Goal: Task Accomplishment & Management: Manage account settings

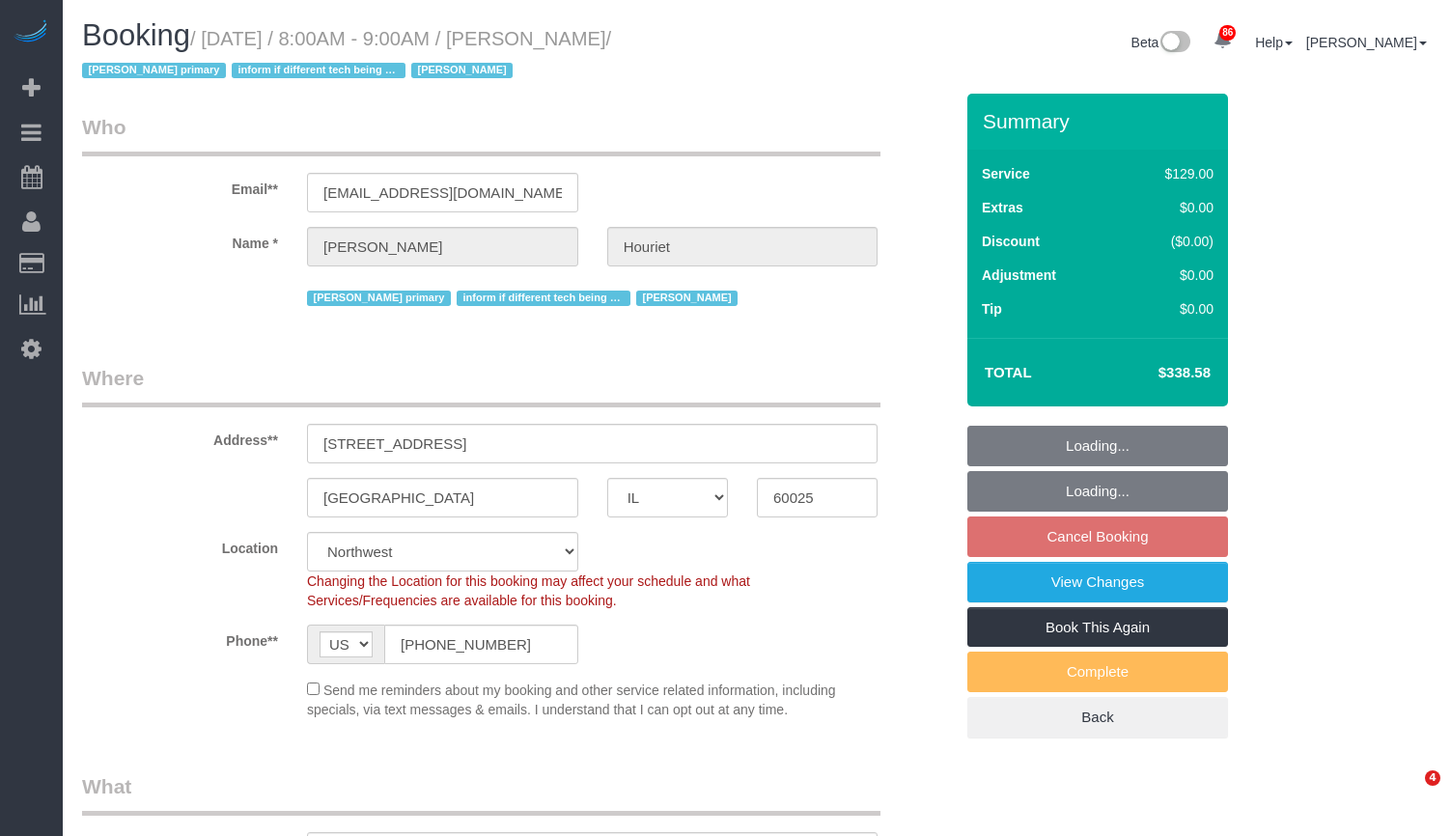
select select "IL"
select select "4"
select select "number:69"
select select "number:139"
select select "number:98"
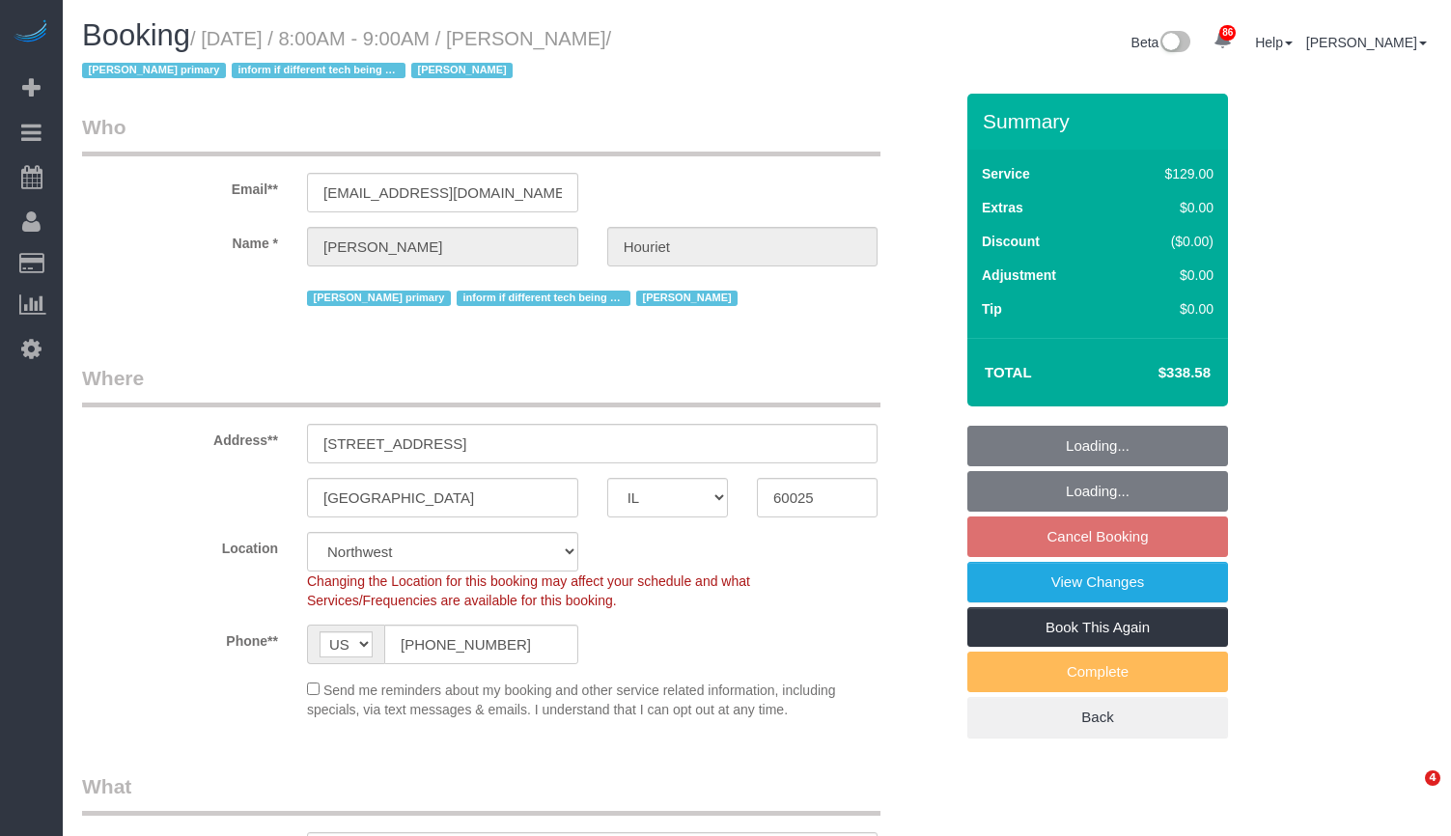
select select "number:141"
select select "number:143"
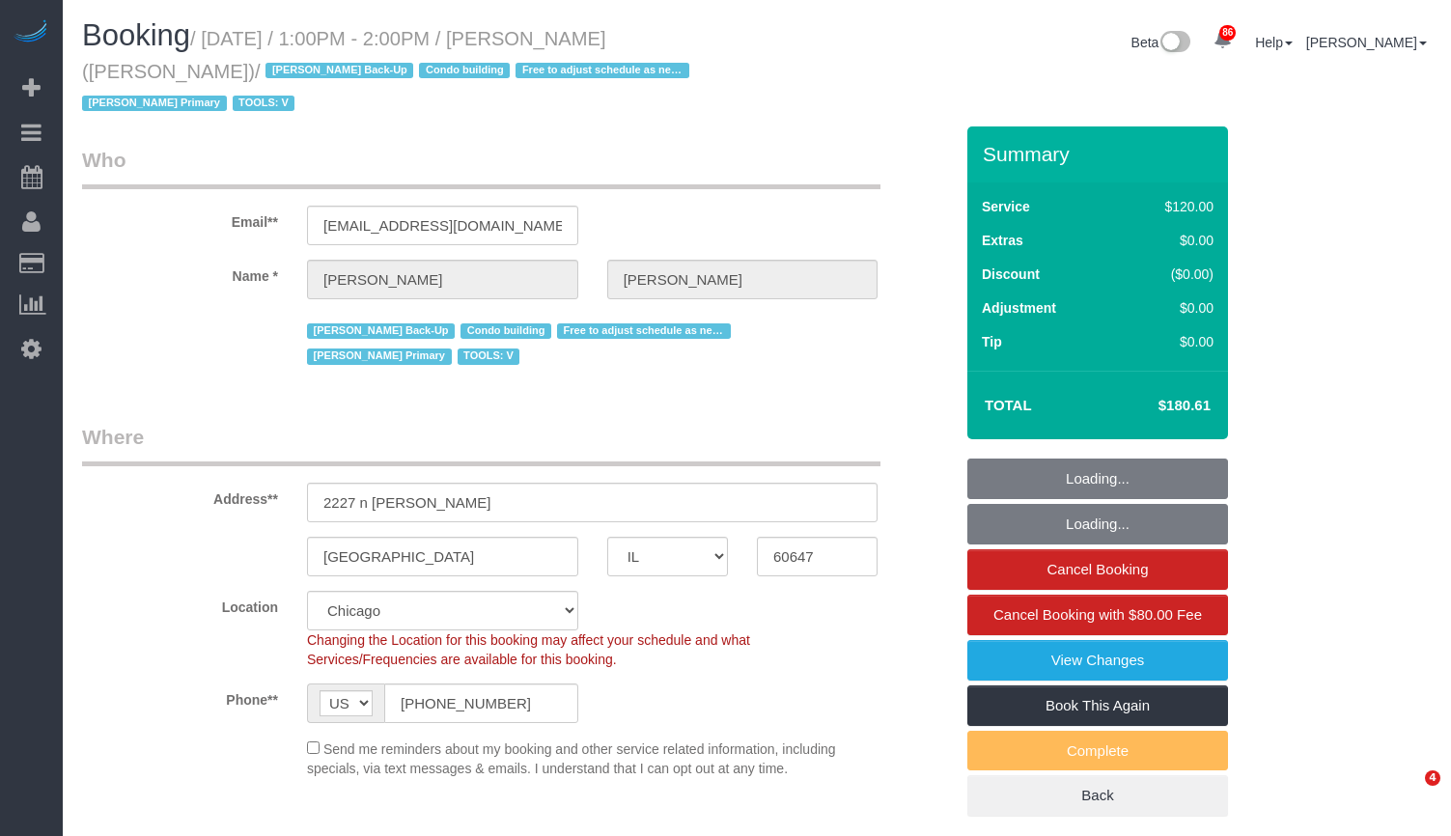
select select "IL"
select select "object:1268"
select select "number:1"
select select "number:69"
select select "number:139"
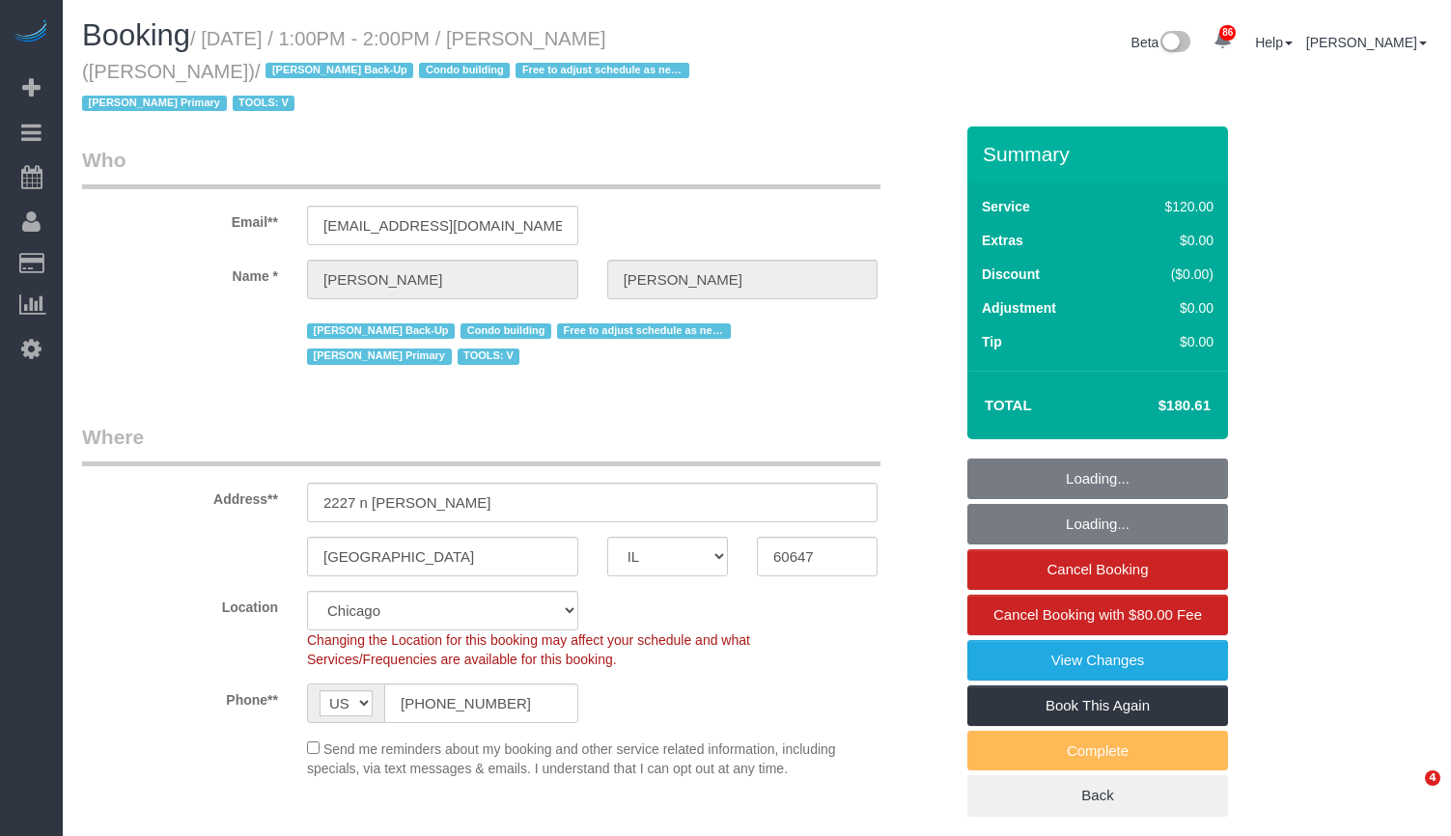
select select "number:98"
select select "number:141"
select select "number:143"
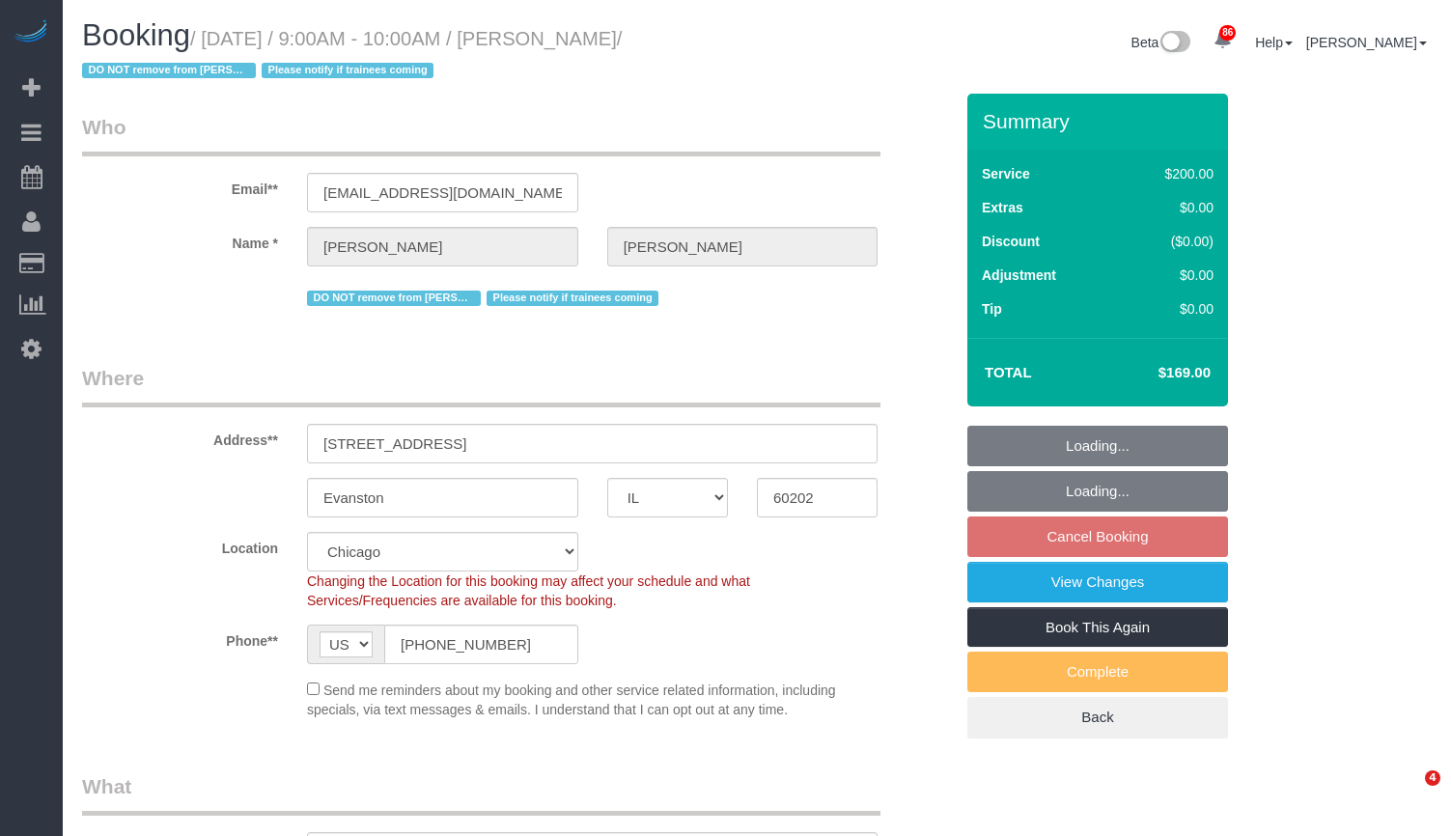
select select "IL"
select select "object:1134"
select select "512"
select select "number:1"
select select "number:66"
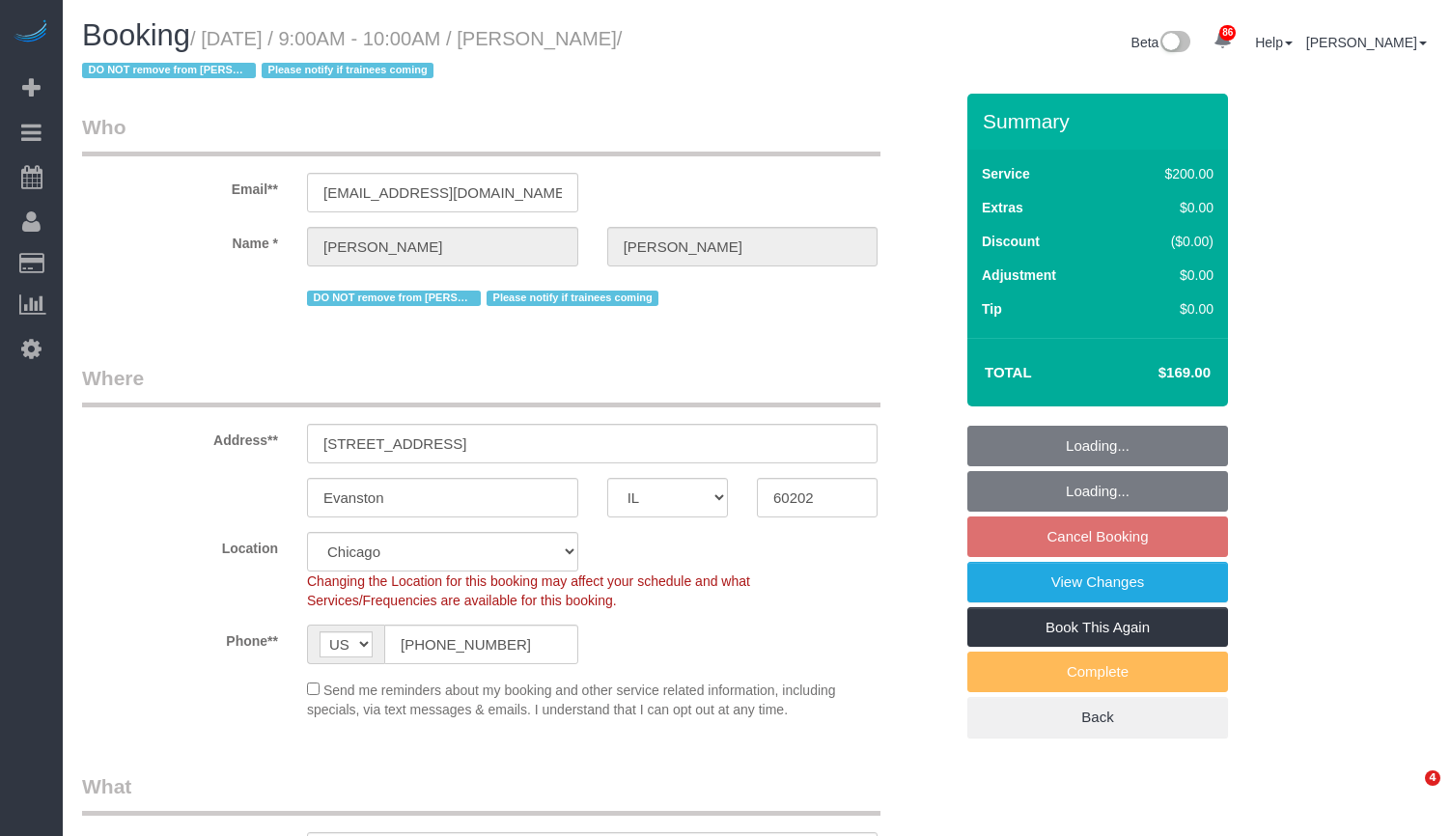
select select "number:139"
select select "number:106"
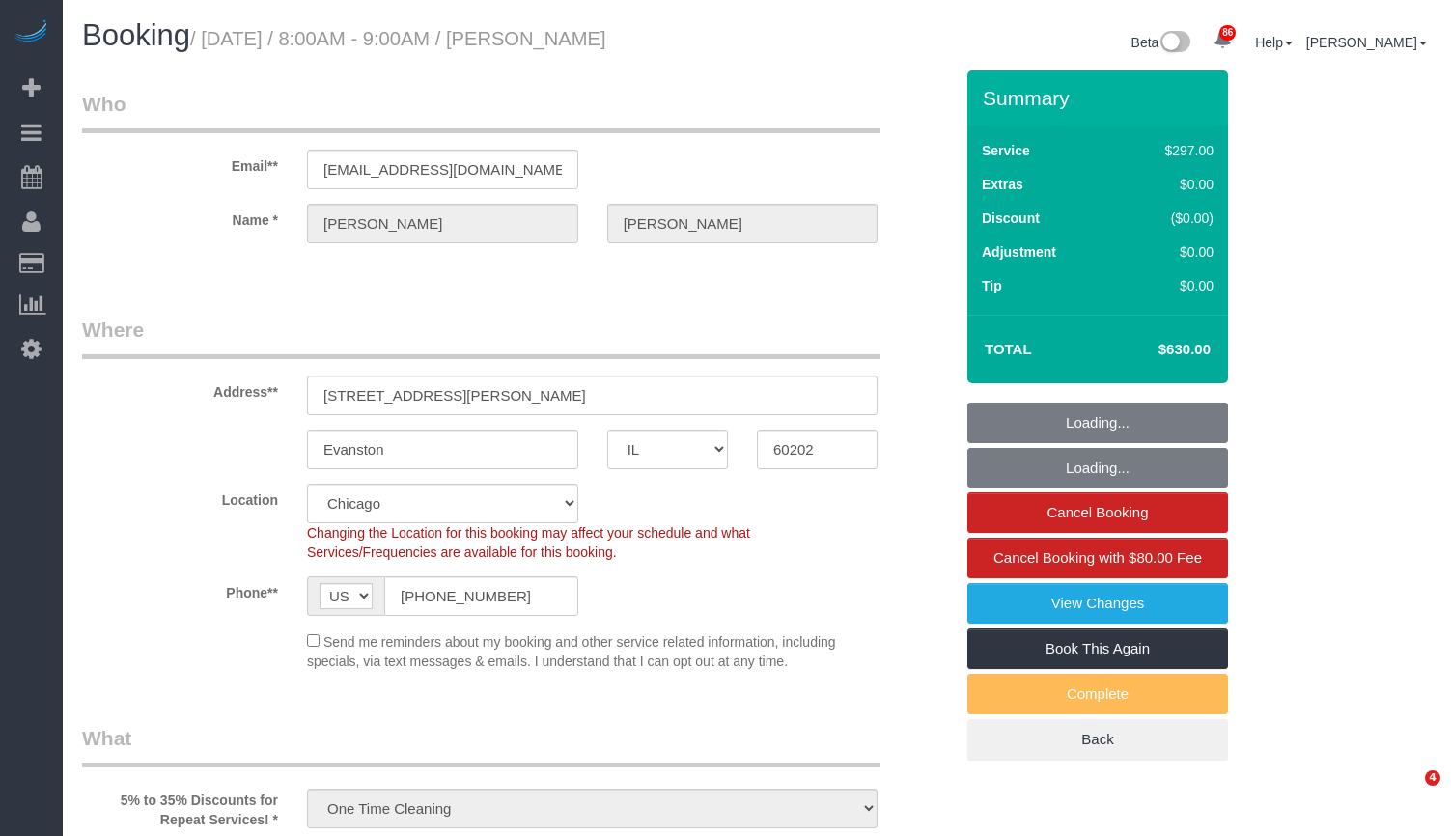
select select "IL"
select select "514"
select select "2"
select select "5"
select select "number:1"
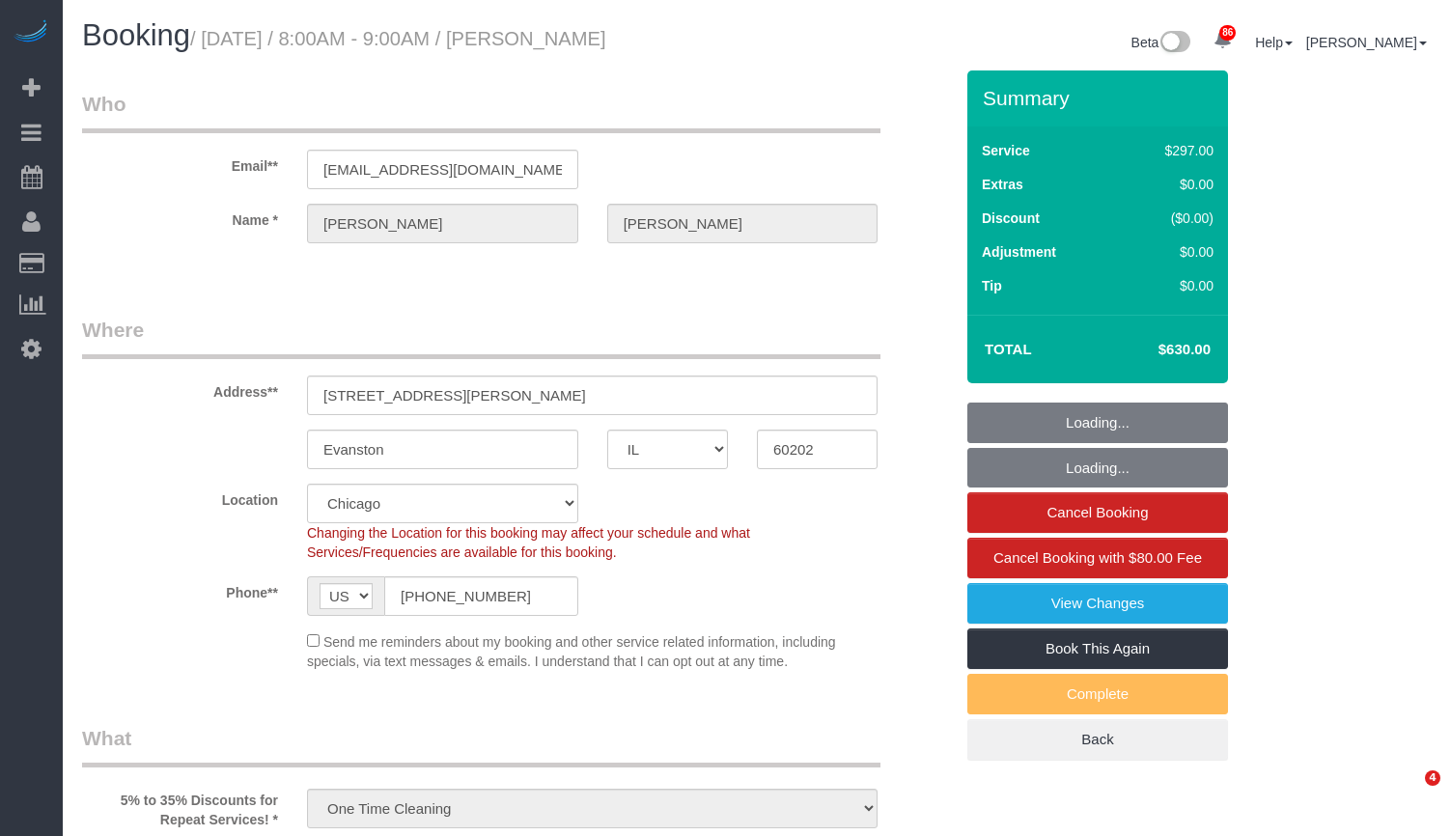
select select "number:58"
select select "number:139"
select select "number:108"
select select "spot1"
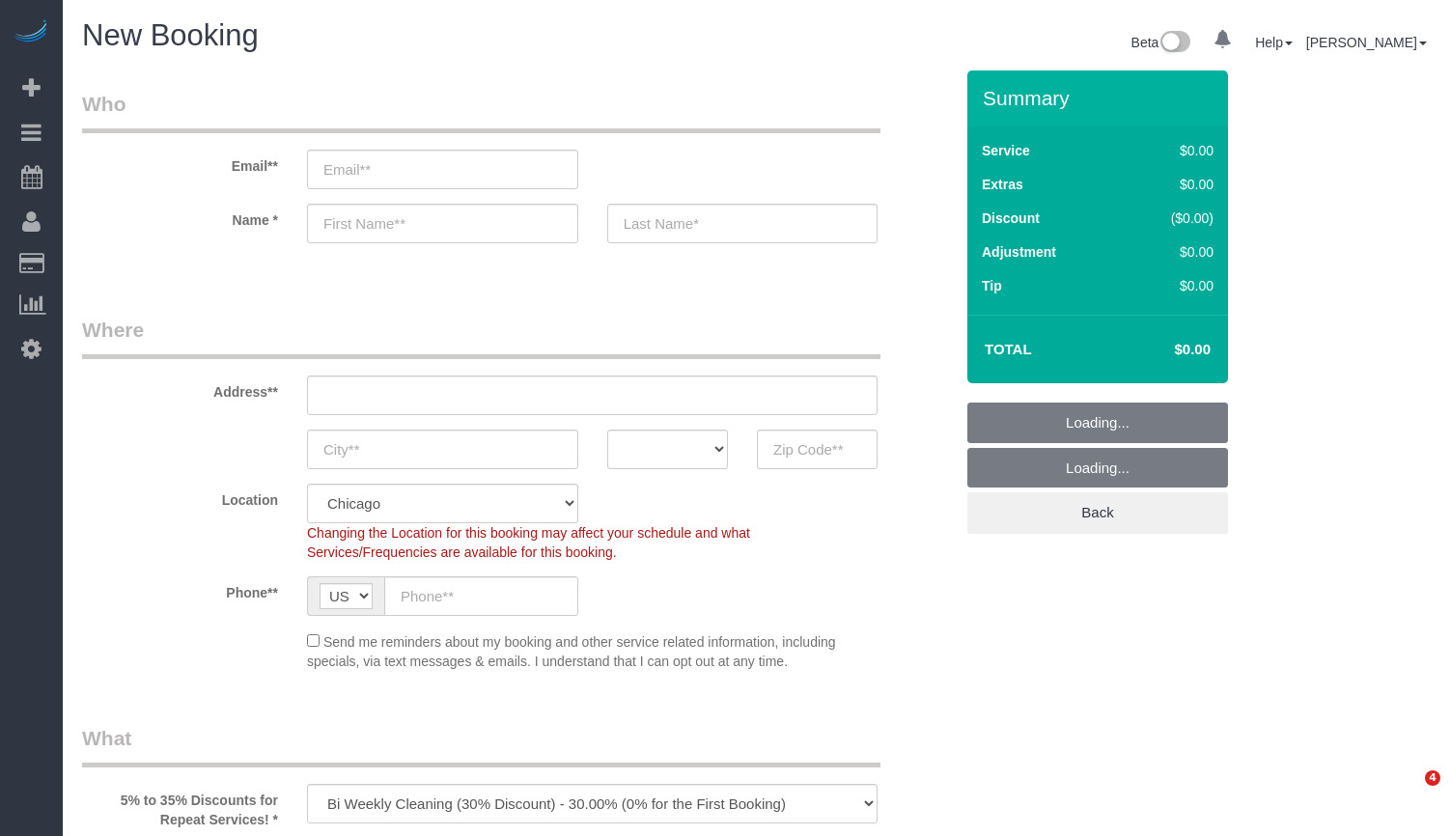
select select "512"
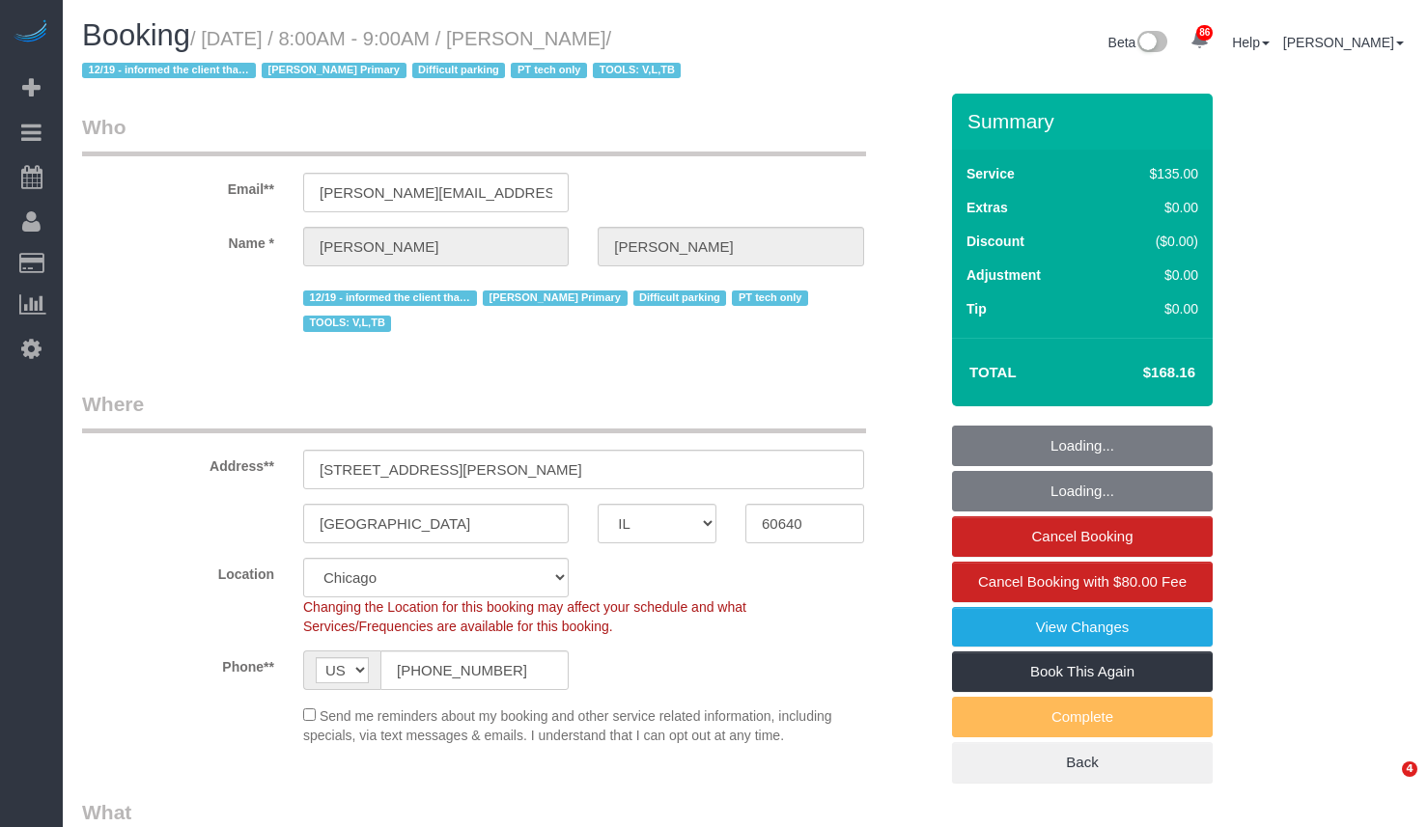
select select "IL"
select select "2"
select select "string:fspay-db069e84-cc3a-4e52-983d-92001cf51a8d"
select select "number:1"
select select "number:58"
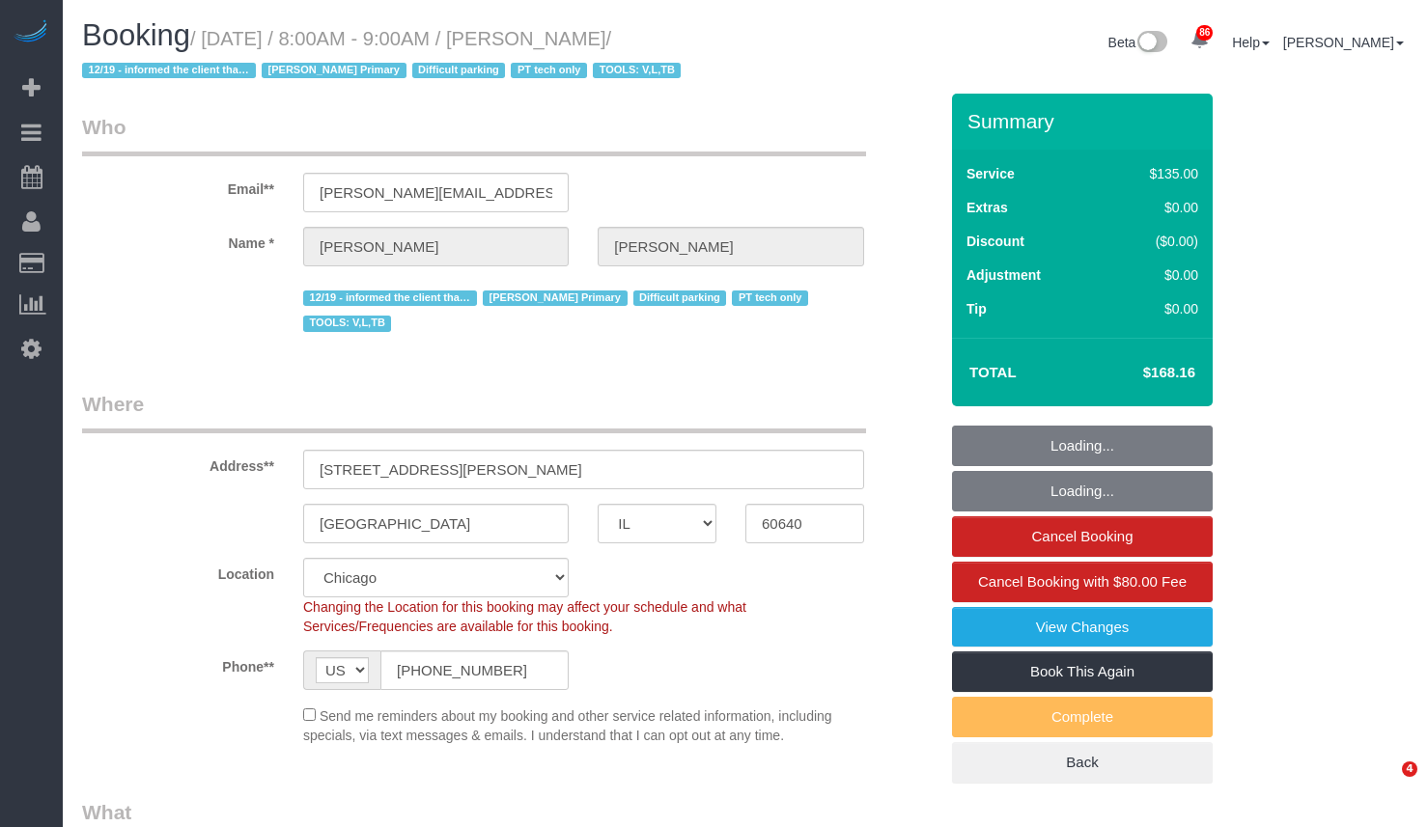
select select "number:139"
select select "number:98"
select select "number:141"
select select "number:143"
select select "spot1"
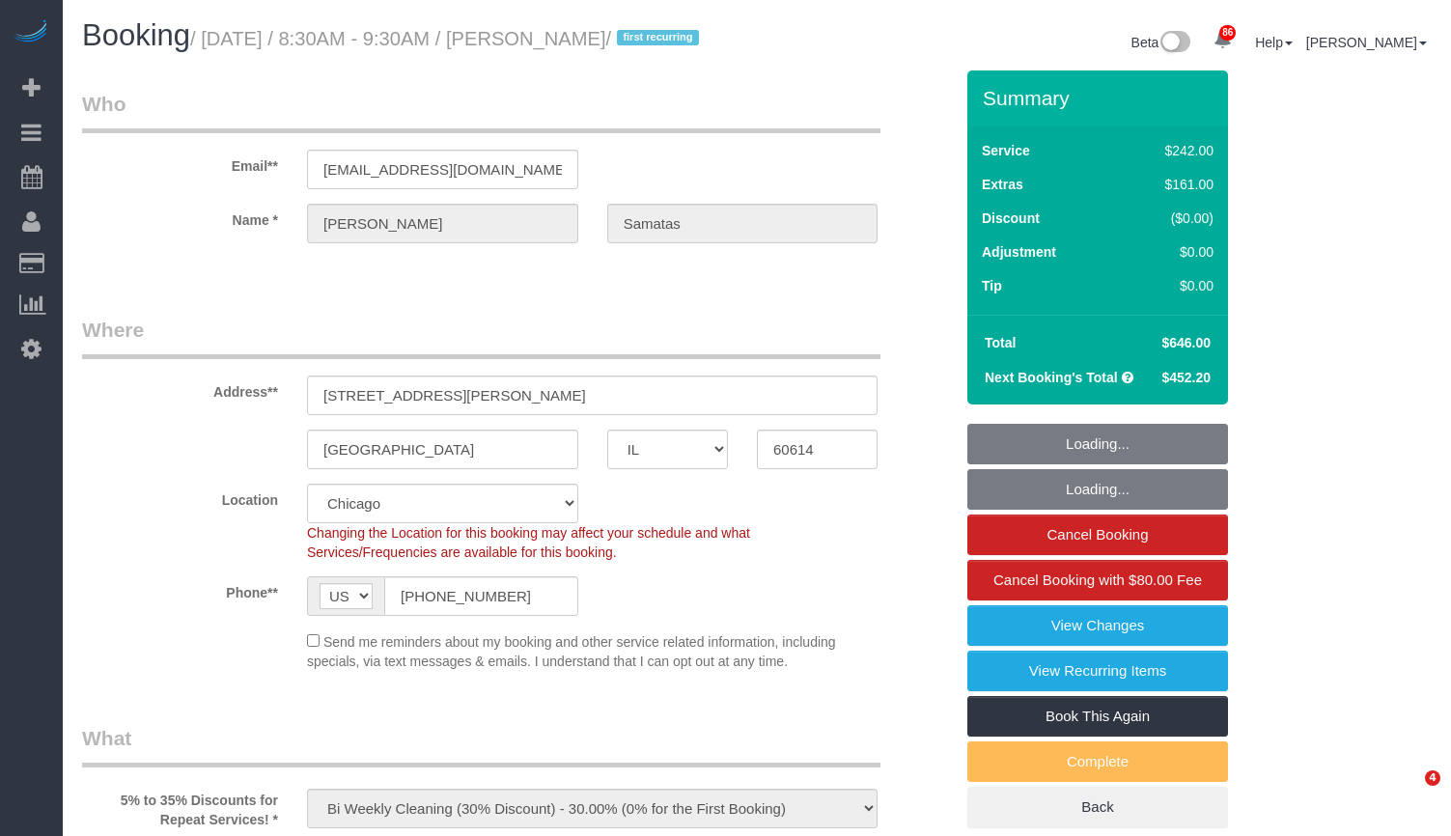
select select "IL"
select select "512"
select select "number:1"
select select "number:58"
select select "number:139"
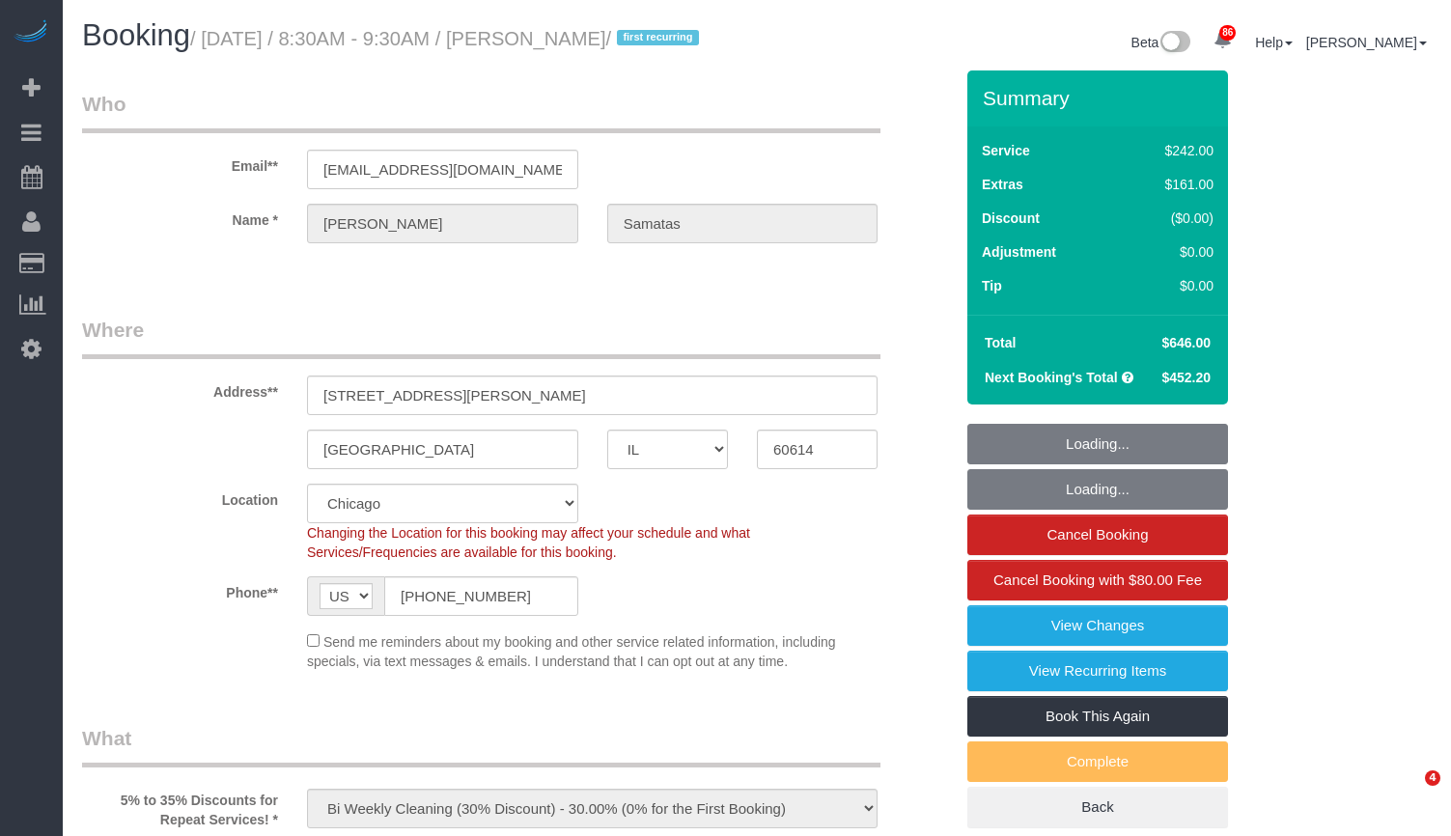
select select "number:104"
select select "6"
select select "1"
select select "5"
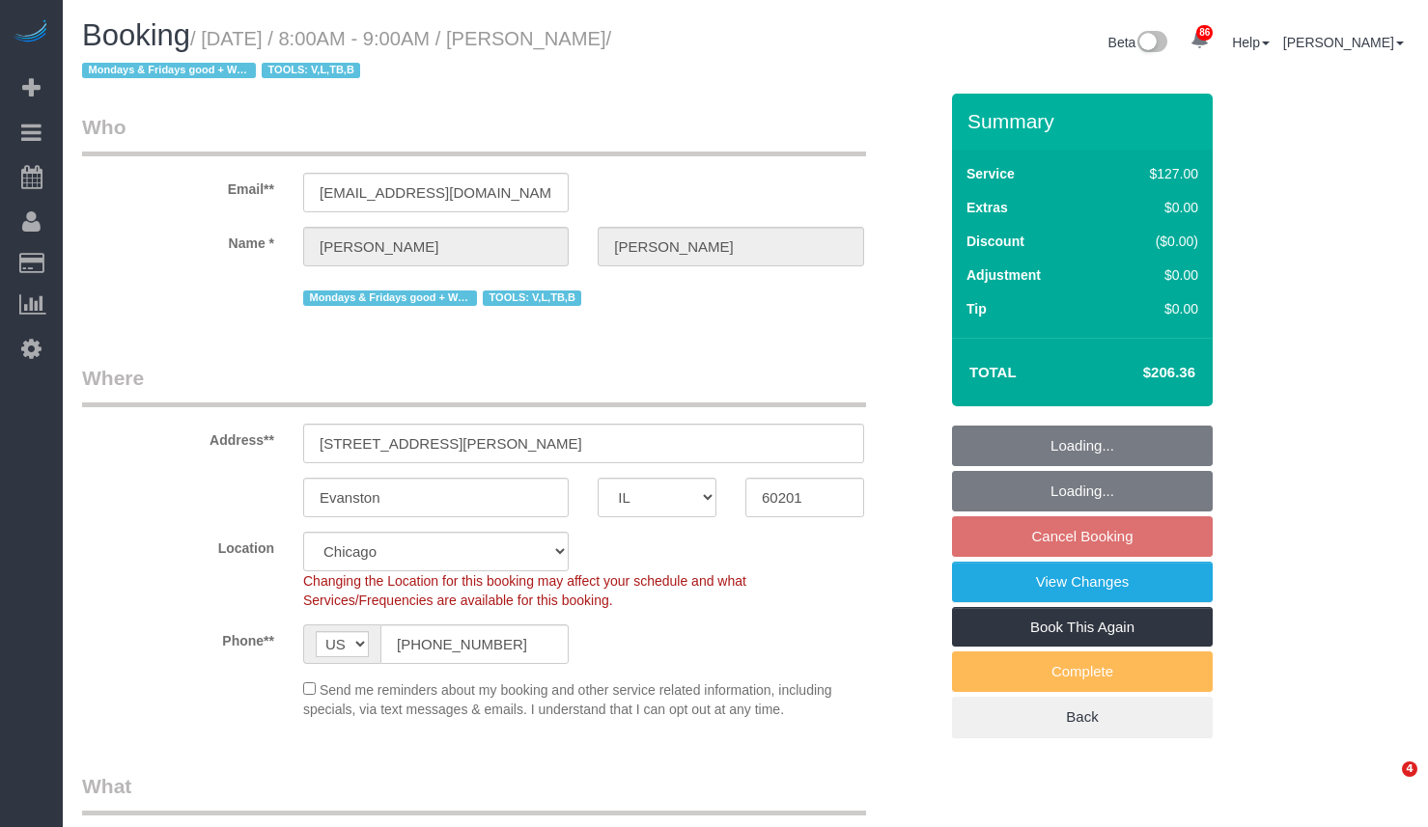
select select "IL"
select select "spot1"
select select "number:1"
select select "number:69"
select select "number:139"
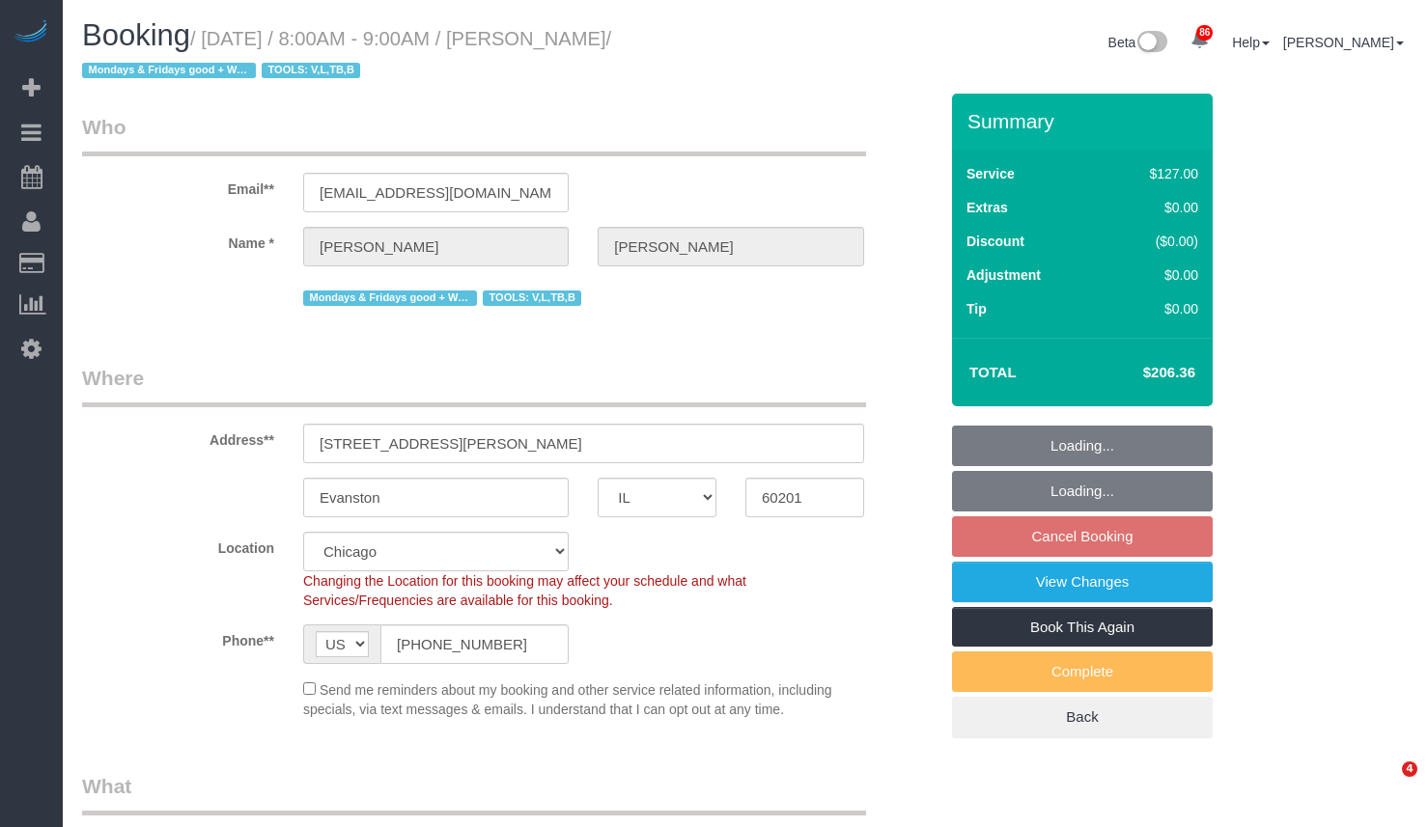
select select "number:98"
select select "number:141"
select select "number:143"
select select "2"
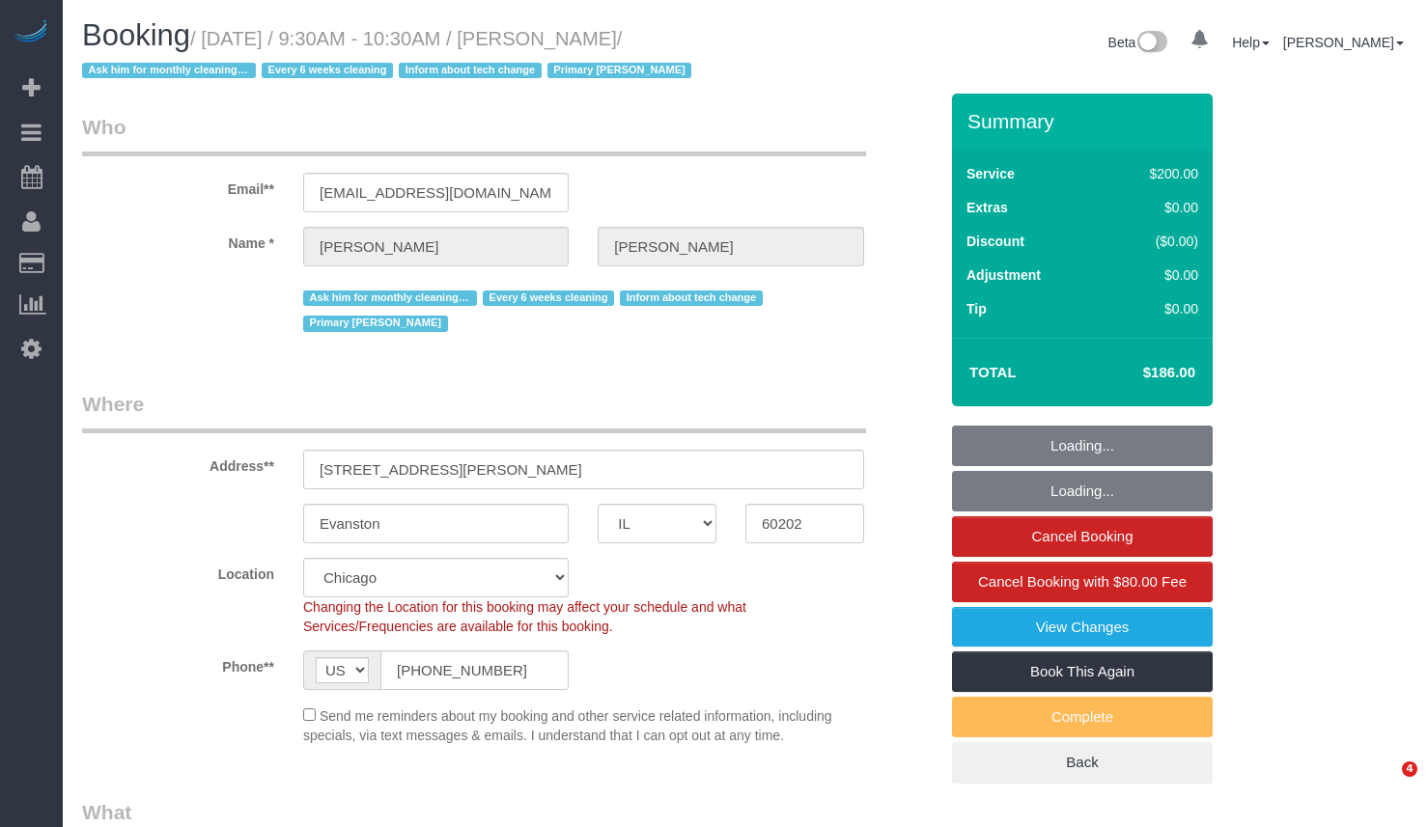
select select "IL"
select select "512"
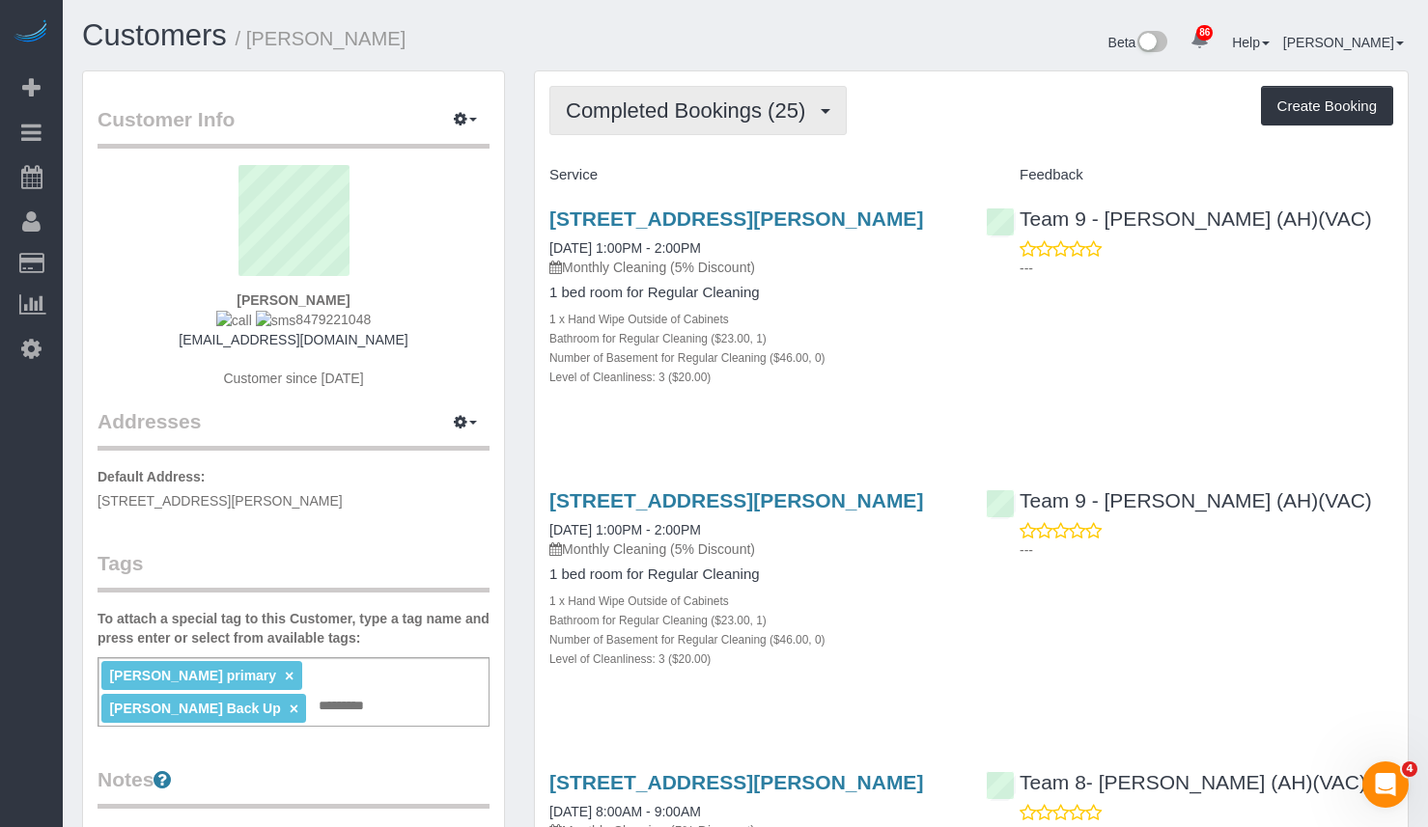
click at [763, 94] on button "Completed Bookings (25)" at bounding box center [697, 110] width 297 height 49
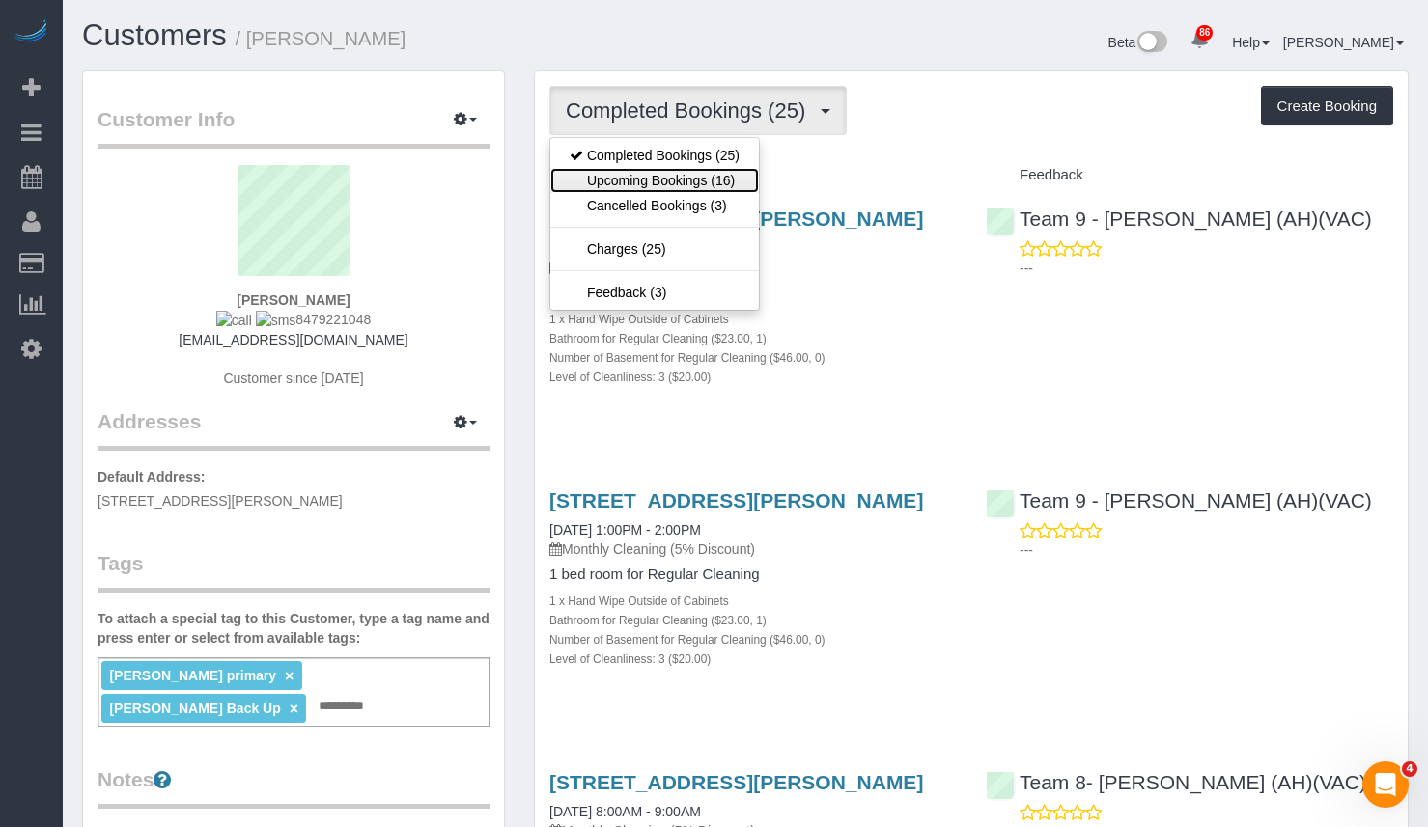
click at [737, 175] on link "Upcoming Bookings (16)" at bounding box center [654, 180] width 209 height 25
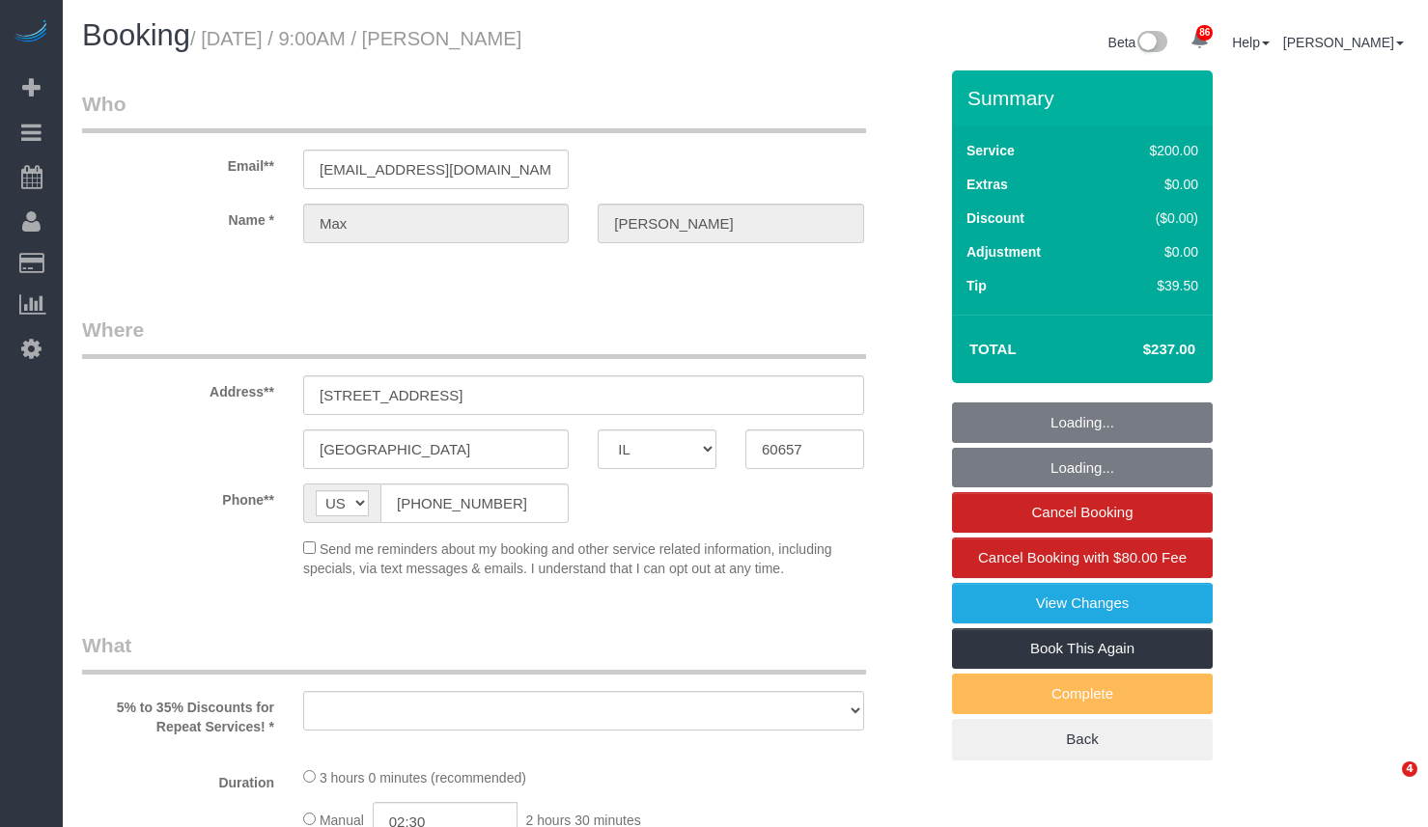
select select "IL"
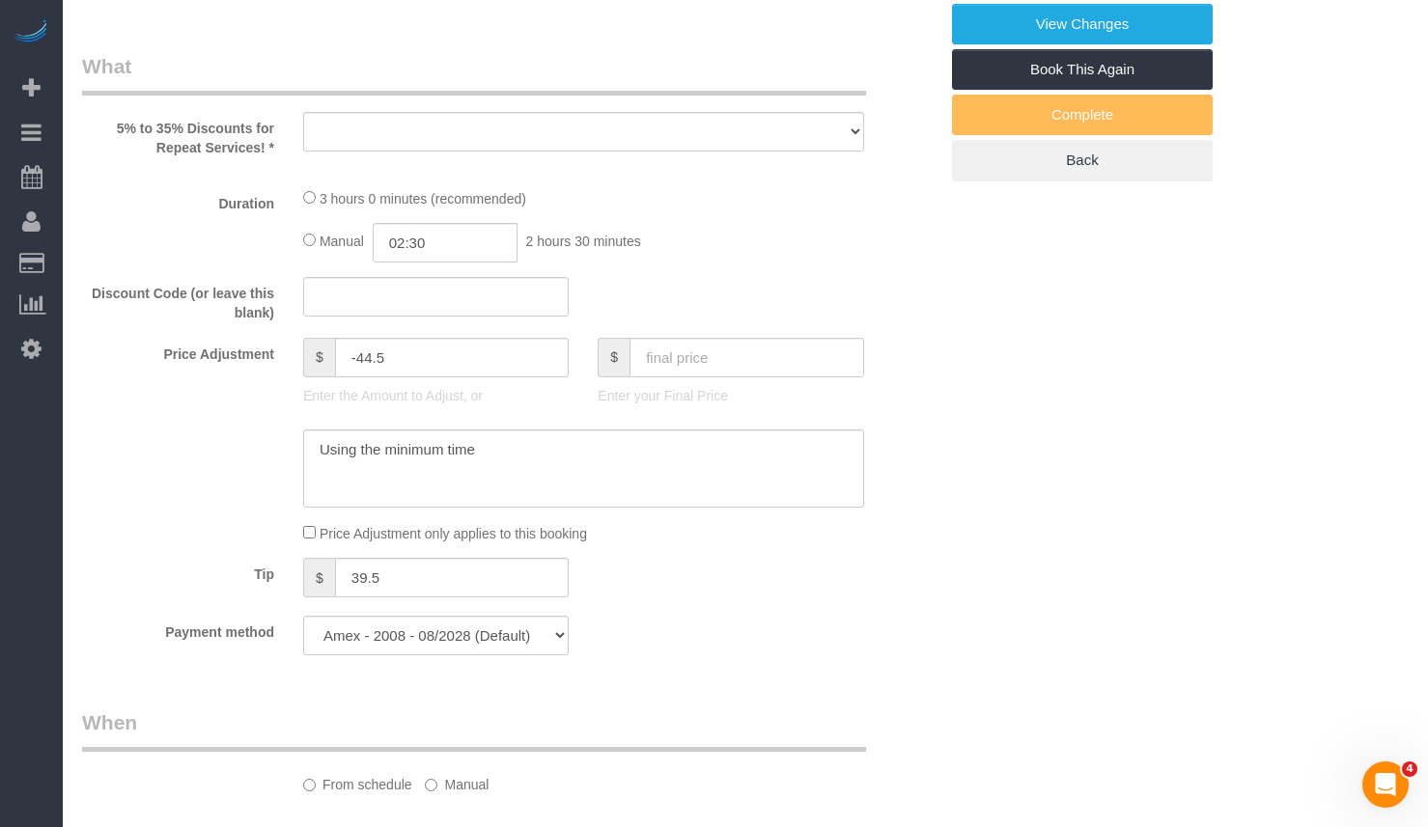
select select "object:808"
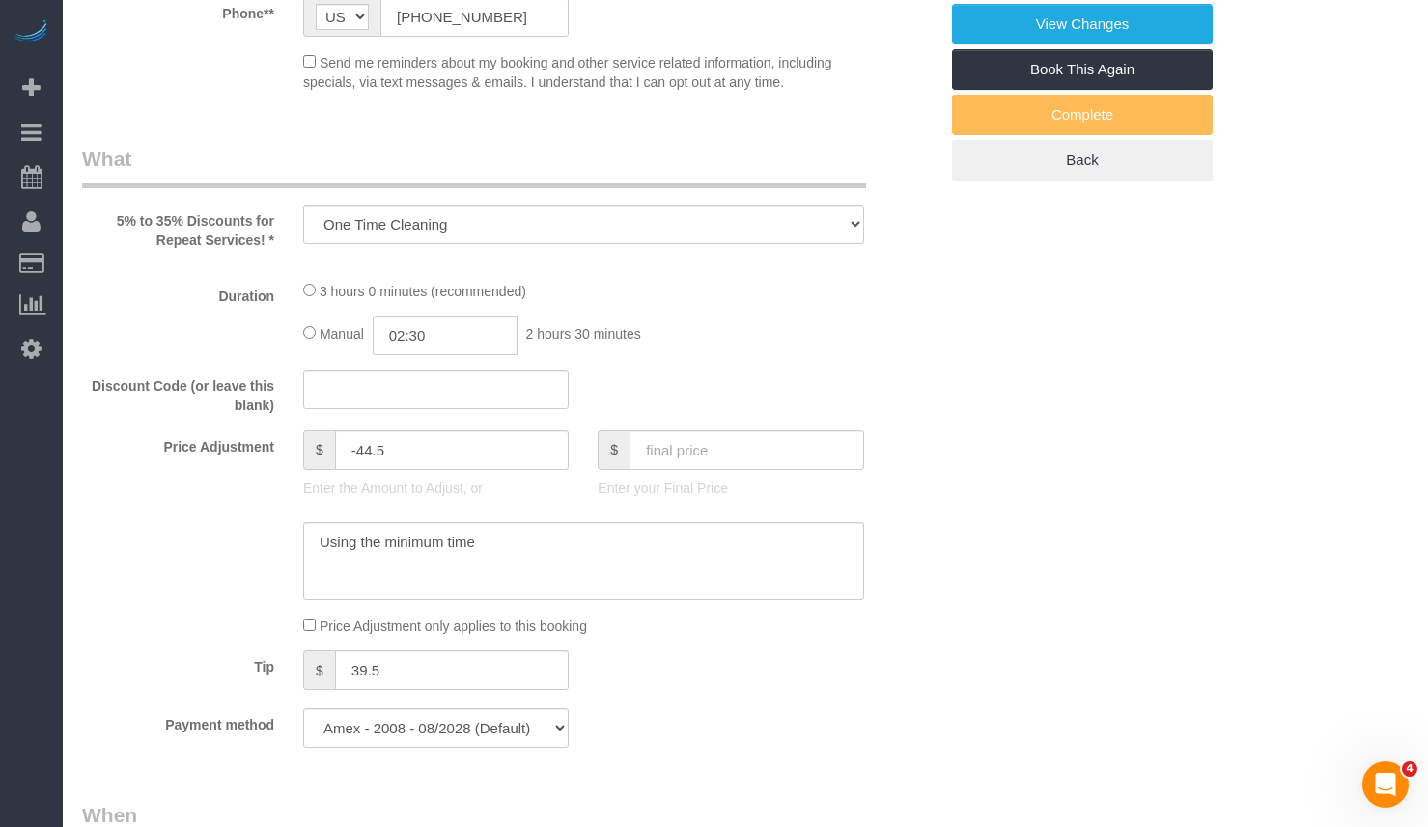
select select "512"
select select "number:1"
select select "number:66"
select select "number:139"
select select "number:108"
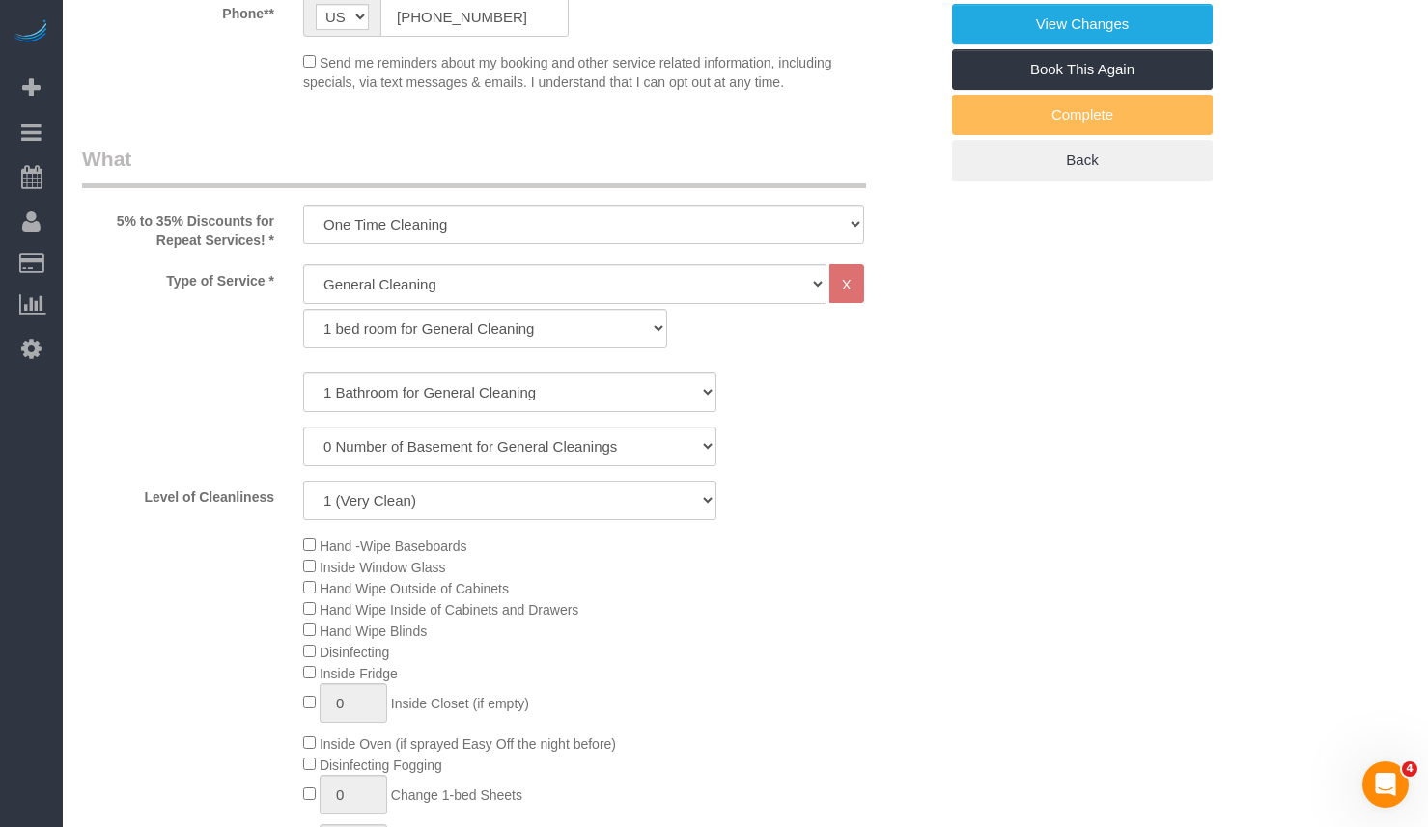
scroll to position [0, 0]
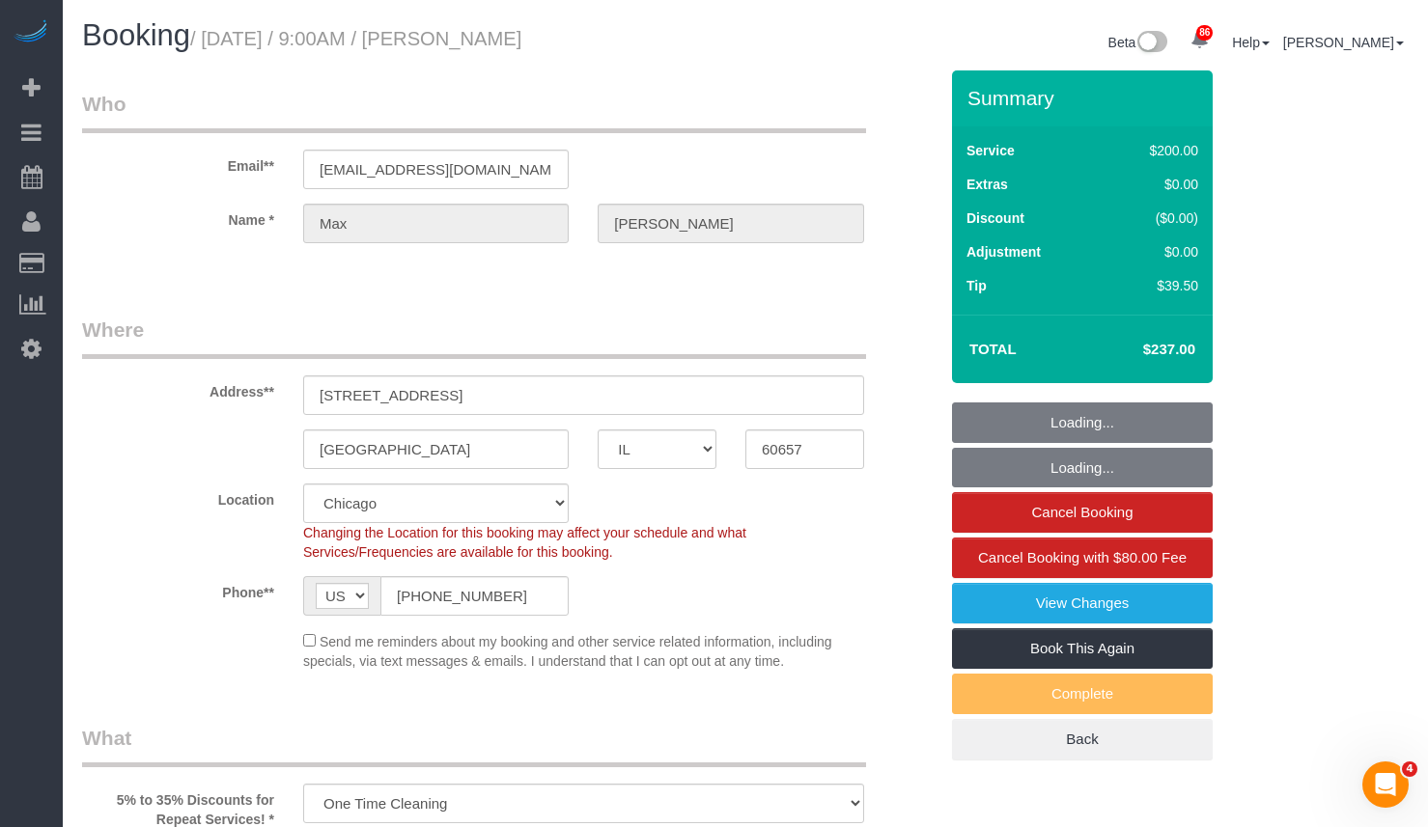
select select "object:1284"
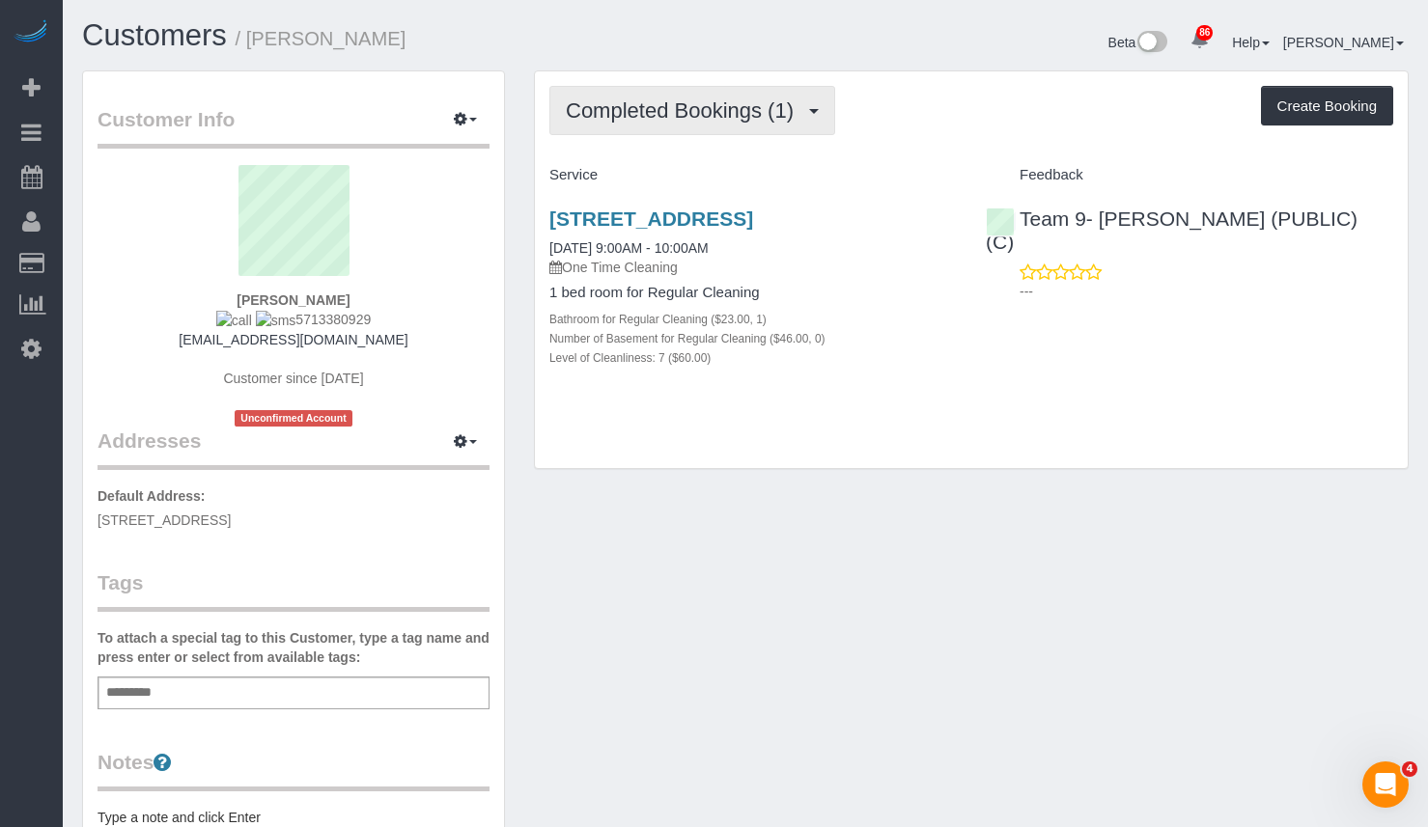
click at [612, 109] on span "Completed Bookings (1)" at bounding box center [684, 110] width 237 height 24
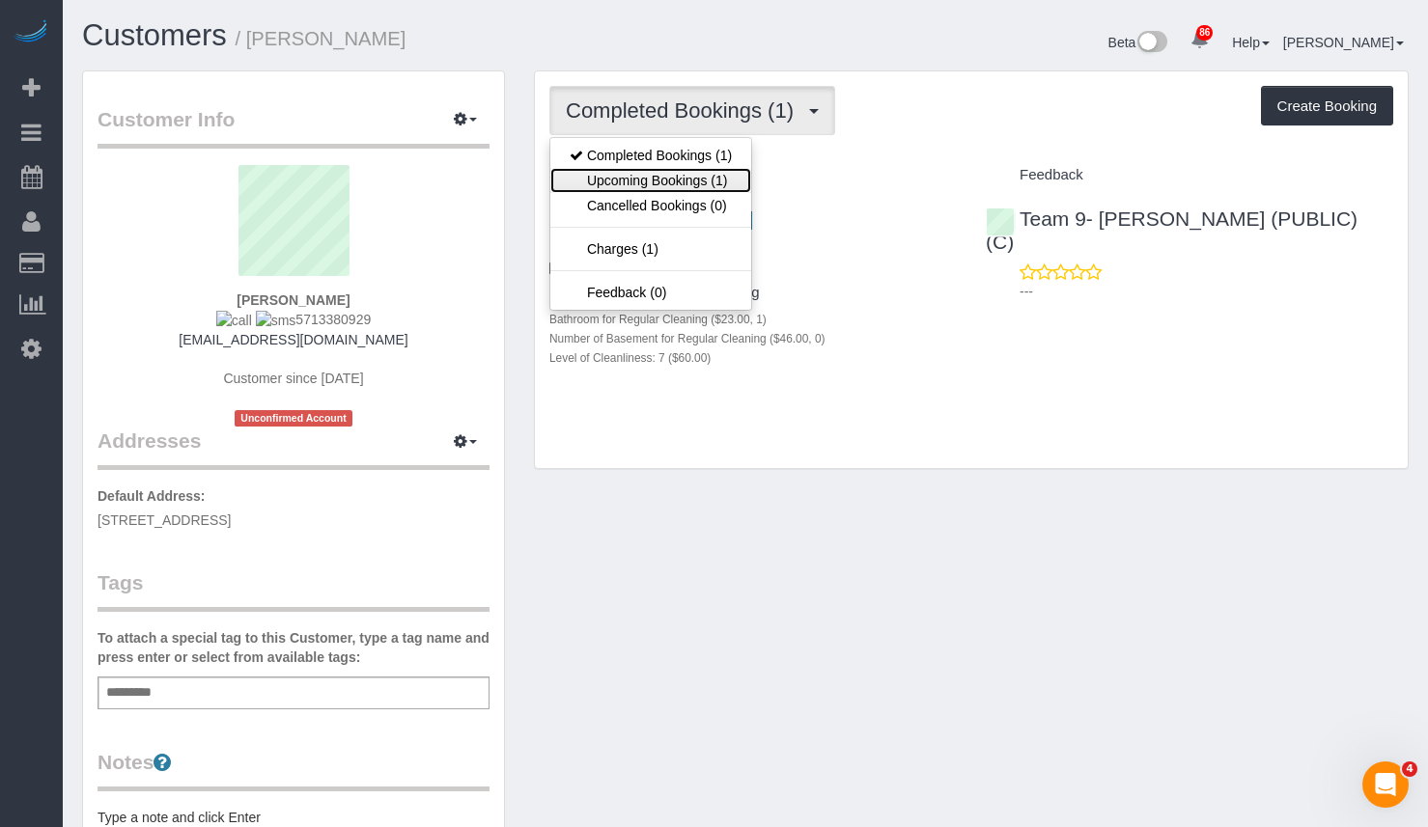
click at [638, 178] on link "Upcoming Bookings (1)" at bounding box center [650, 180] width 201 height 25
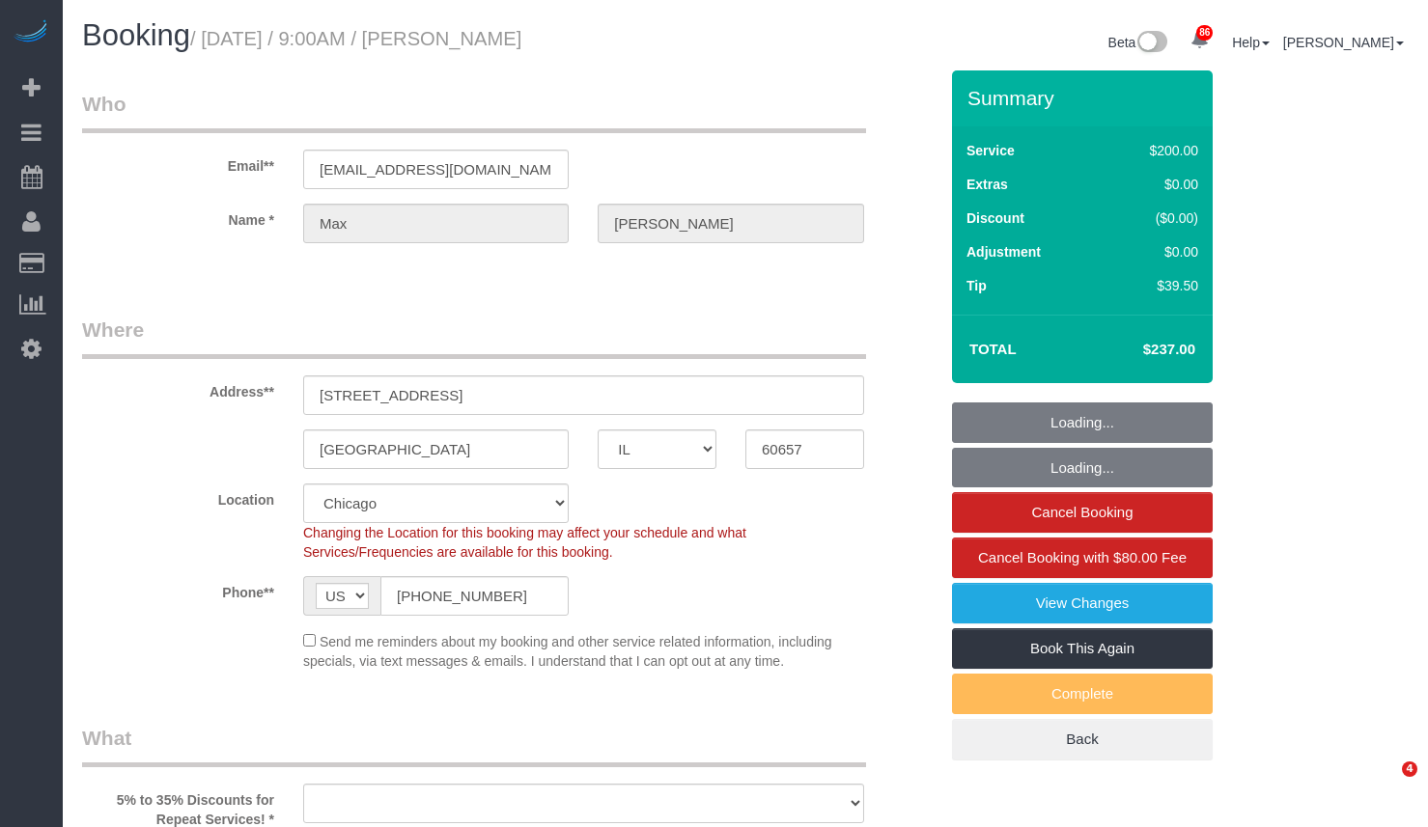
select select "IL"
select select "512"
select select "number:1"
select select "number:66"
select select "number:139"
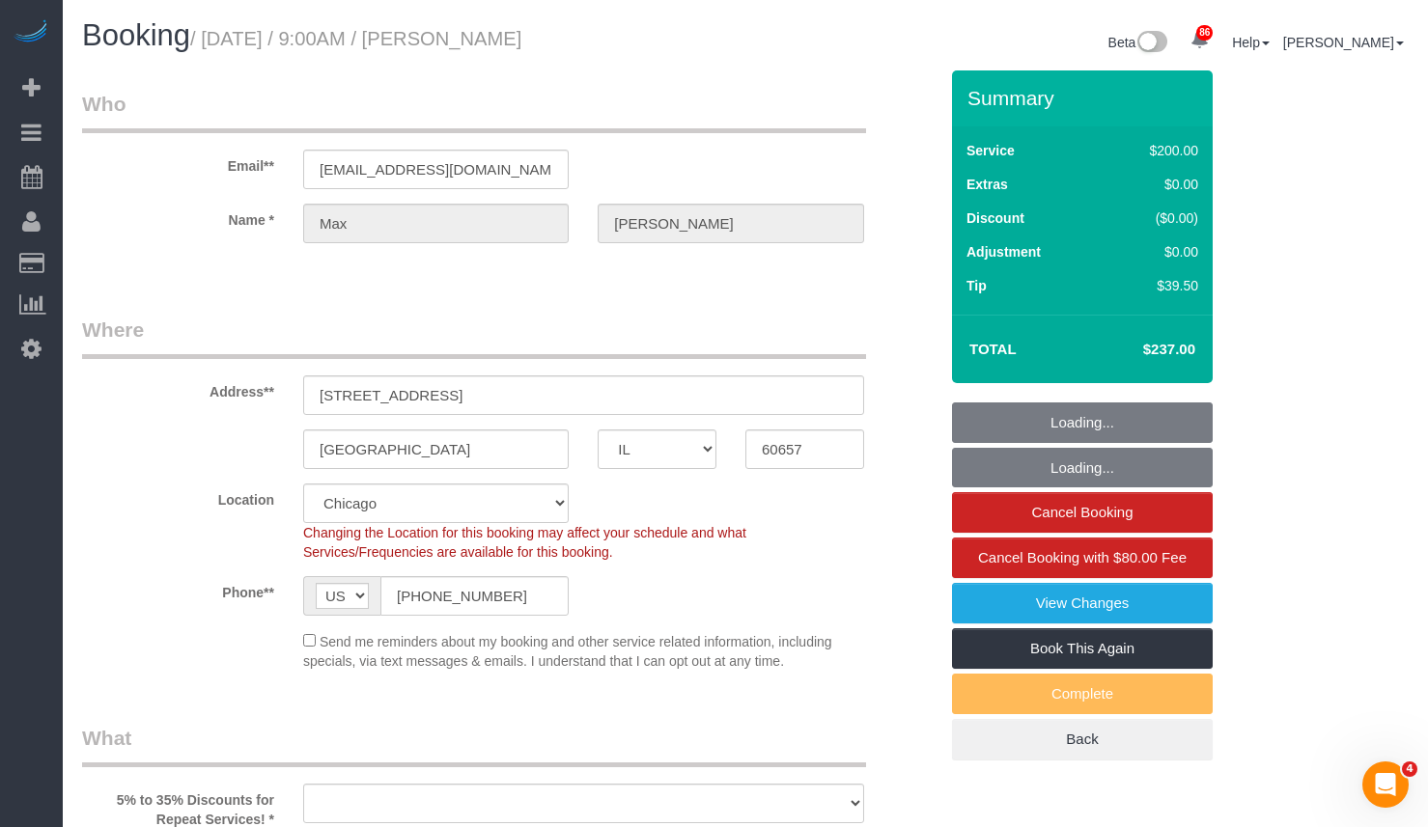
select select "number:108"
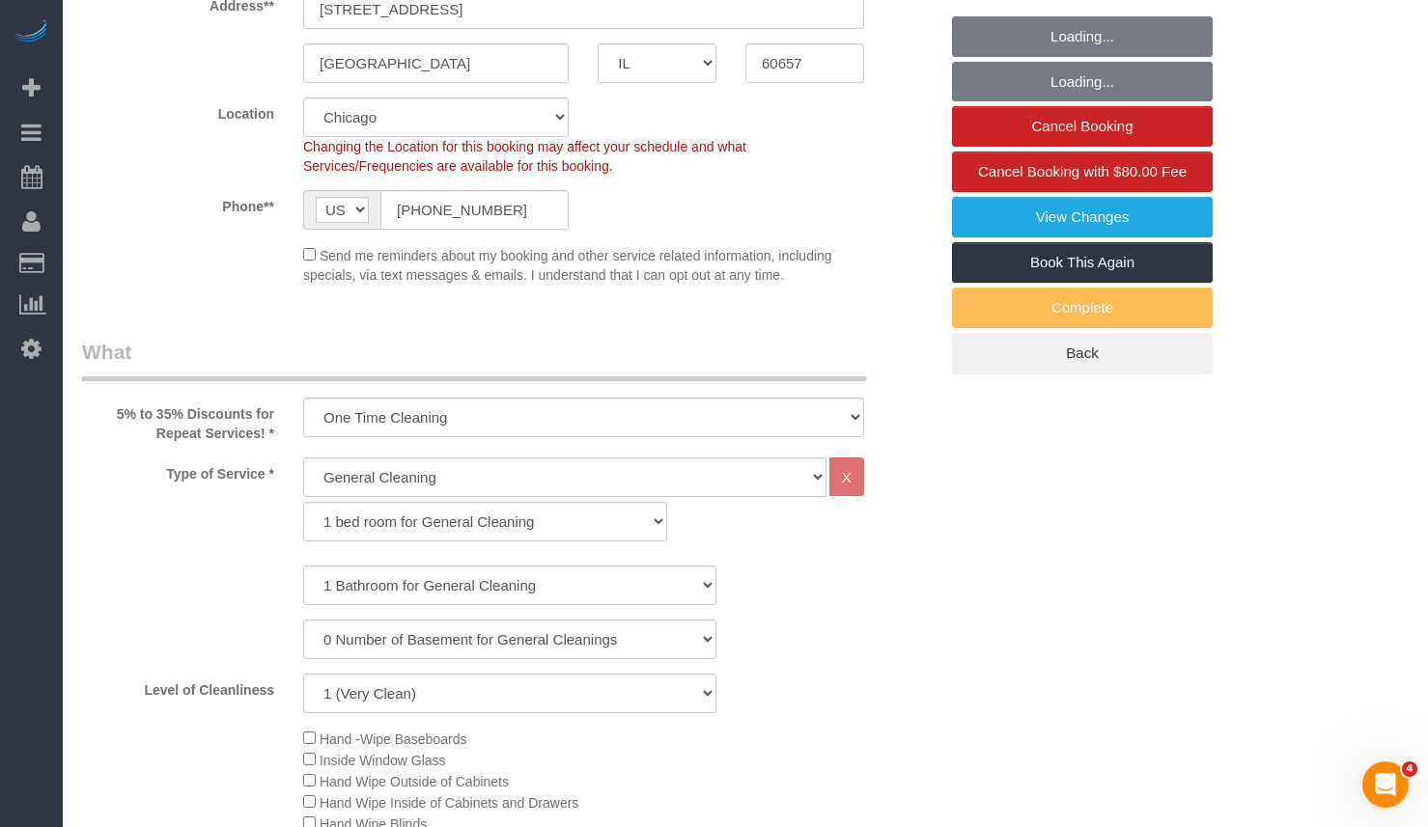
select select "object:1355"
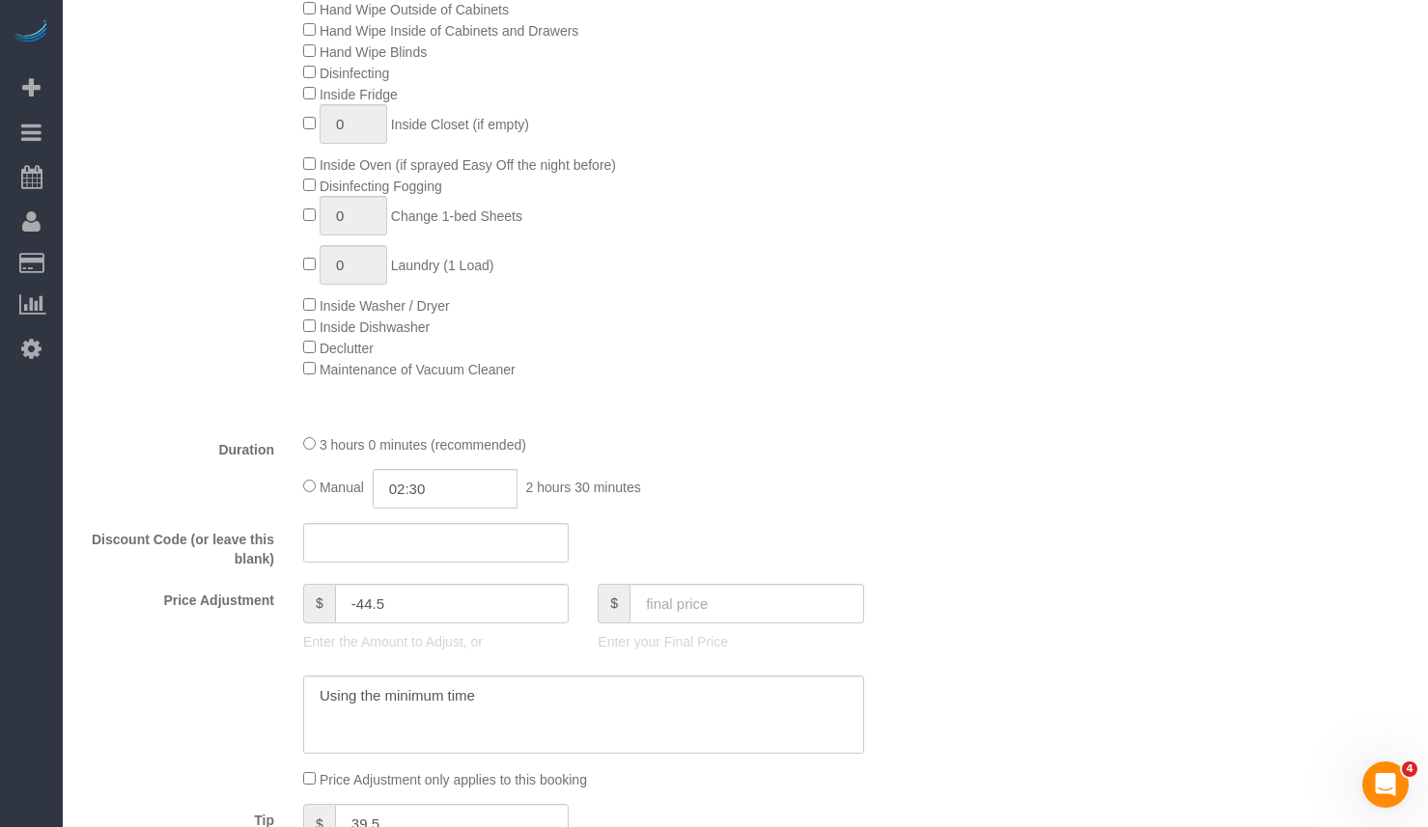
scroll to position [965, 0]
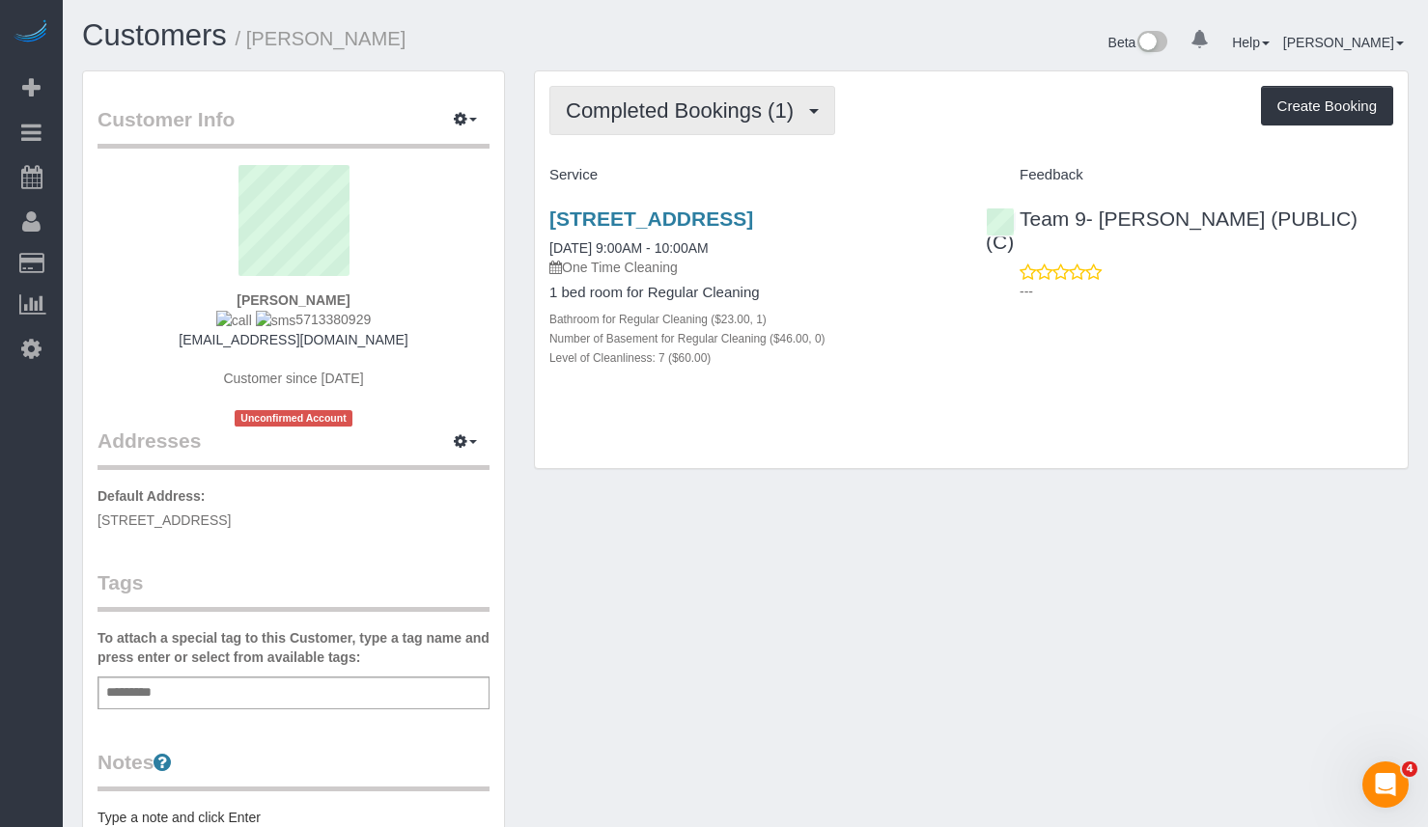
click at [638, 108] on span "Completed Bookings (1)" at bounding box center [684, 110] width 237 height 24
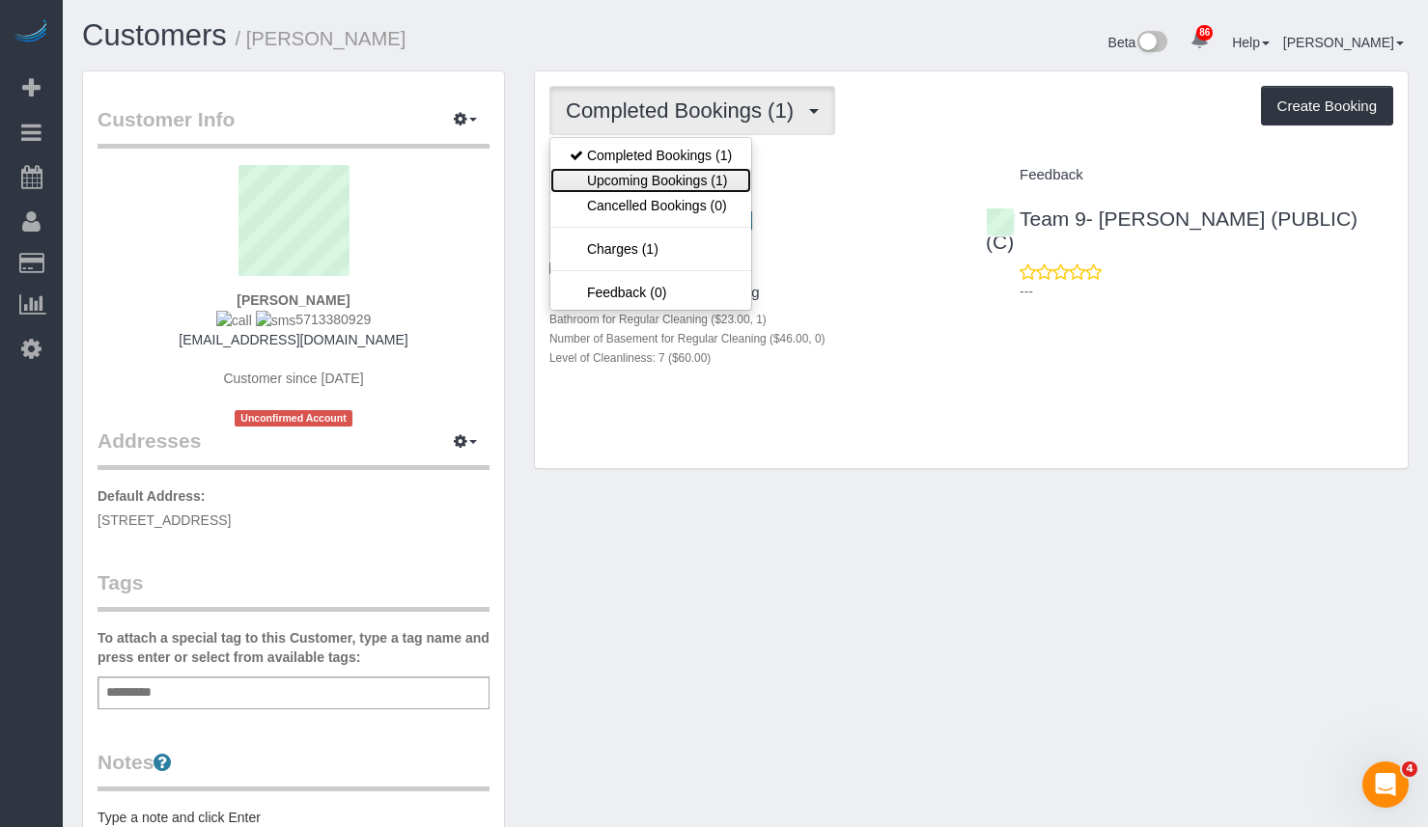
click at [648, 189] on link "Upcoming Bookings (1)" at bounding box center [650, 180] width 201 height 25
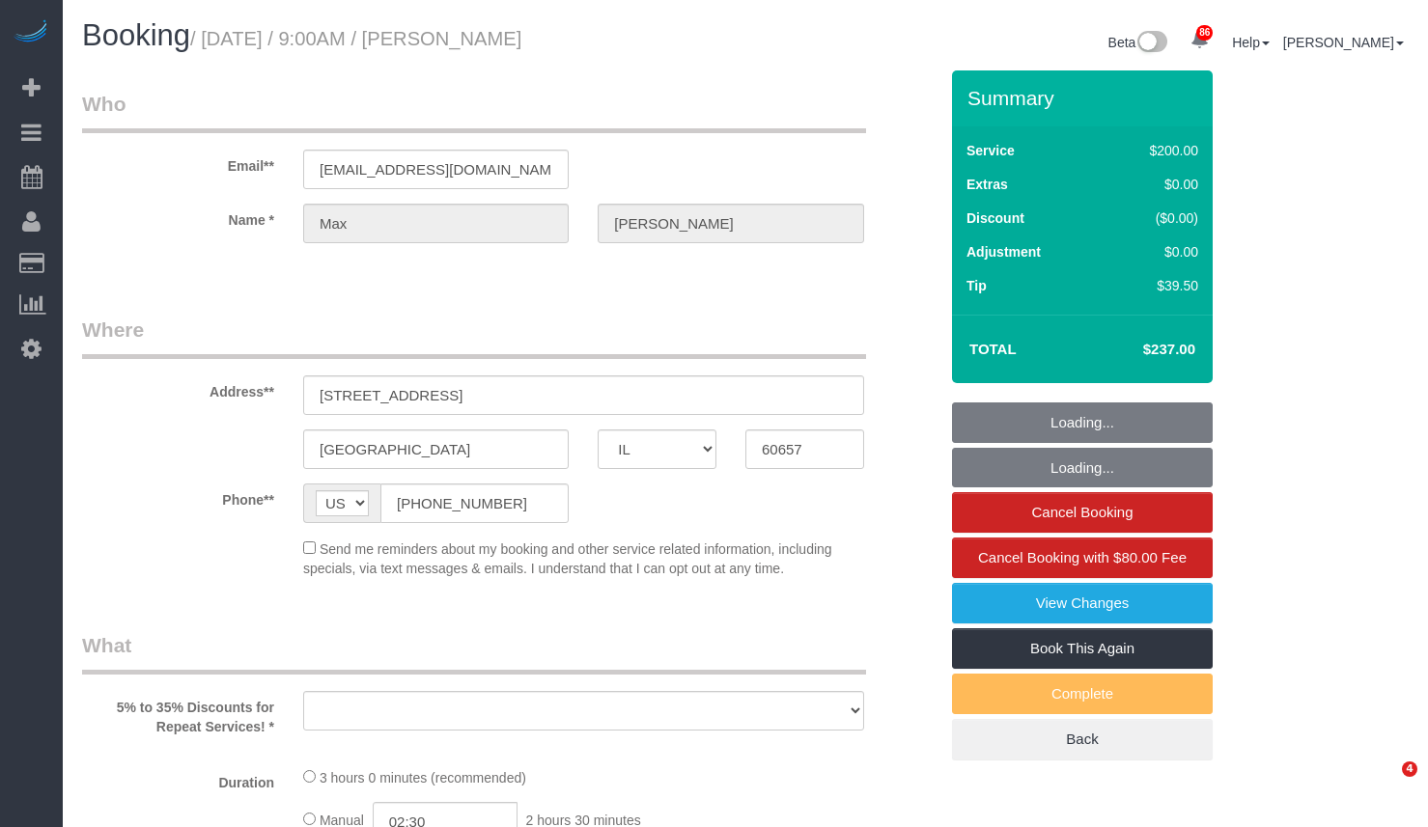
select select "IL"
select select "512"
select select "number:1"
select select "number:66"
select select "number:139"
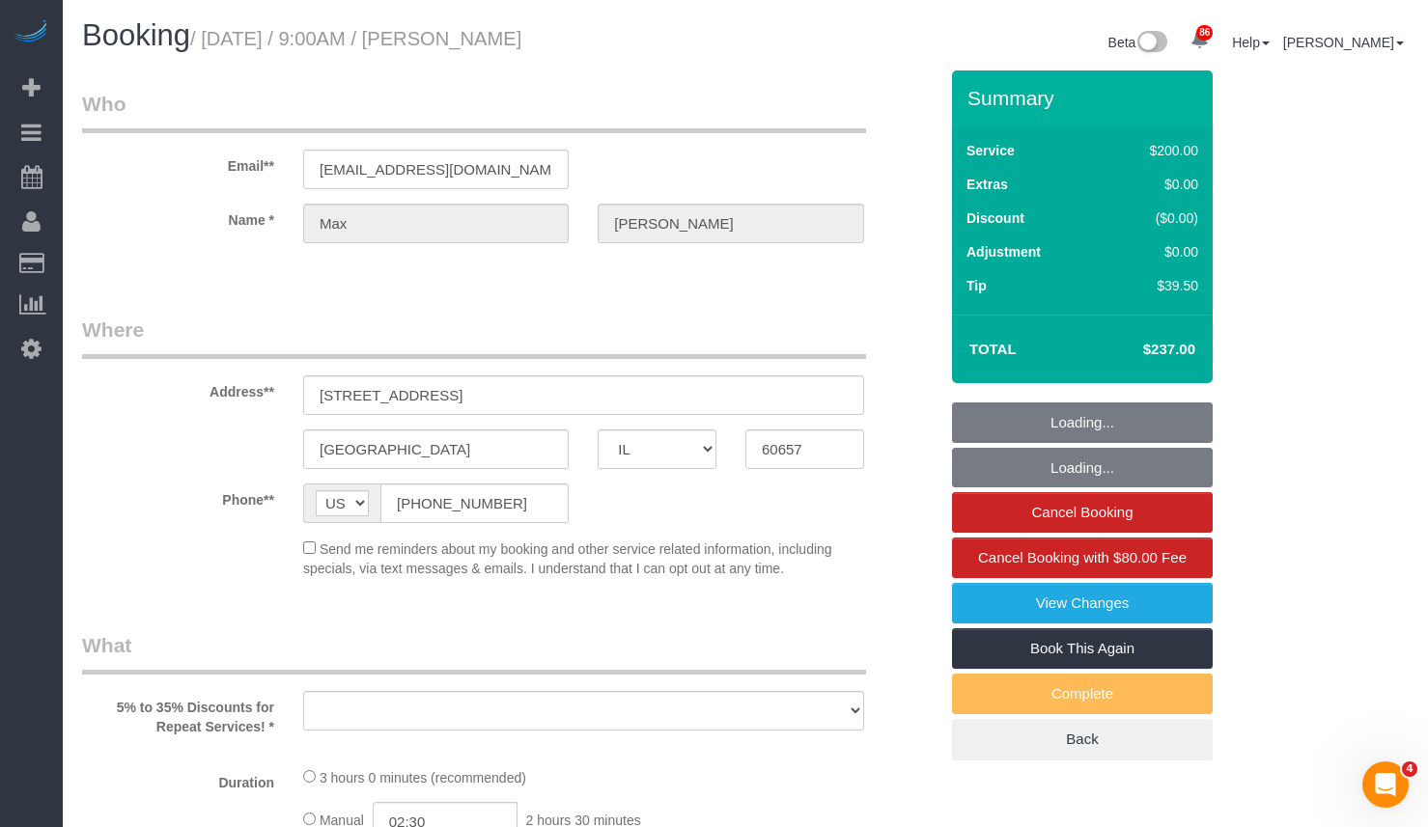
select select "number:108"
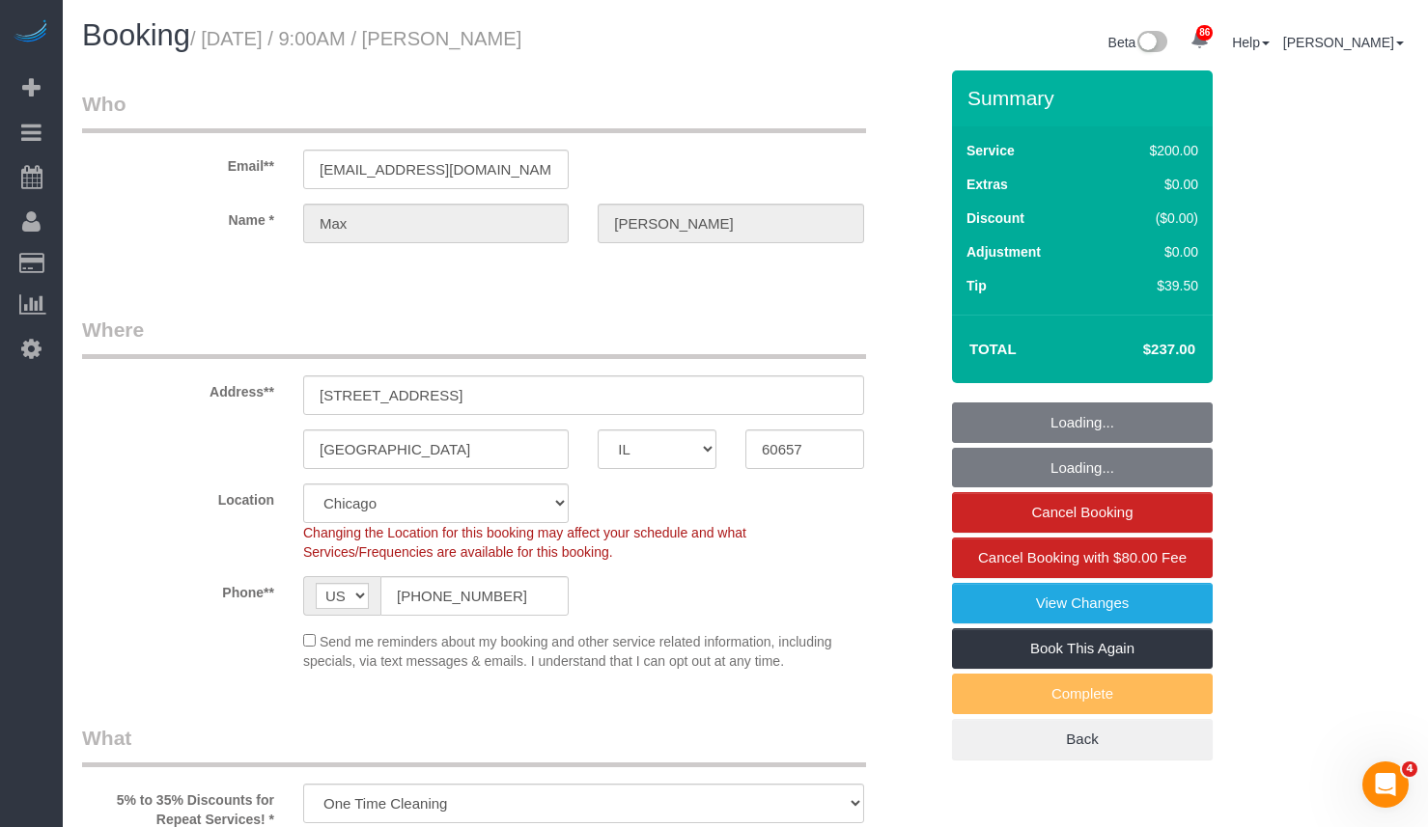
select select "object:1355"
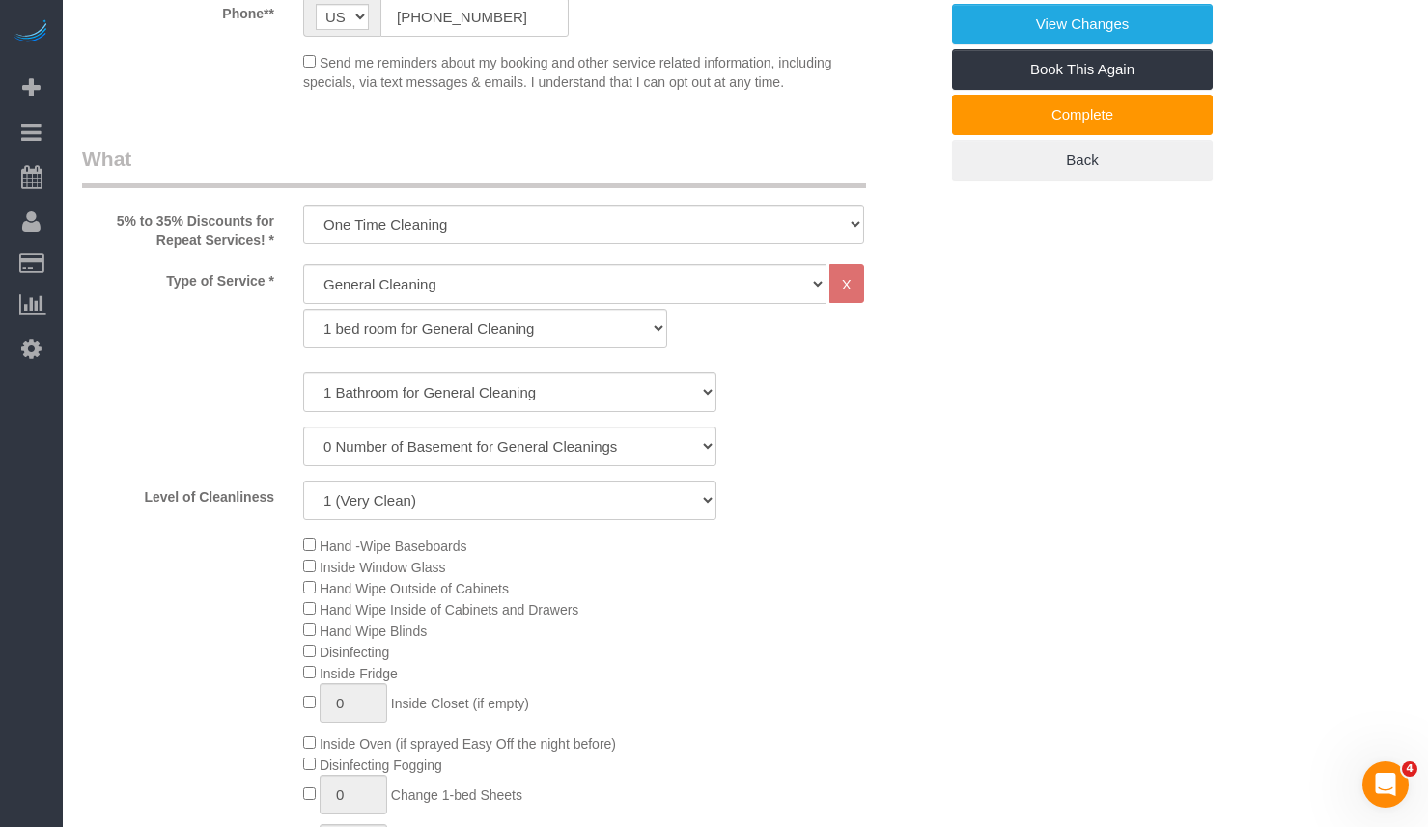
scroll to position [676, 0]
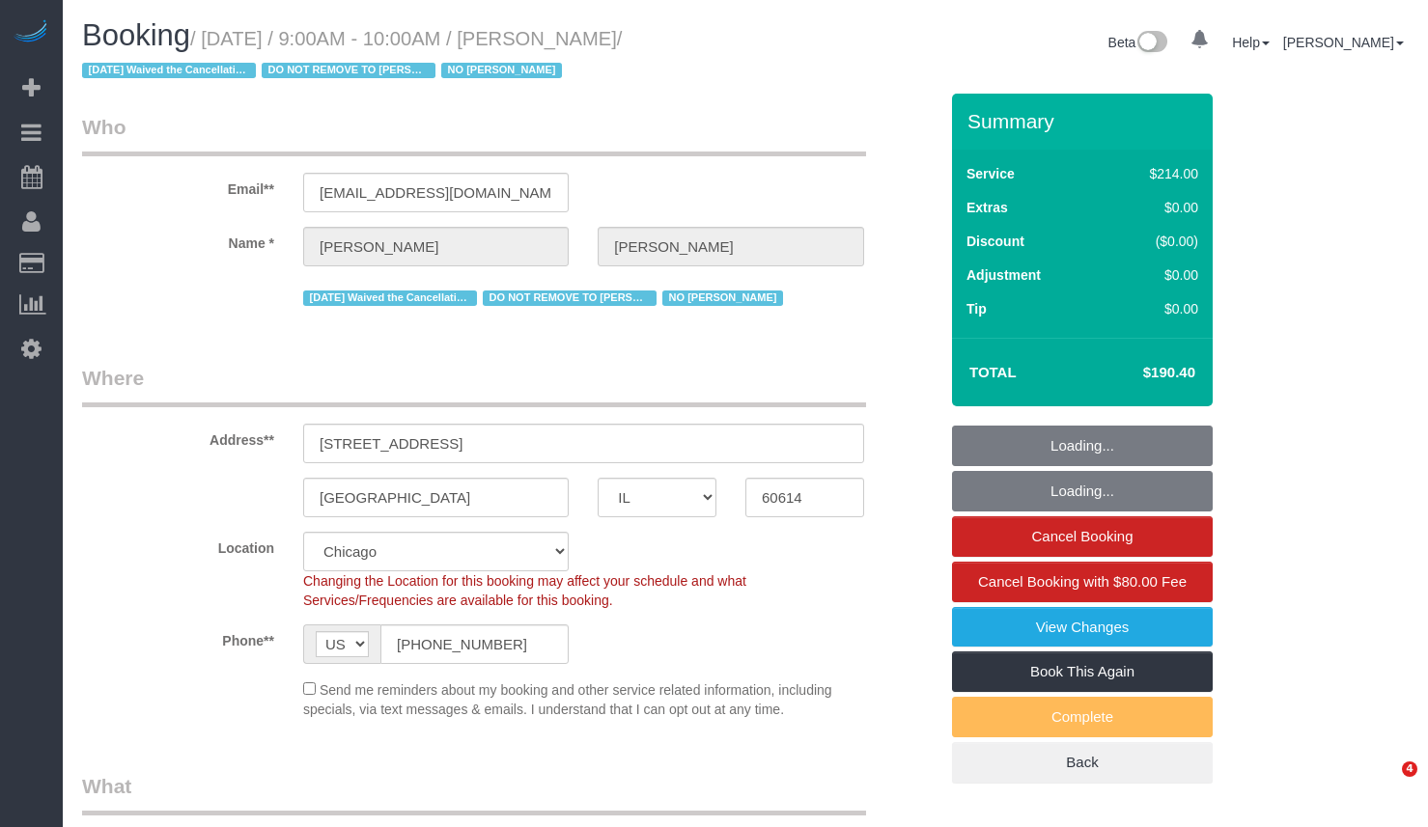
select select "IL"
select select "512"
select select "4"
select select "number:1"
select select "number:58"
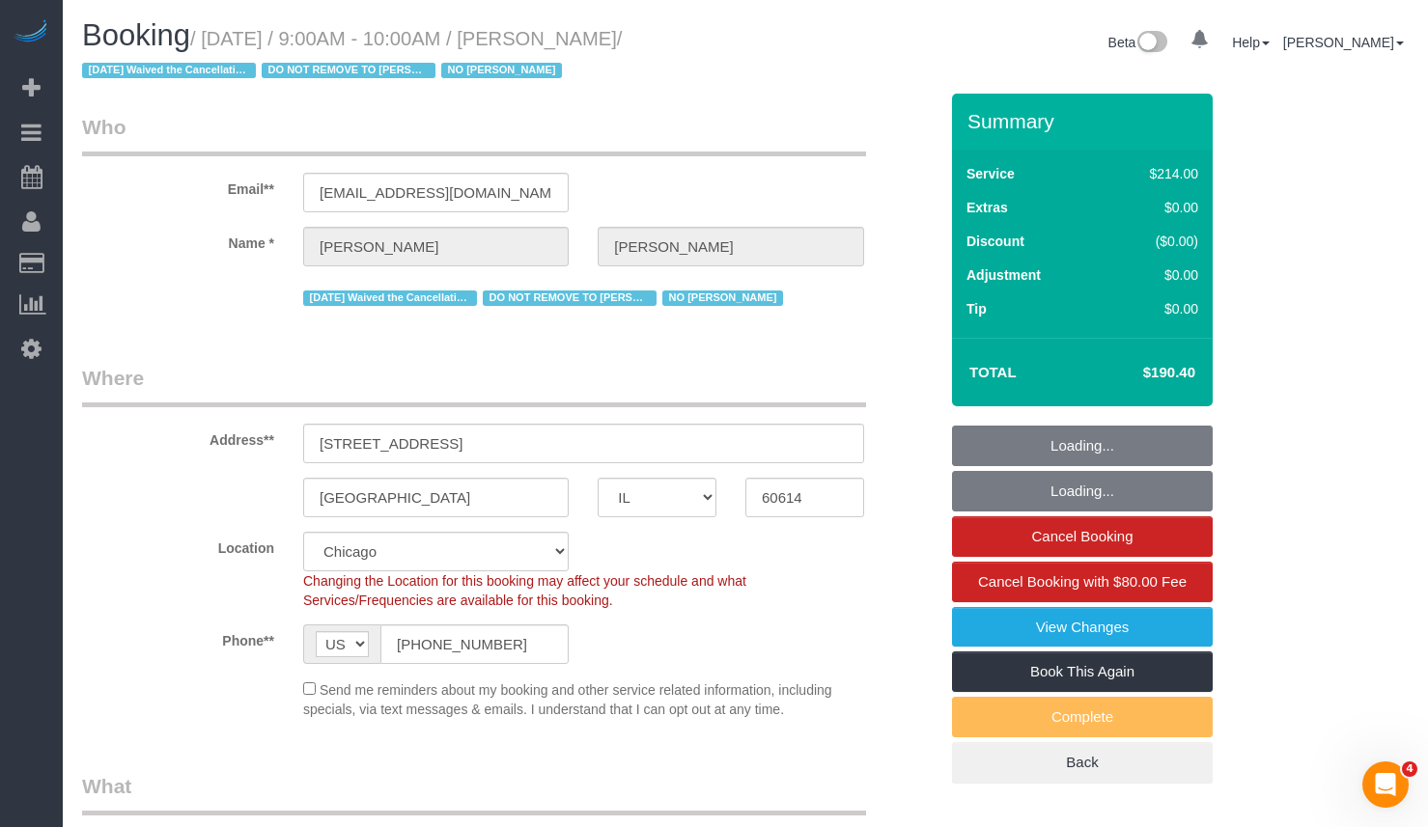
select select "number:139"
select select "number:104"
select select "object:1199"
select select "string:fspay-6eb03514-1540-4d1a-b9a8-218c44b99833"
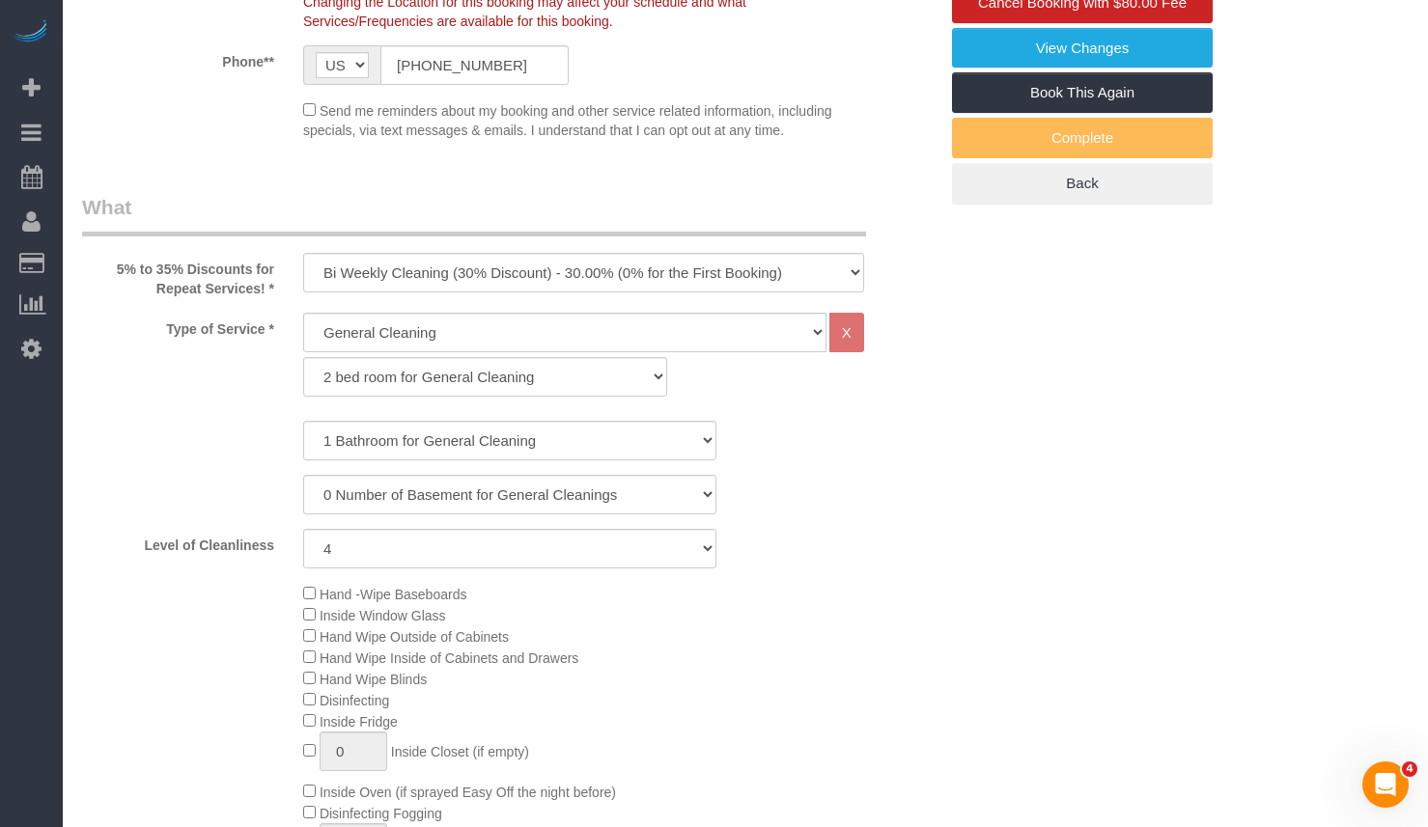
select select "4"
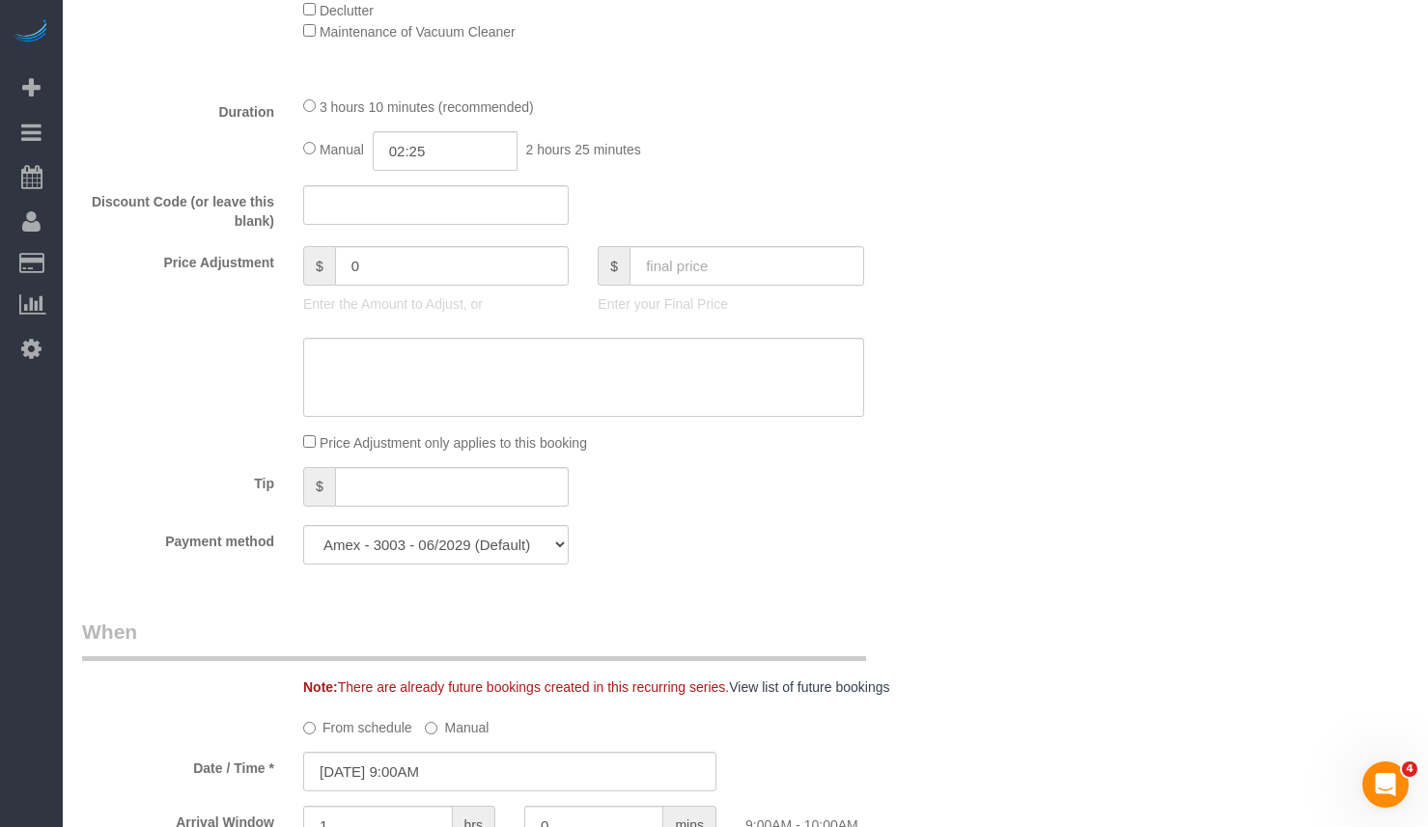
scroll to position [2124, 0]
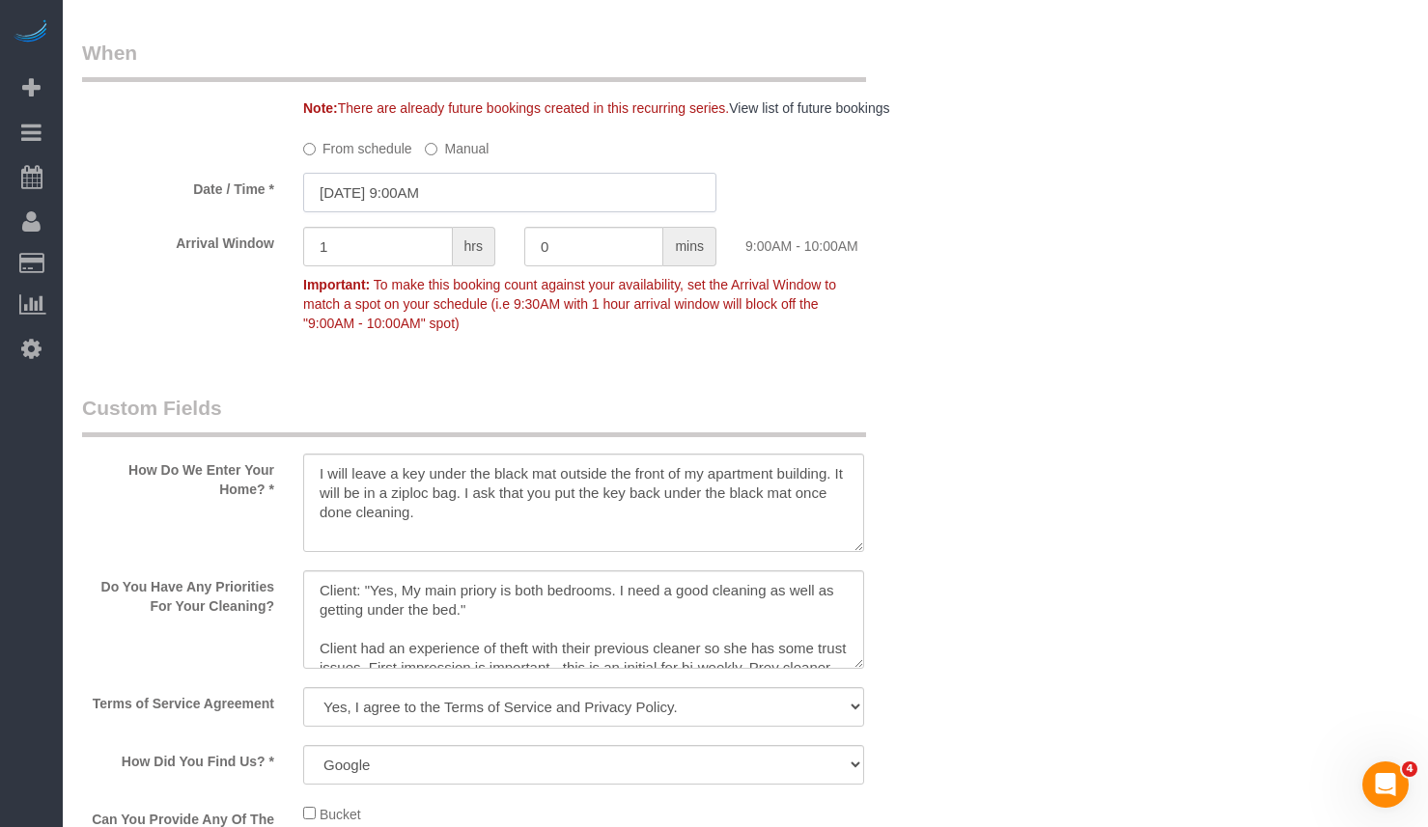
click at [433, 191] on input "10/02/2025 9:00AM" at bounding box center [509, 193] width 413 height 40
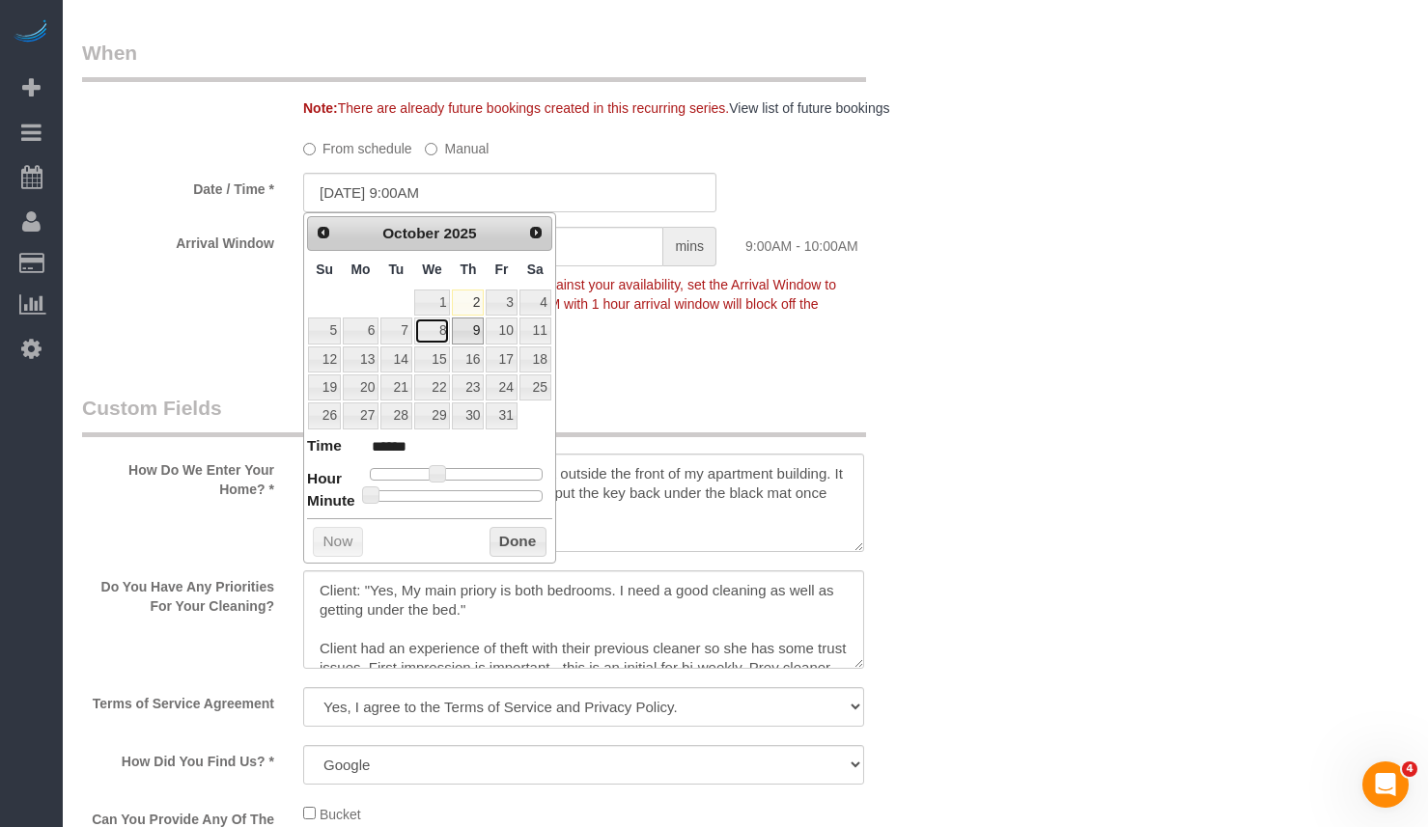
click at [449, 330] on link "8" at bounding box center [432, 331] width 37 height 26
click at [506, 539] on button "Done" at bounding box center [517, 542] width 57 height 31
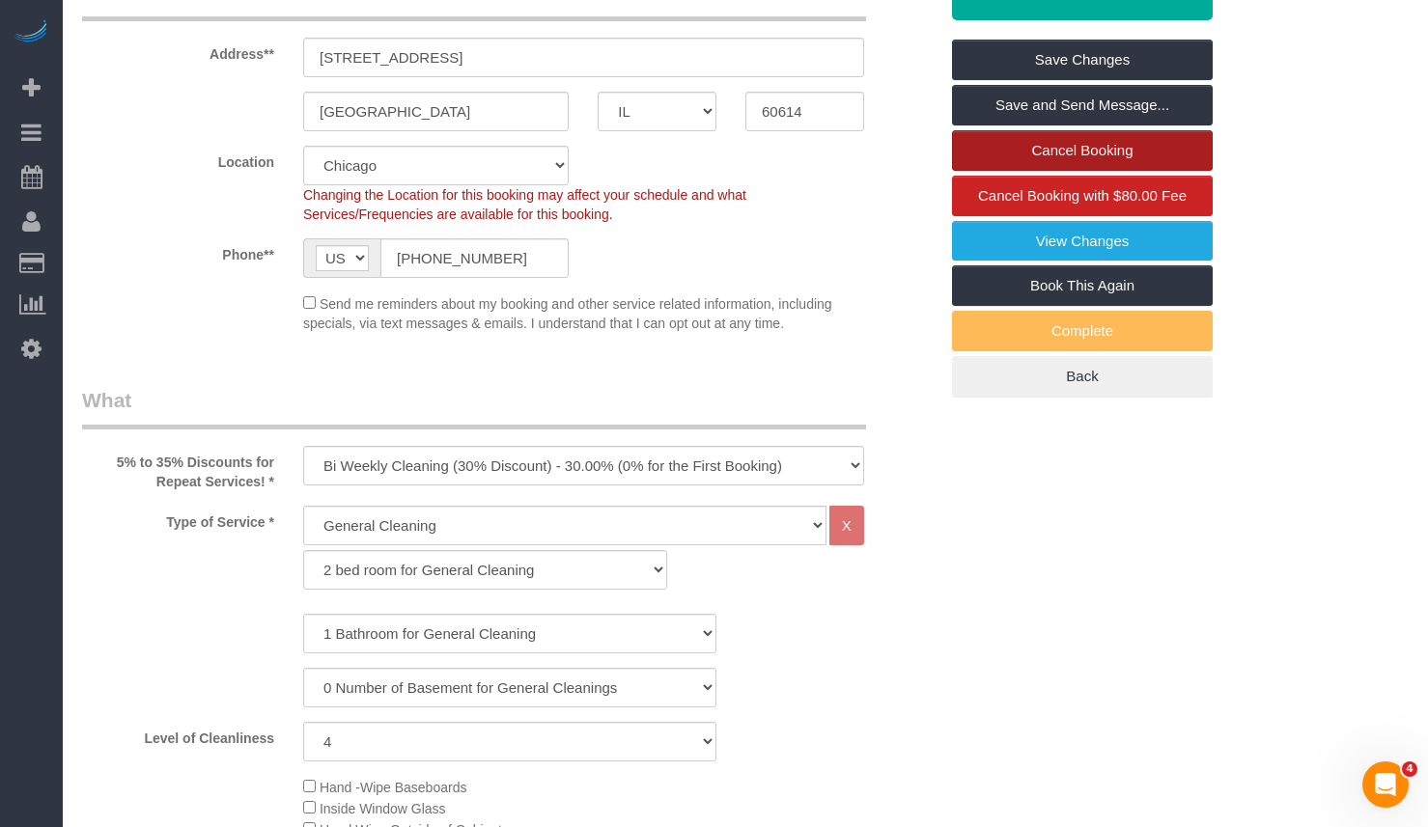
scroll to position [0, 0]
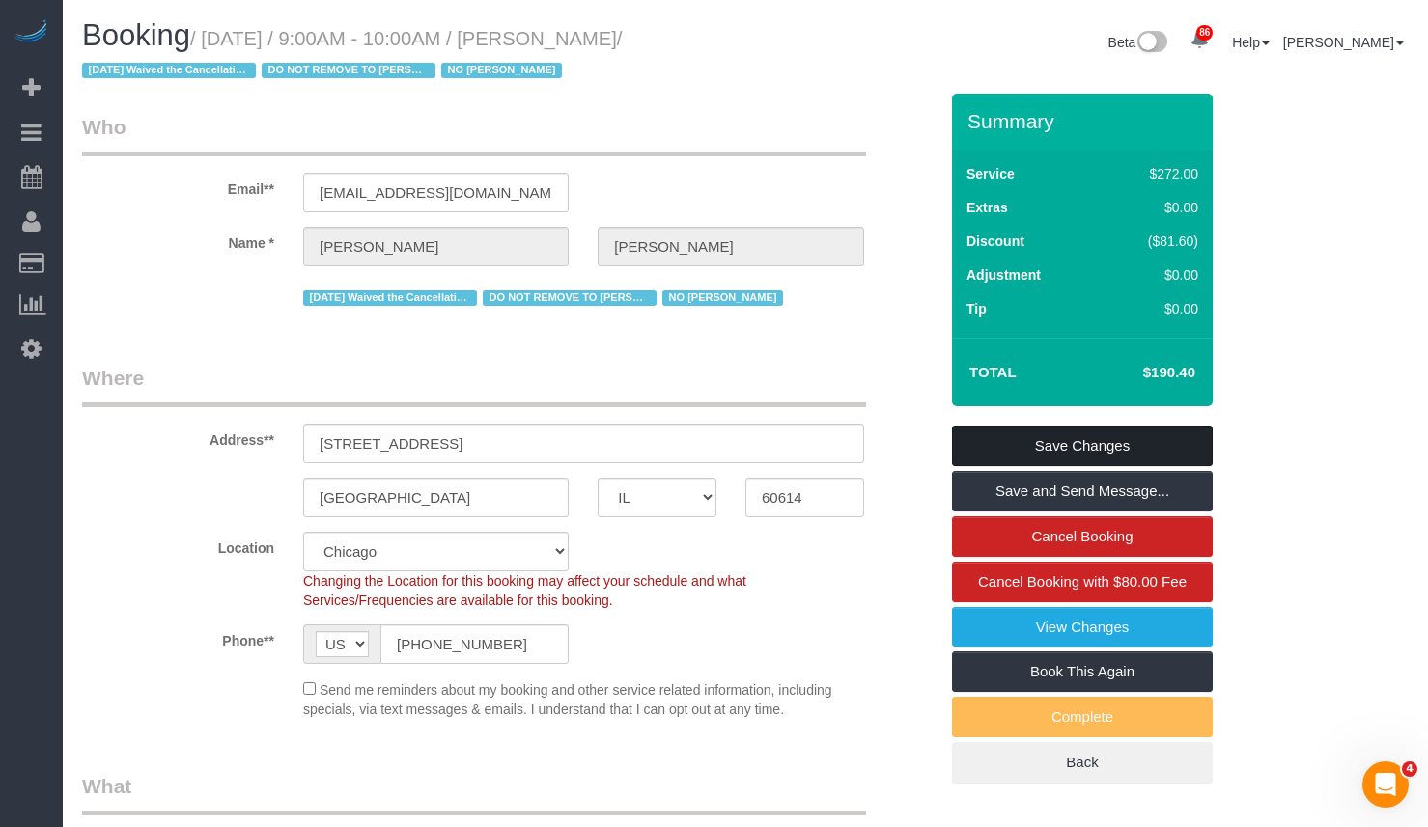
click at [1082, 438] on link "Save Changes" at bounding box center [1082, 446] width 261 height 41
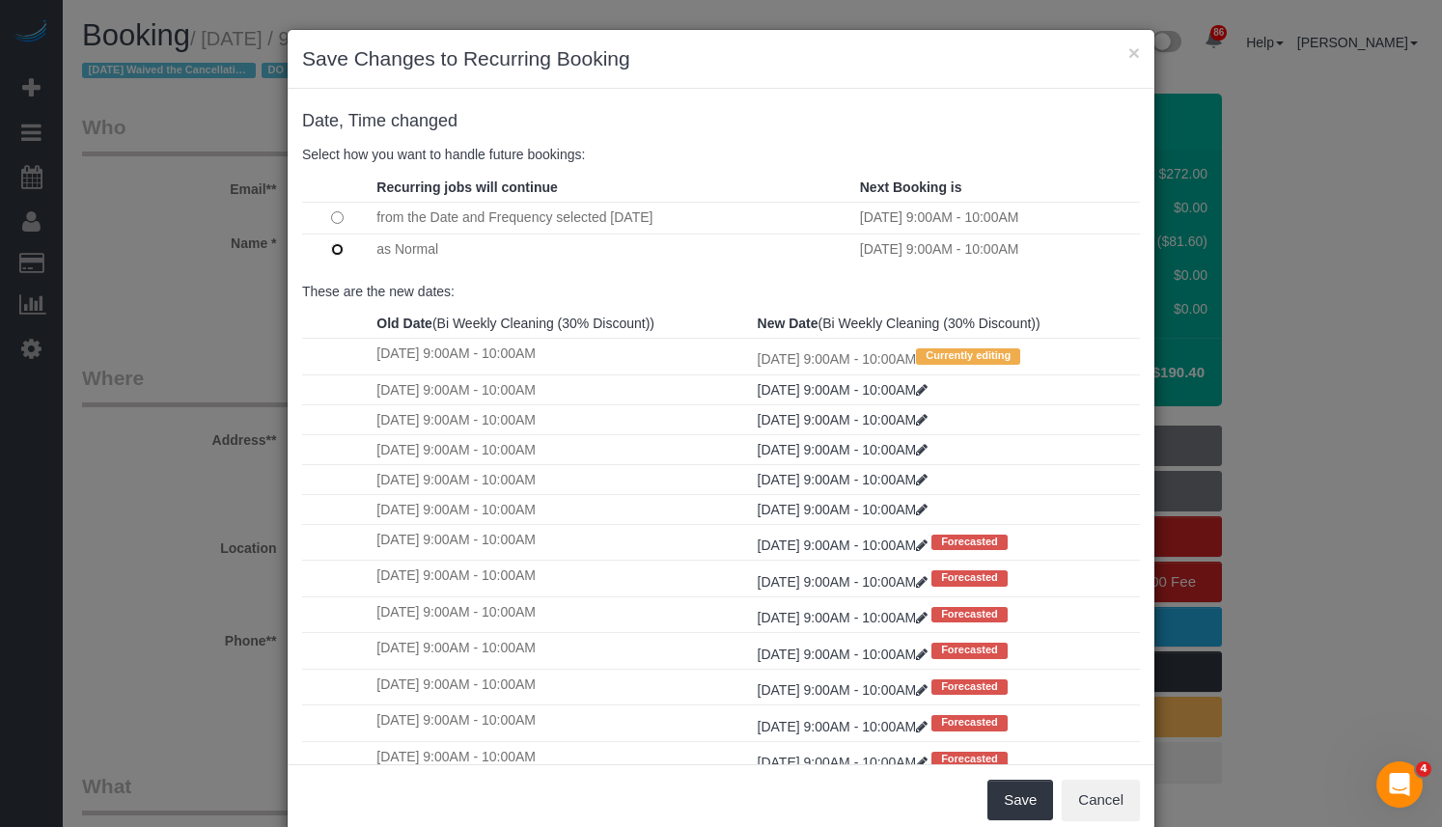
click at [699, 171] on div "Date, Time changed Select how you want to handle future bookings: Recurring job…" at bounding box center [721, 192] width 867 height 179
click at [327, 239] on td at bounding box center [337, 250] width 70 height 32
click at [1129, 52] on button "×" at bounding box center [1135, 52] width 12 height 20
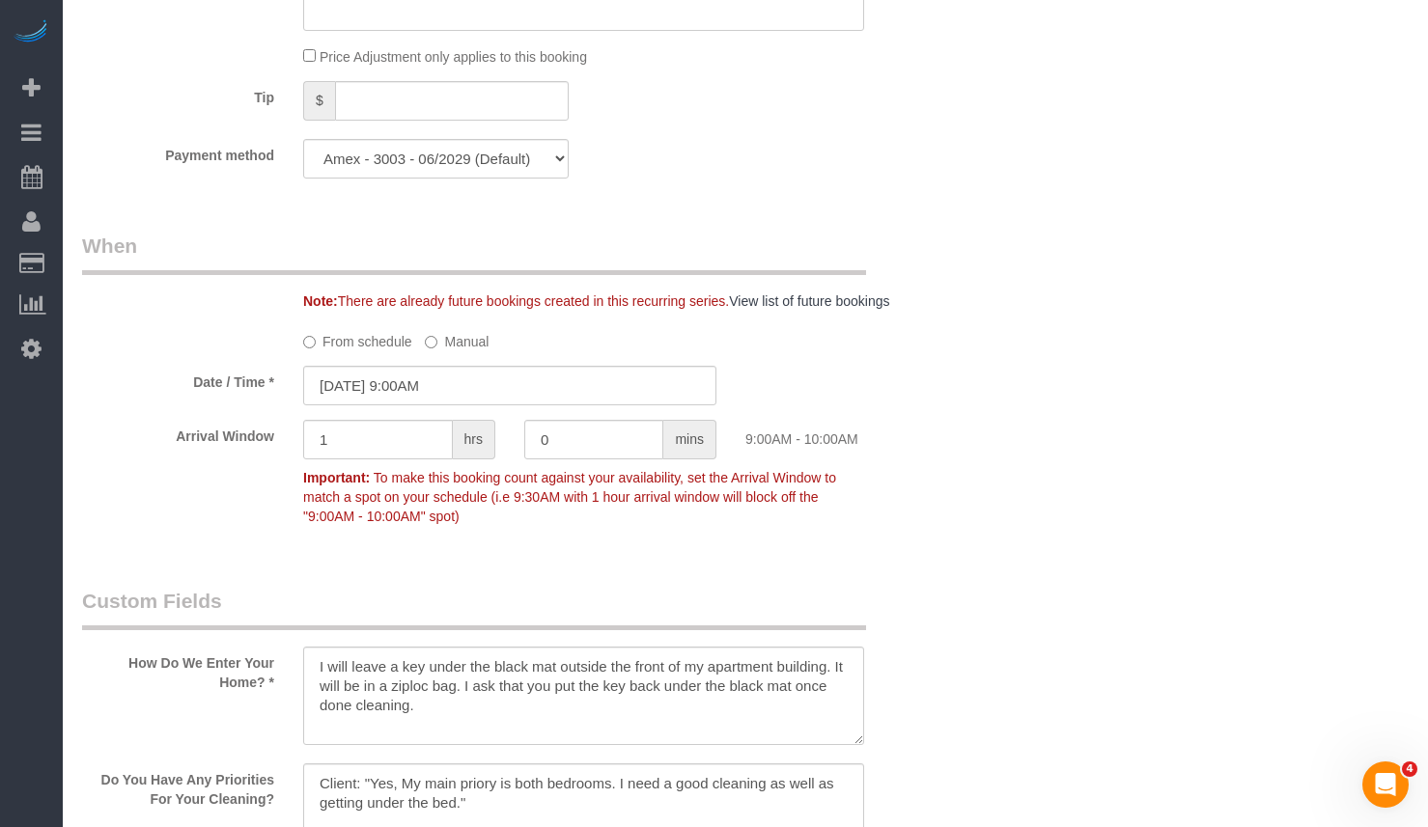
scroll to position [2027, 0]
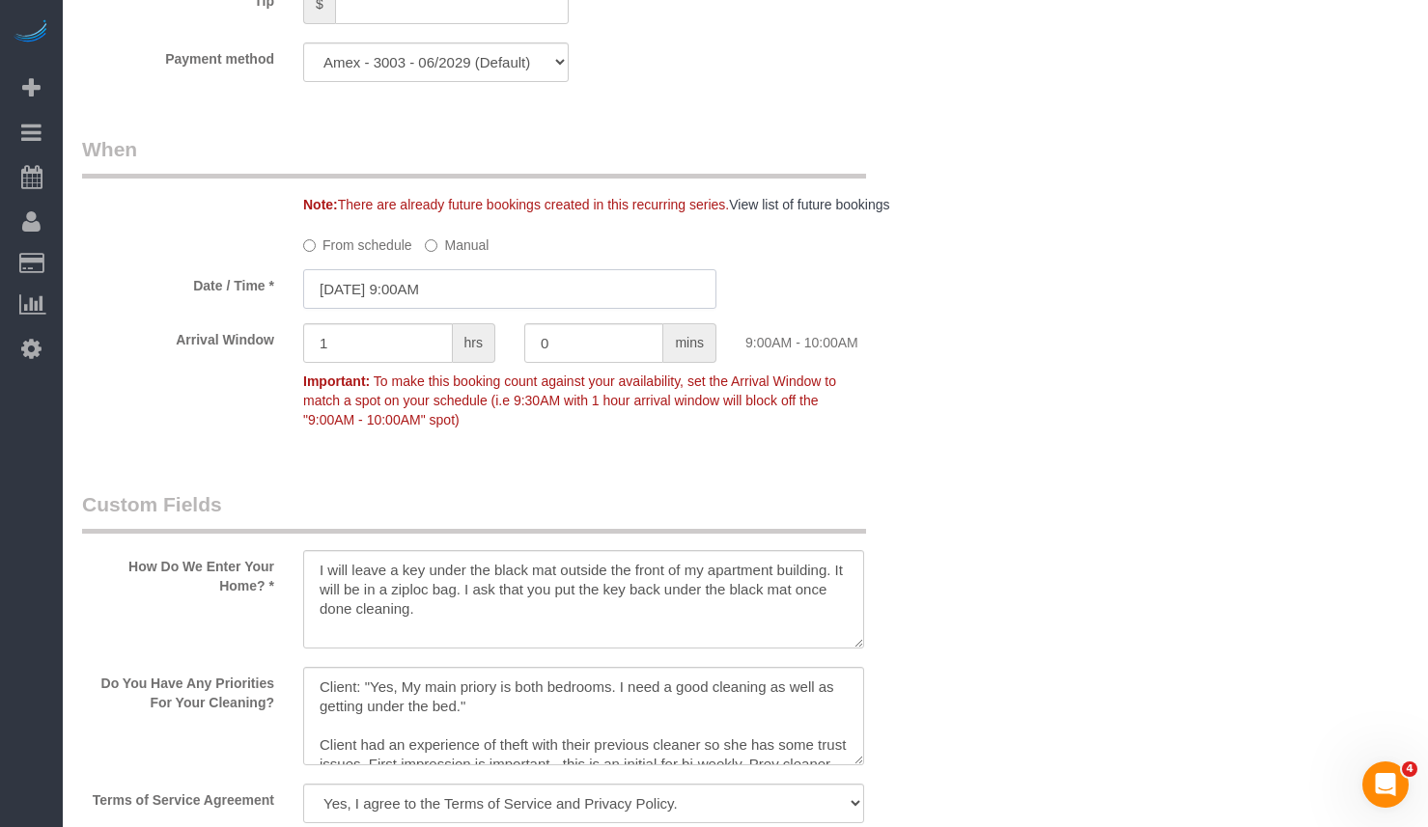
click at [464, 281] on input "10/08/2025 9:00AM" at bounding box center [509, 289] width 413 height 40
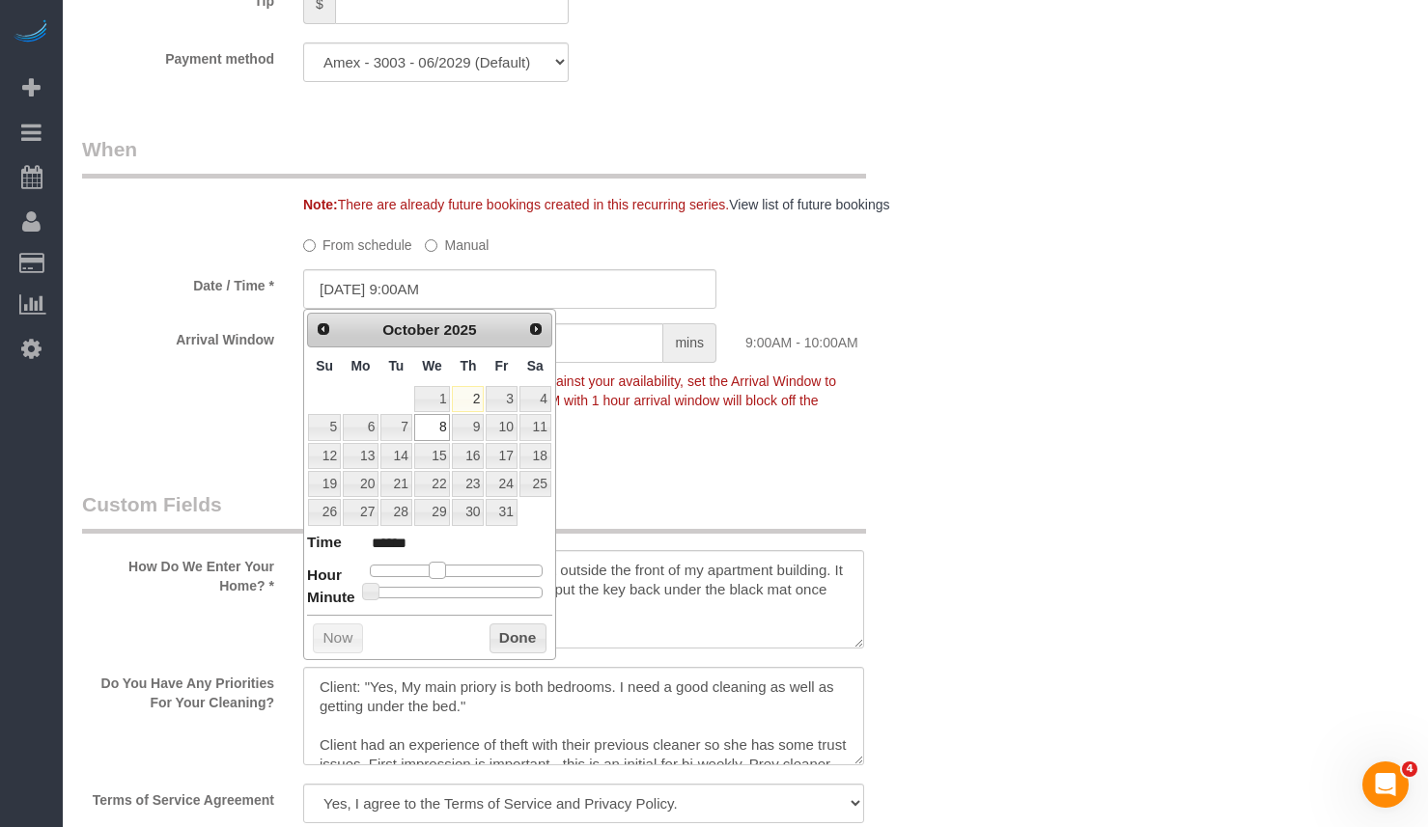
type input "[DATE] 8:00AM"
type input "******"
type input "10/08/2025 7:00AM"
type input "******"
type input "[DATE] 8:00AM"
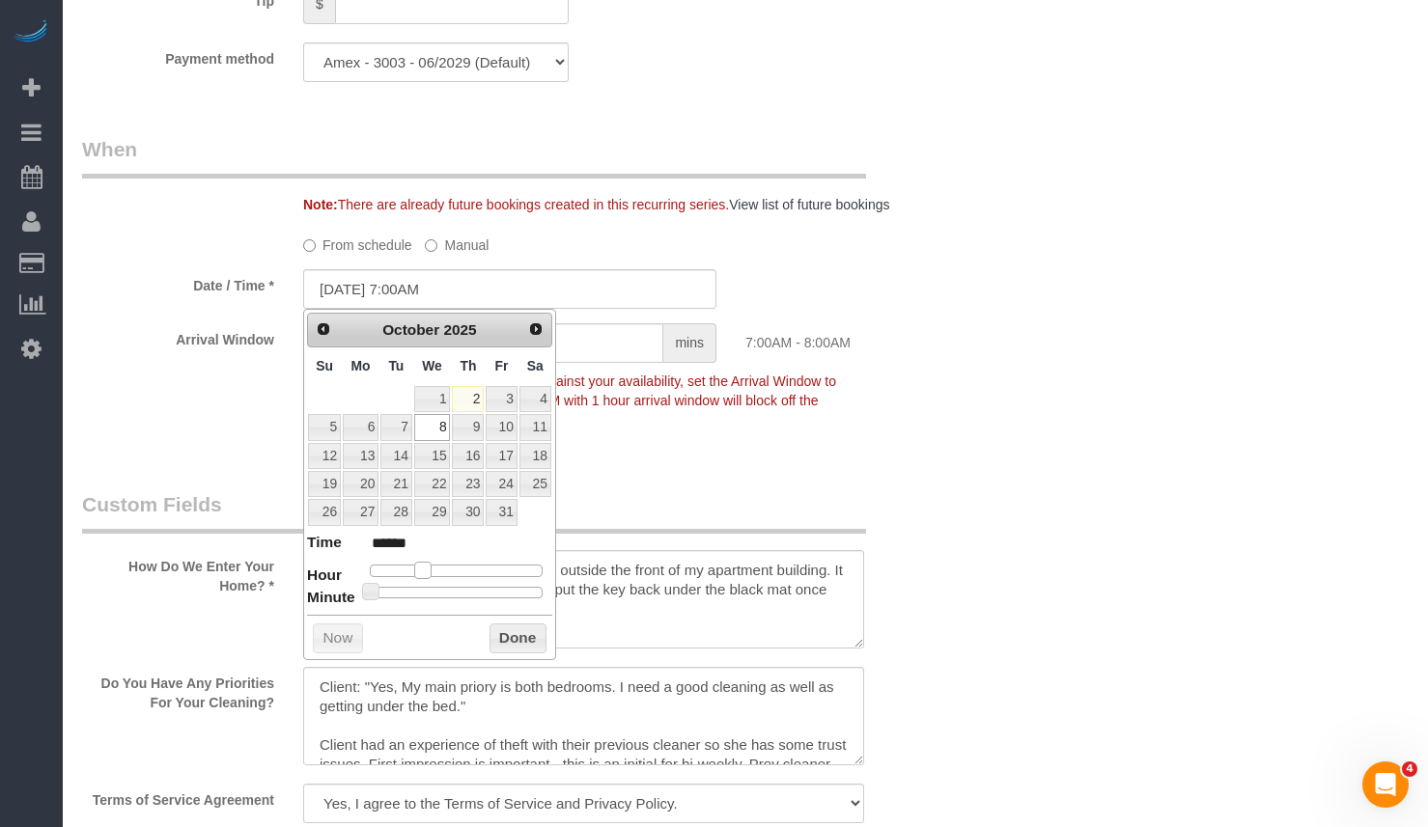
type input "******"
click at [435, 573] on span at bounding box center [429, 570] width 17 height 17
click at [508, 633] on button "Done" at bounding box center [517, 639] width 57 height 31
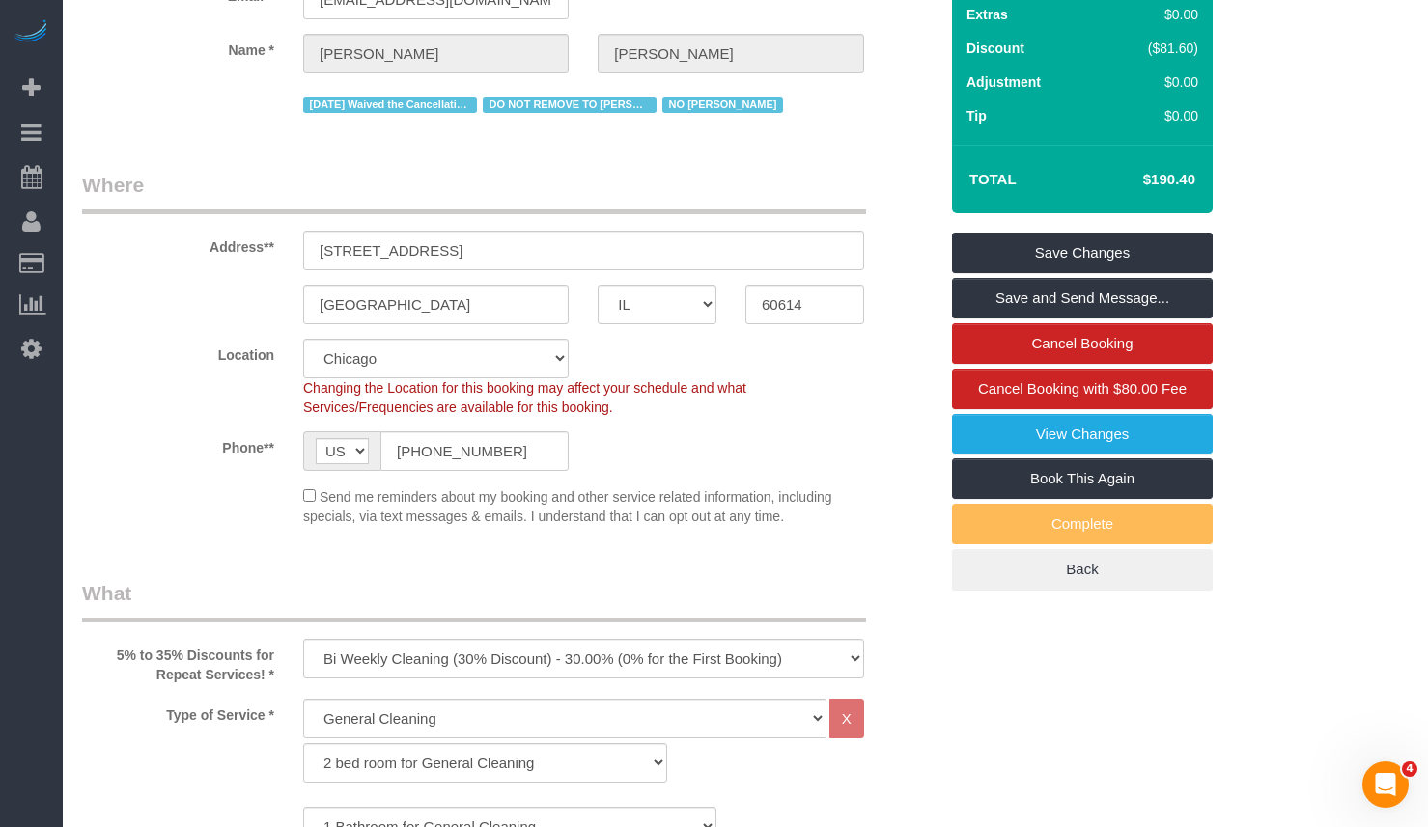
scroll to position [0, 0]
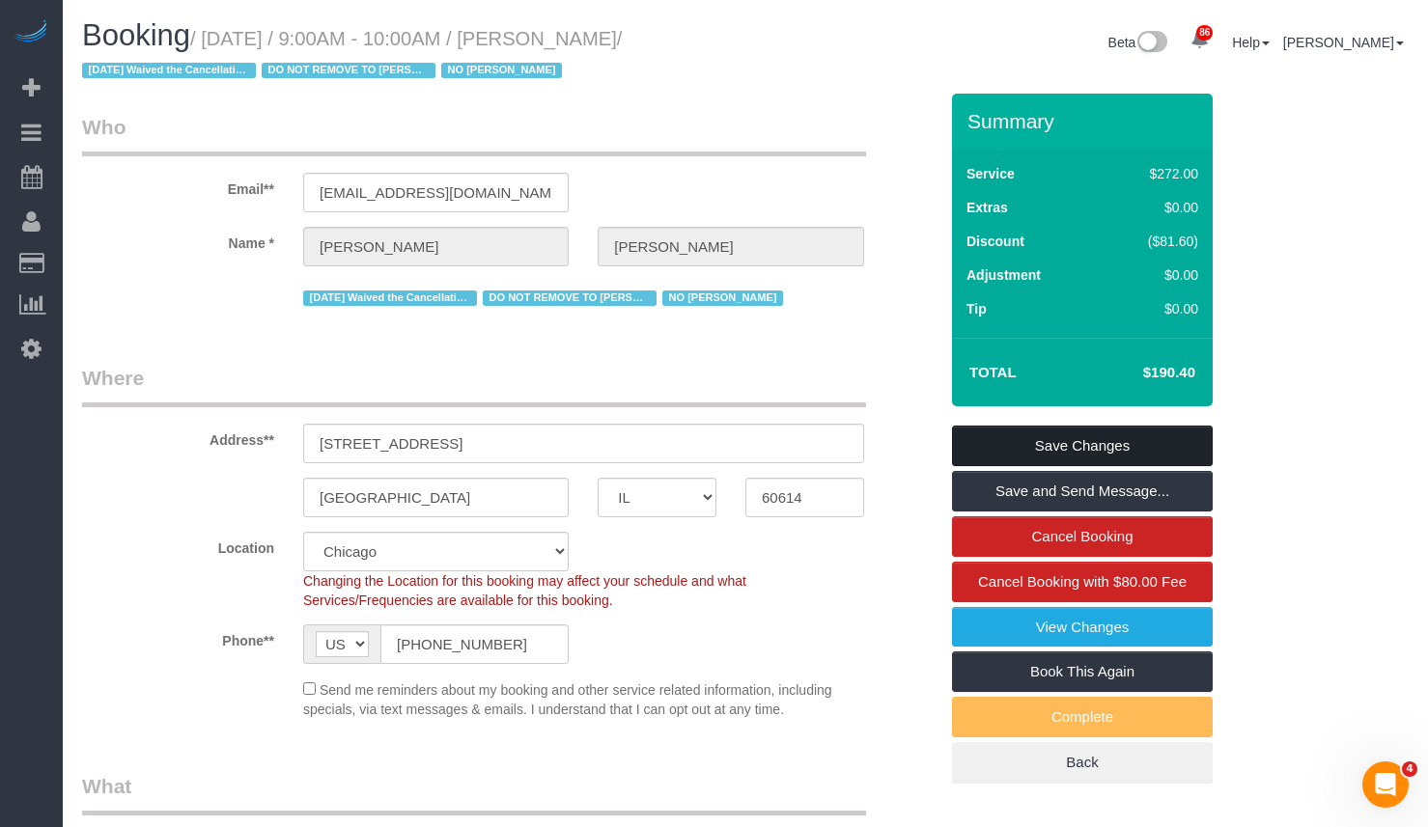
click at [1048, 432] on link "Save Changes" at bounding box center [1082, 446] width 261 height 41
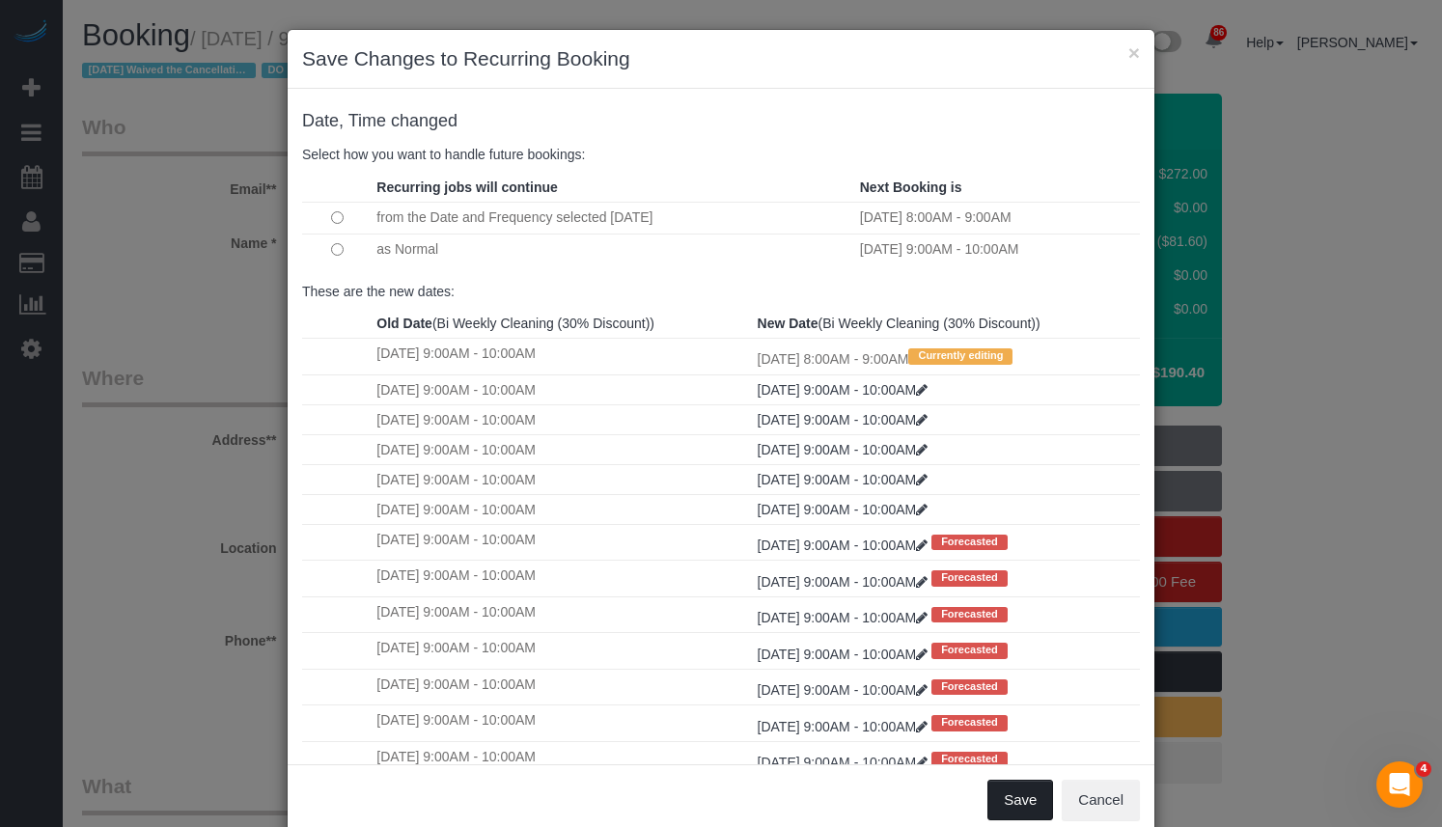
click at [1017, 794] on button "Save" at bounding box center [1021, 800] width 66 height 41
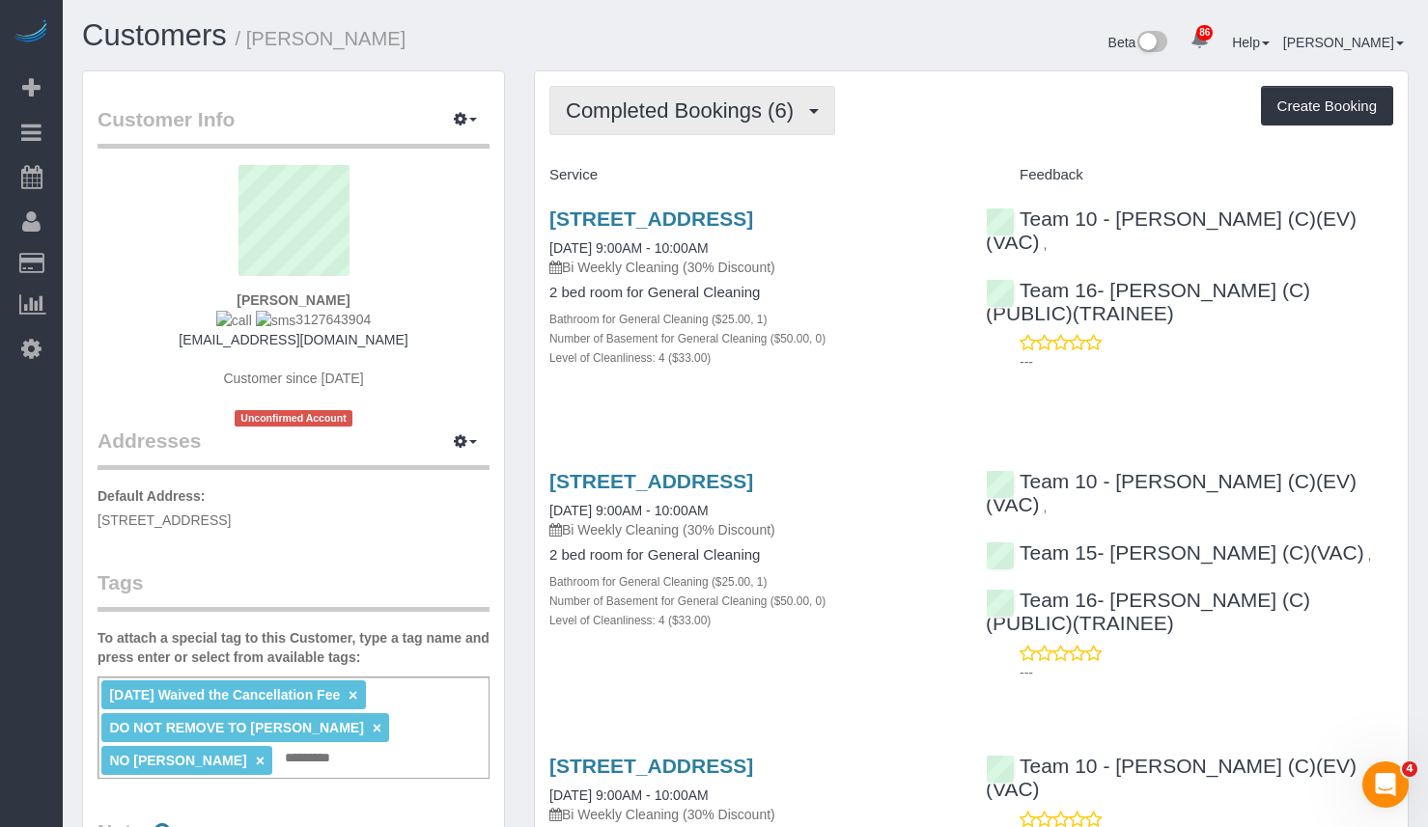
drag, startPoint x: 760, startPoint y: 100, endPoint x: 747, endPoint y: 146, distance: 47.1
click at [760, 101] on span "Completed Bookings (6)" at bounding box center [684, 110] width 237 height 24
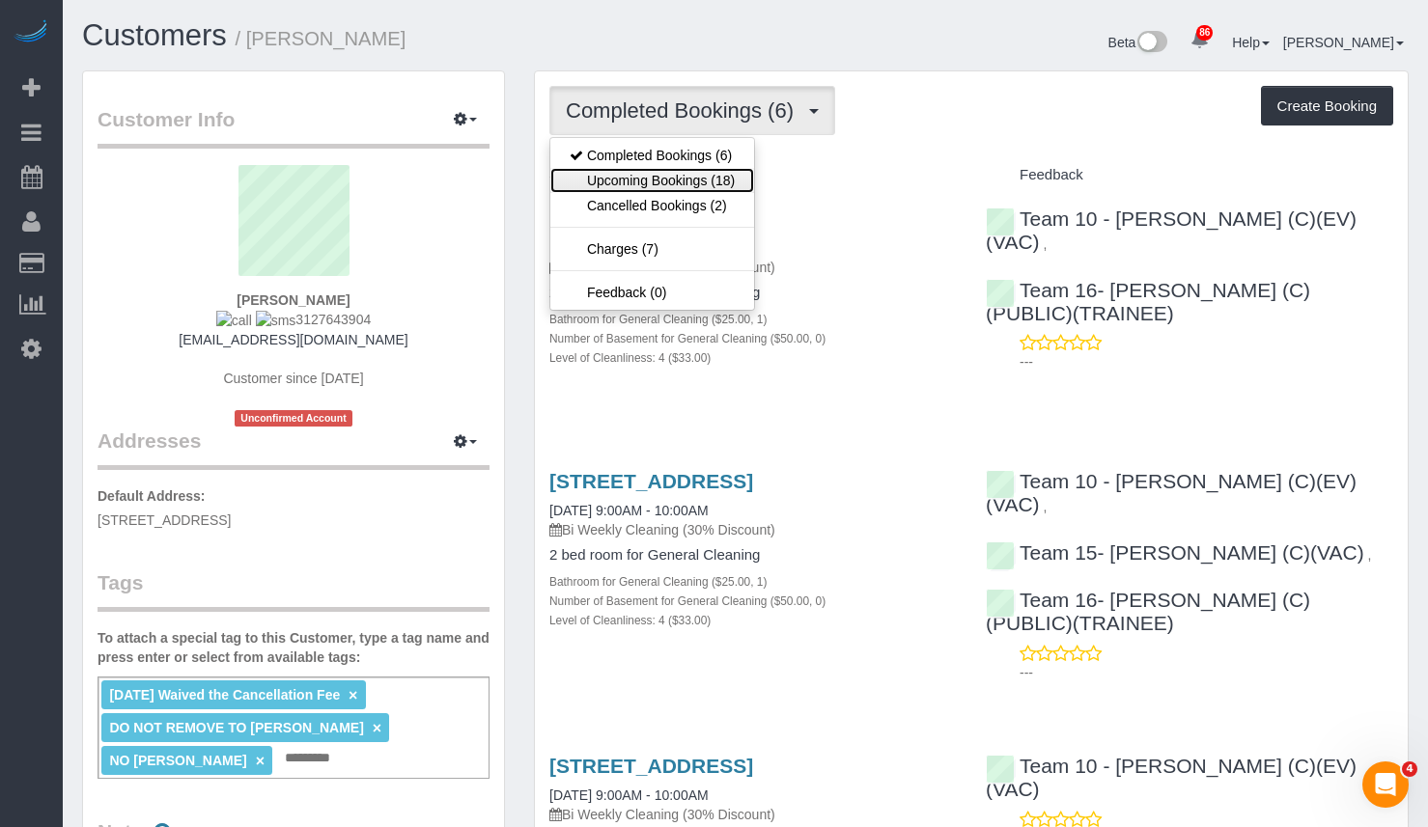
drag, startPoint x: 732, startPoint y: 190, endPoint x: 743, endPoint y: 151, distance: 41.2
click at [732, 190] on link "Upcoming Bookings (18)" at bounding box center [652, 180] width 204 height 25
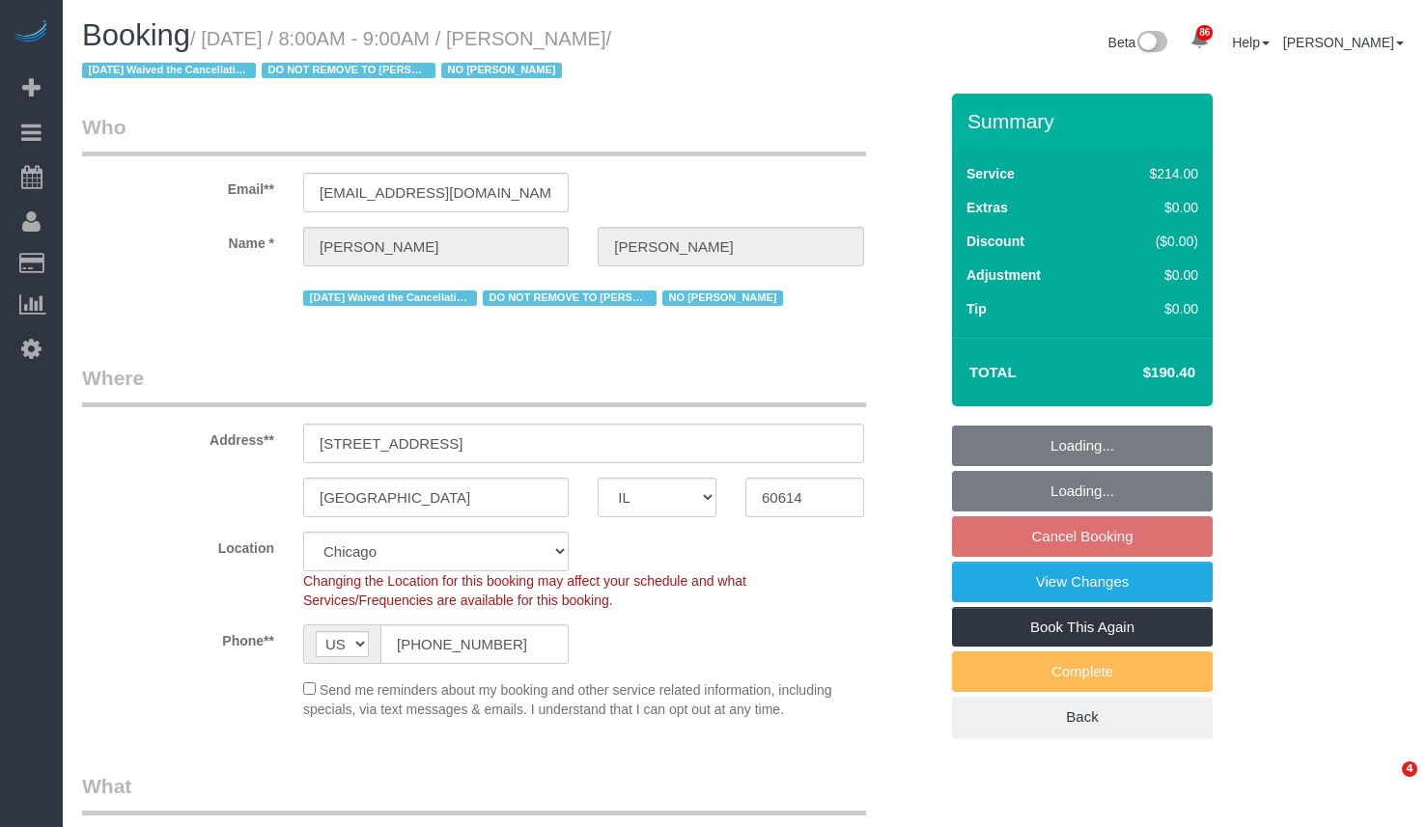
select select "IL"
select select "512"
select select "4"
select select "number:1"
select select "number:58"
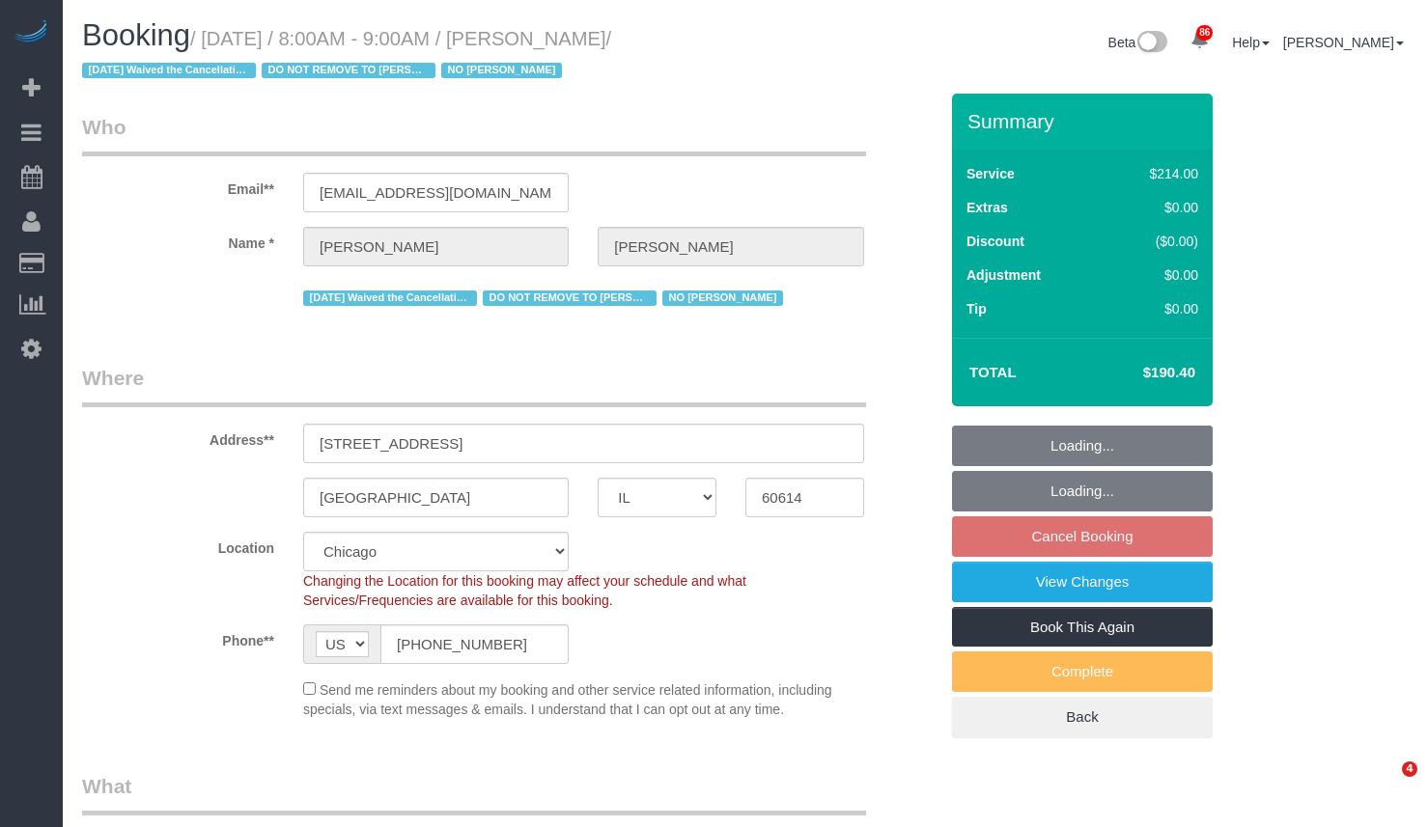
select select "number:139"
select select "number:104"
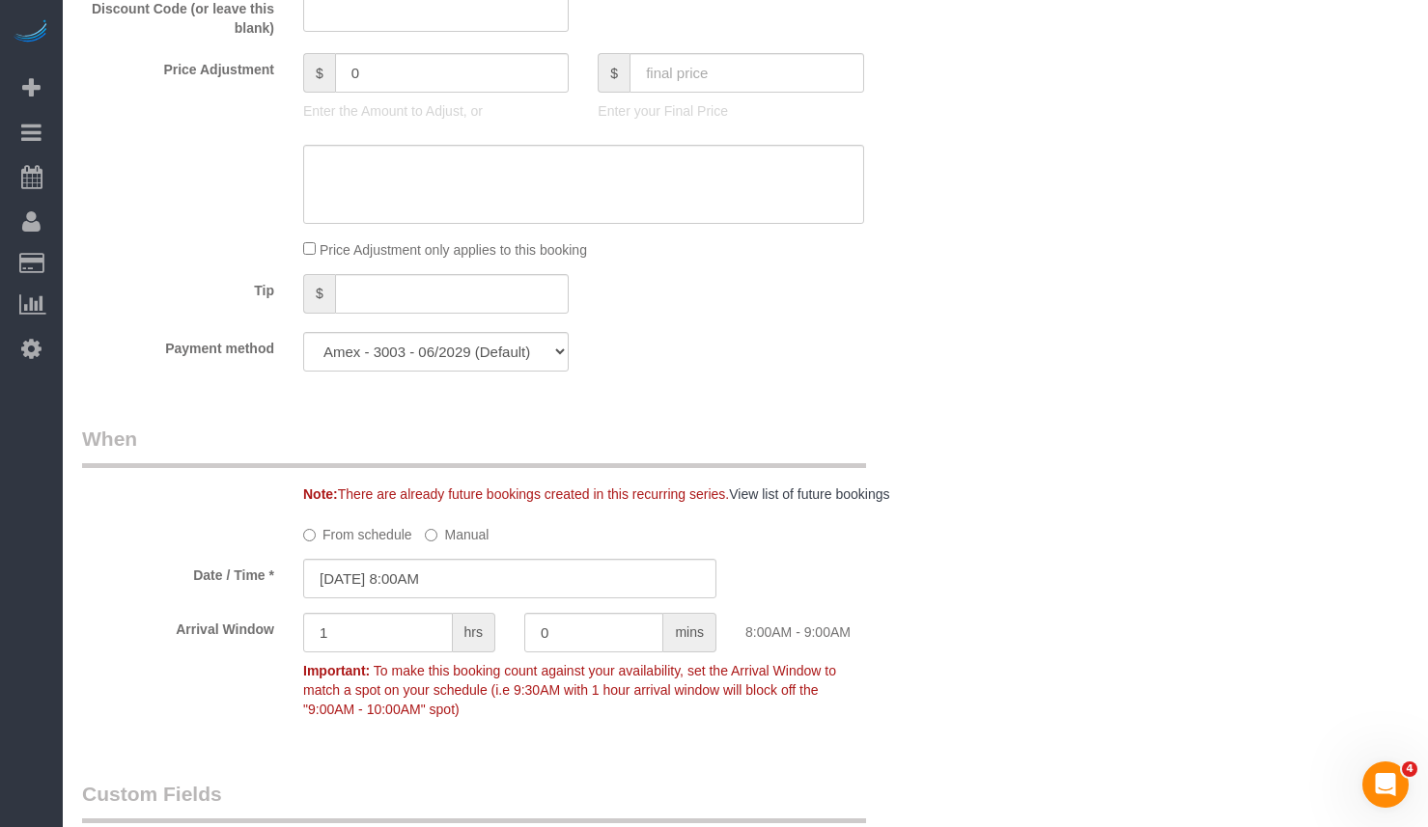
scroll to position [1834, 0]
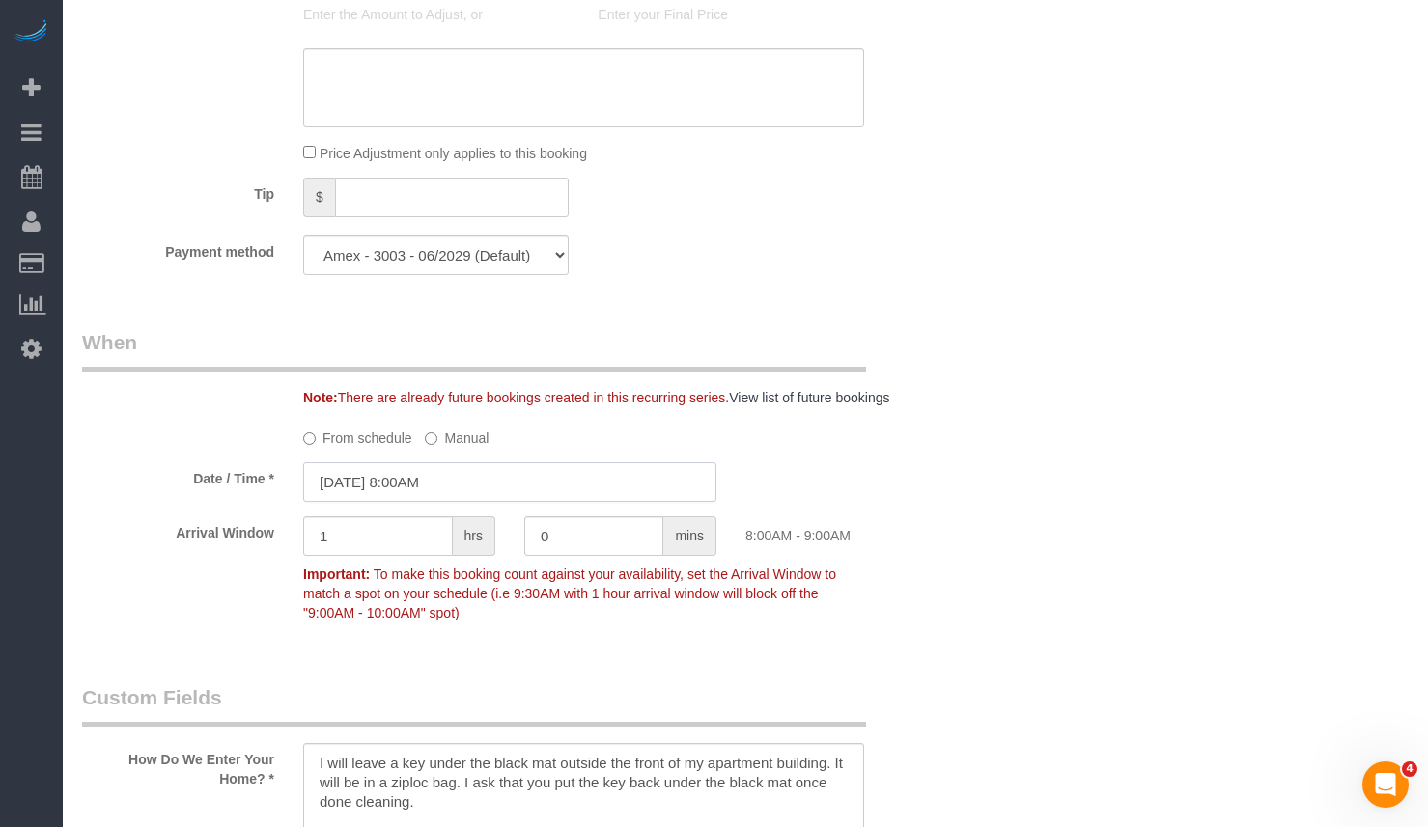
click at [431, 497] on input "[DATE] 8:00AM" at bounding box center [509, 482] width 413 height 40
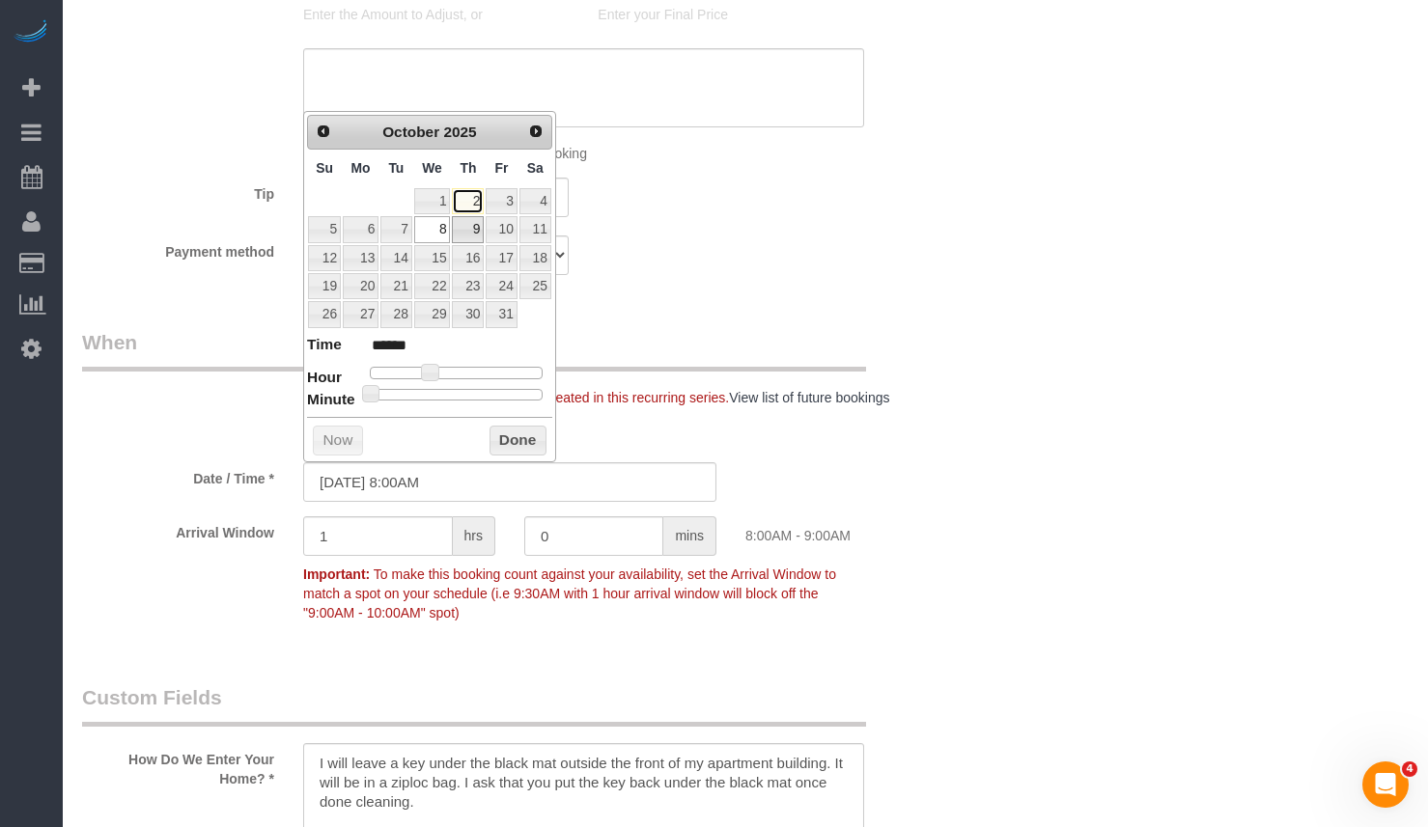
click at [467, 207] on link "2" at bounding box center [468, 201] width 32 height 26
type input "[DATE] 8:00AM"
click at [508, 431] on button "Done" at bounding box center [517, 441] width 57 height 31
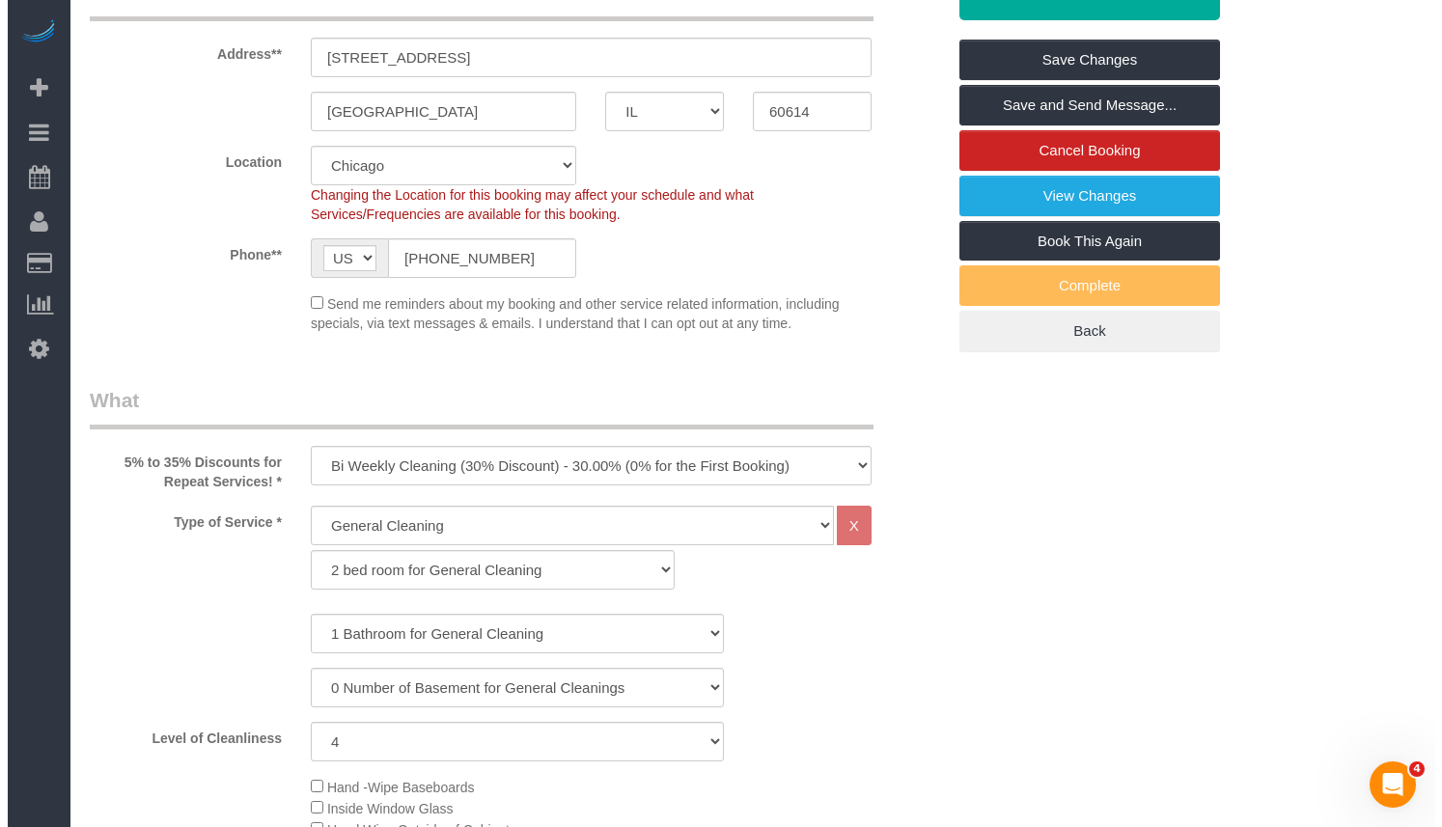
scroll to position [97, 0]
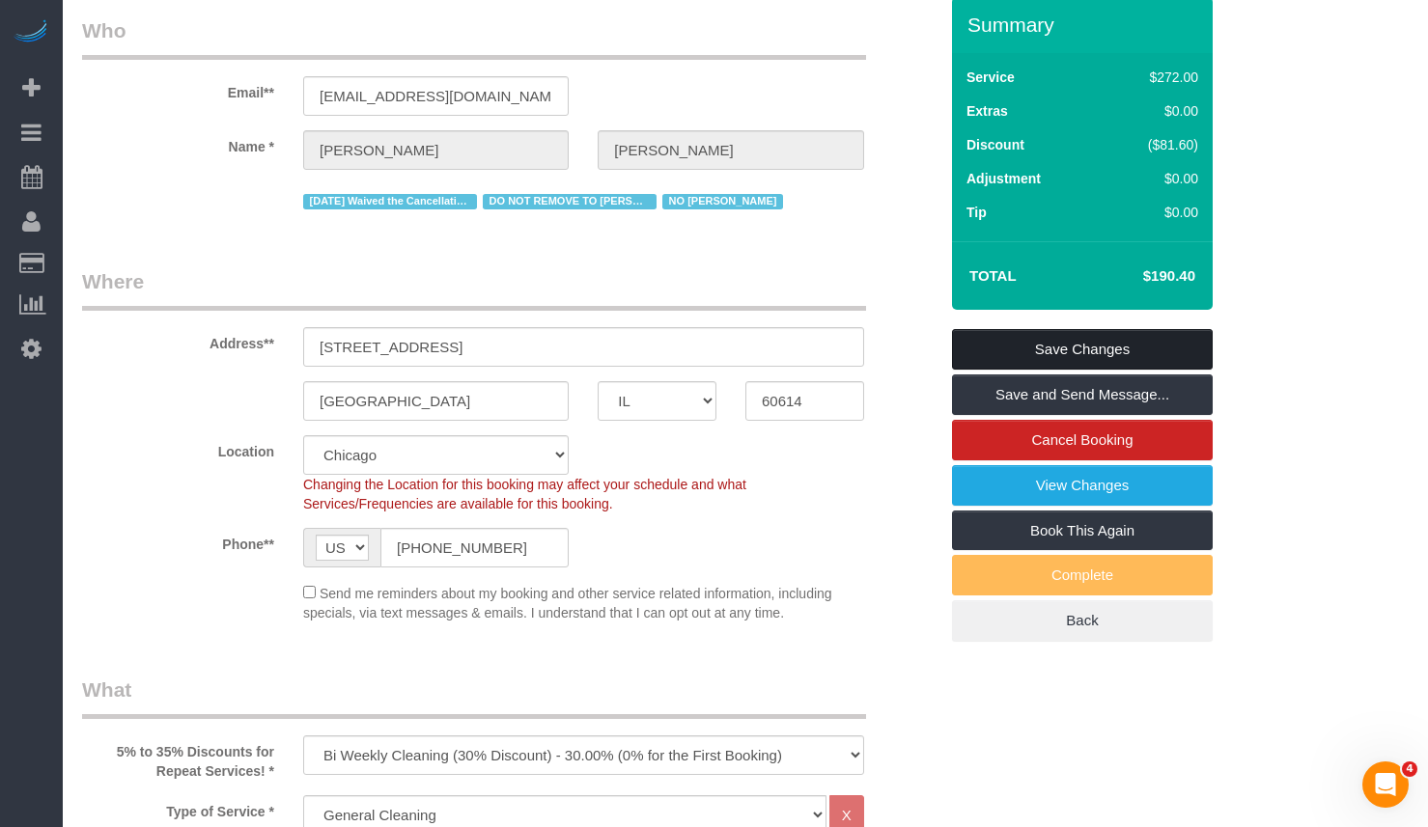
click at [1126, 355] on link "Save Changes" at bounding box center [1082, 349] width 261 height 41
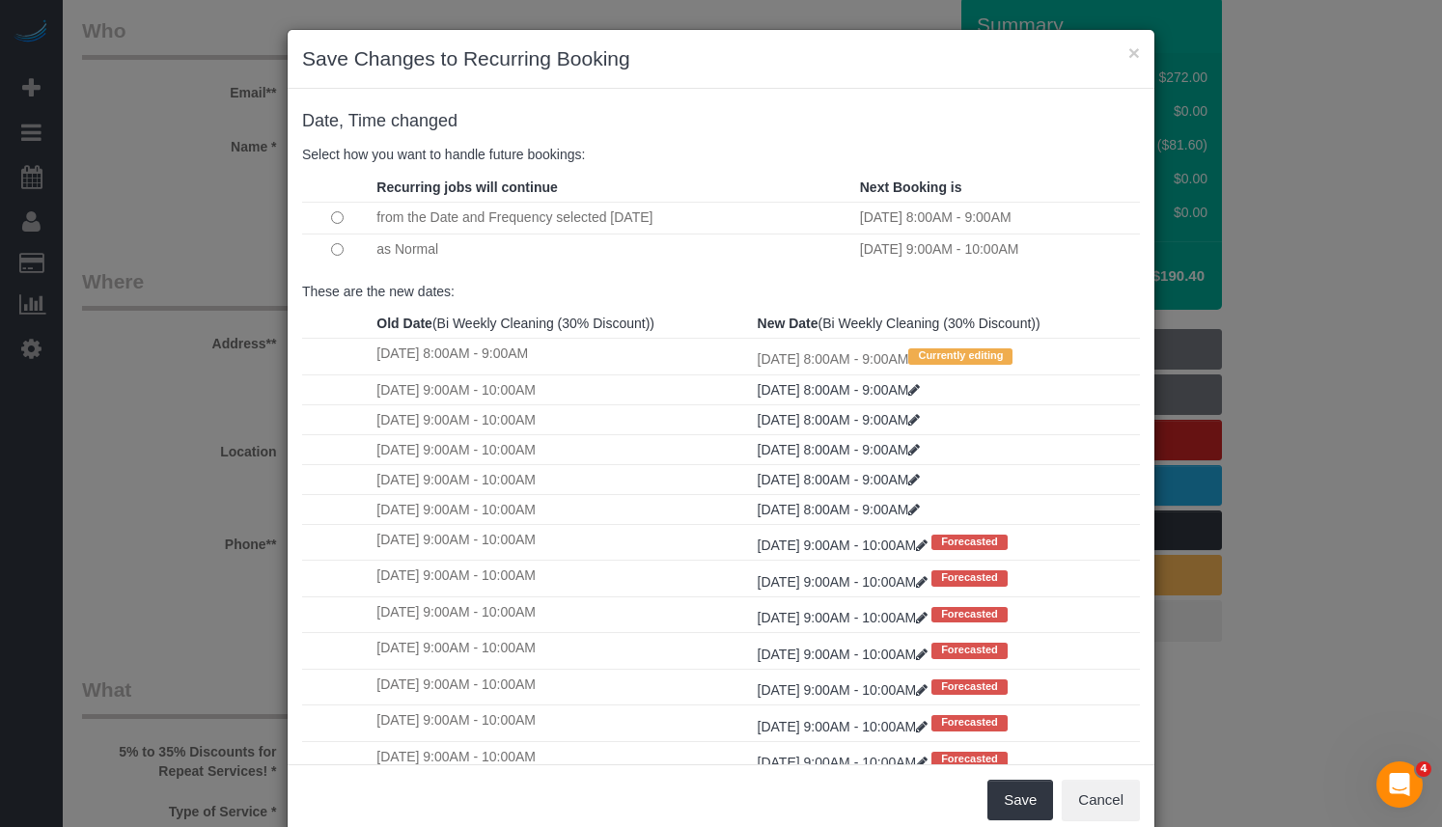
click at [336, 252] on td at bounding box center [337, 250] width 70 height 32
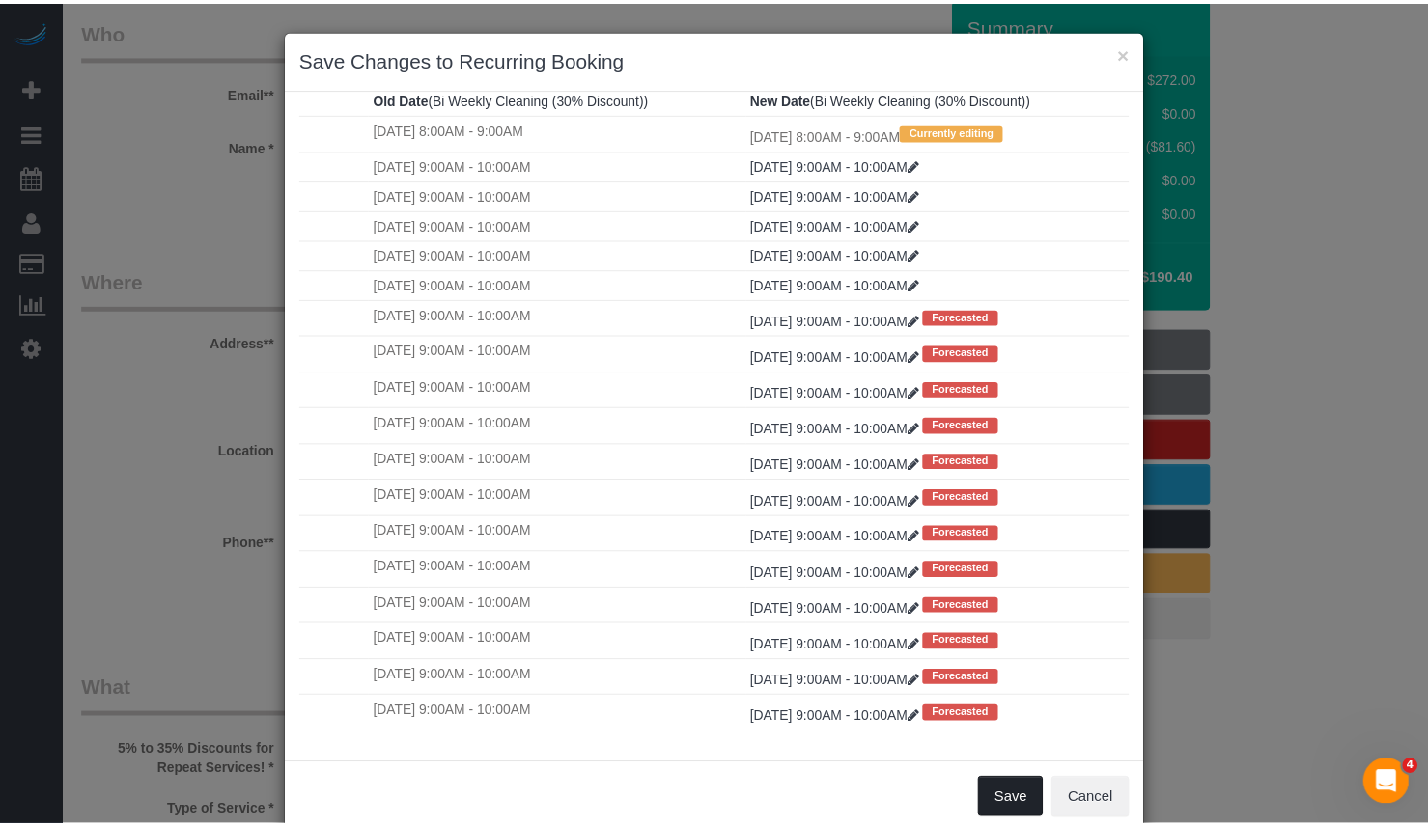
scroll to position [38, 0]
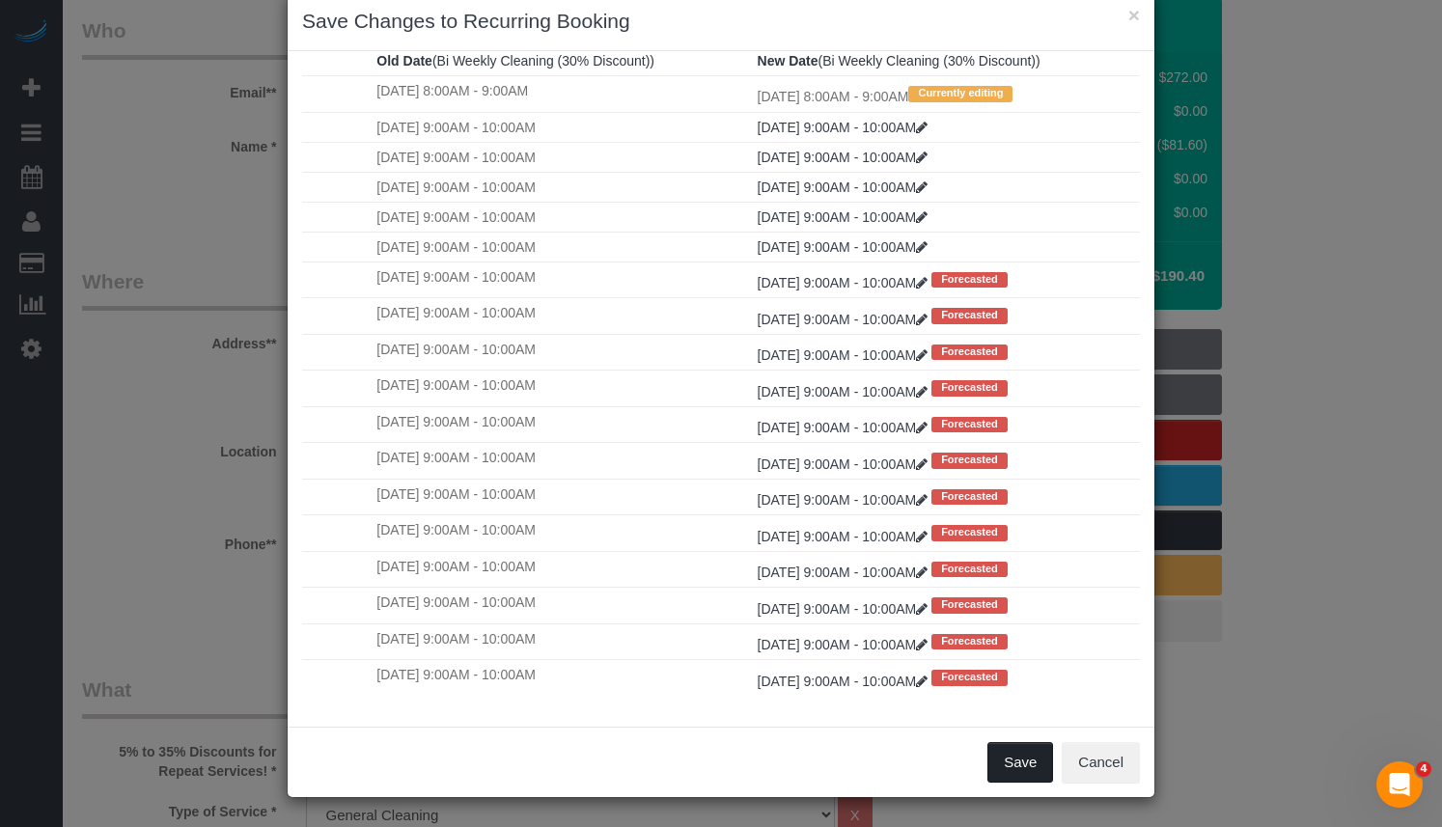
click at [1021, 757] on button "Save" at bounding box center [1021, 762] width 66 height 41
